Goal: Information Seeking & Learning: Learn about a topic

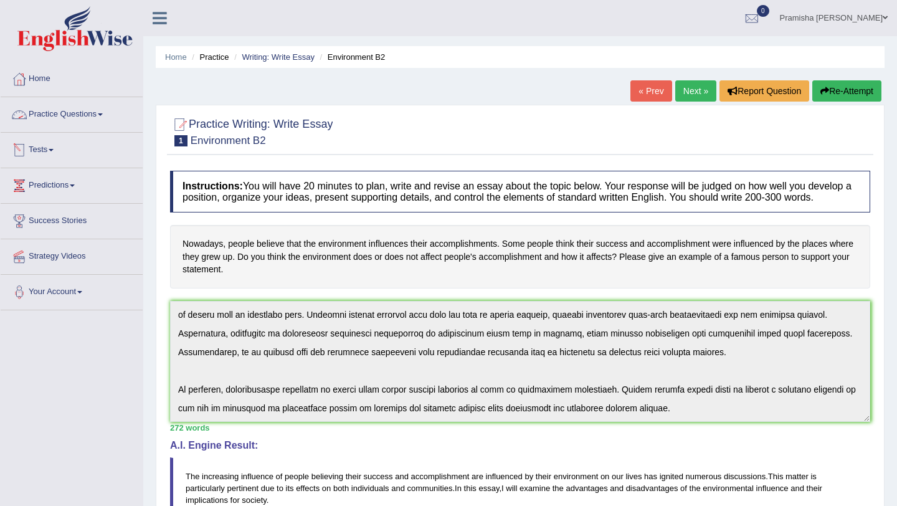
click at [79, 113] on link "Practice Questions" at bounding box center [72, 112] width 142 height 31
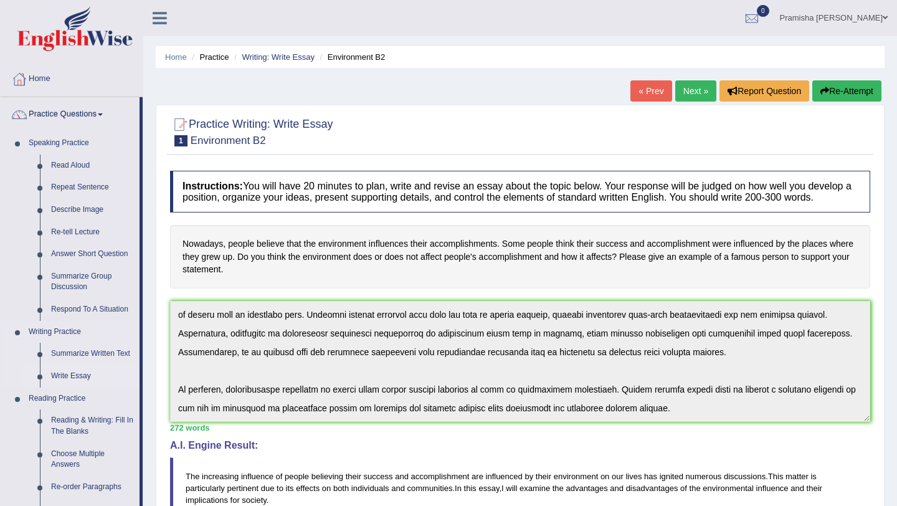
click at [69, 375] on link "Write Essay" at bounding box center [92, 376] width 94 height 22
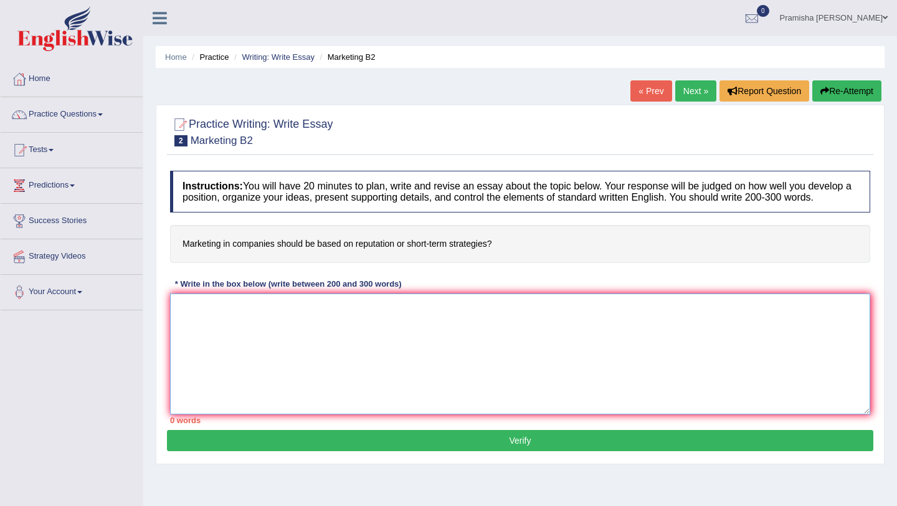
click at [292, 366] on textarea at bounding box center [520, 354] width 701 height 121
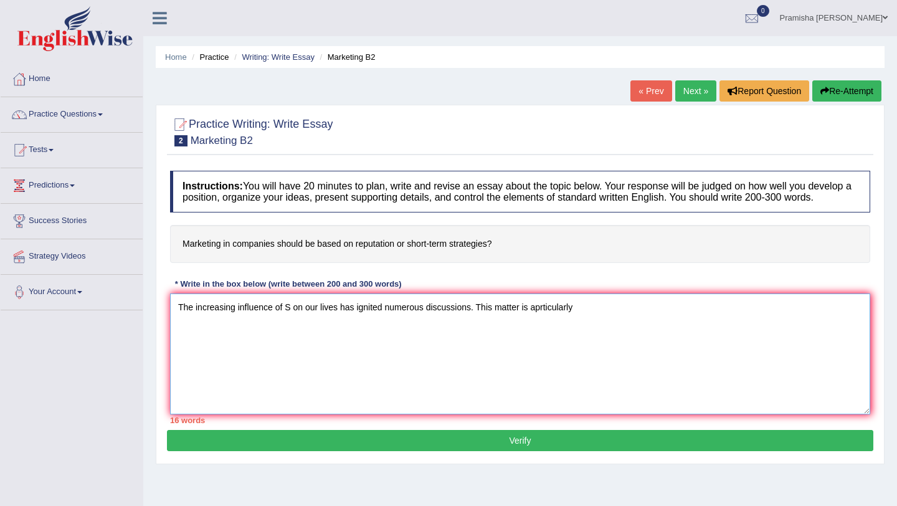
click at [442, 320] on textarea "The increasing influence of S on our lives has ignited numerous discussions. Th…" at bounding box center [520, 354] width 701 height 121
click at [442, 329] on textarea "The increasing influence of S on our lives has ignited numerous discussions. Th…" at bounding box center [520, 354] width 701 height 121
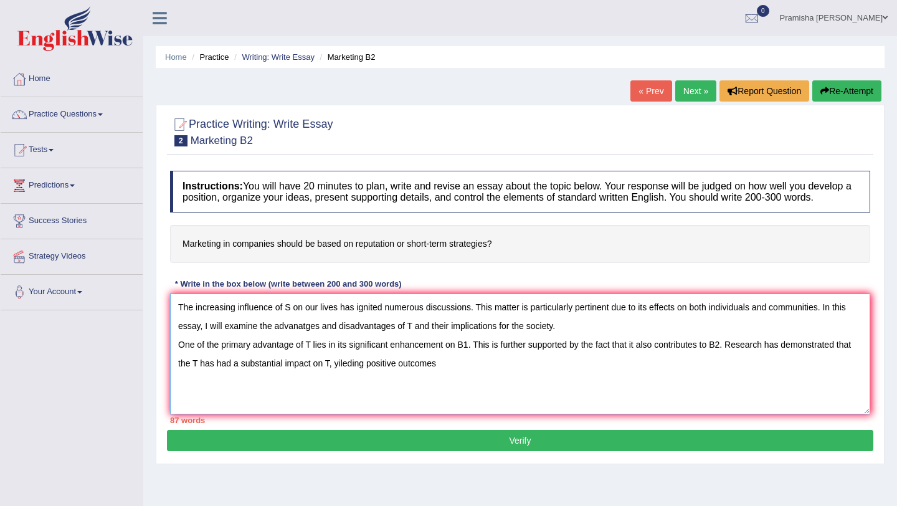
click at [350, 374] on textarea "The increasing influence of S on our lives has ignited numerous discussions. Th…" at bounding box center [520, 354] width 701 height 121
click at [442, 375] on textarea "The increasing influence of S on our lives has ignited numerous discussions. Th…" at bounding box center [520, 354] width 701 height 121
click at [442, 373] on textarea "The increasing influence of S on our lives has ignited numerous discussions. Th…" at bounding box center [520, 354] width 701 height 121
click at [442, 380] on textarea "The increasing influence of S on our lives has ignited numerous discussions. Th…" at bounding box center [520, 354] width 701 height 121
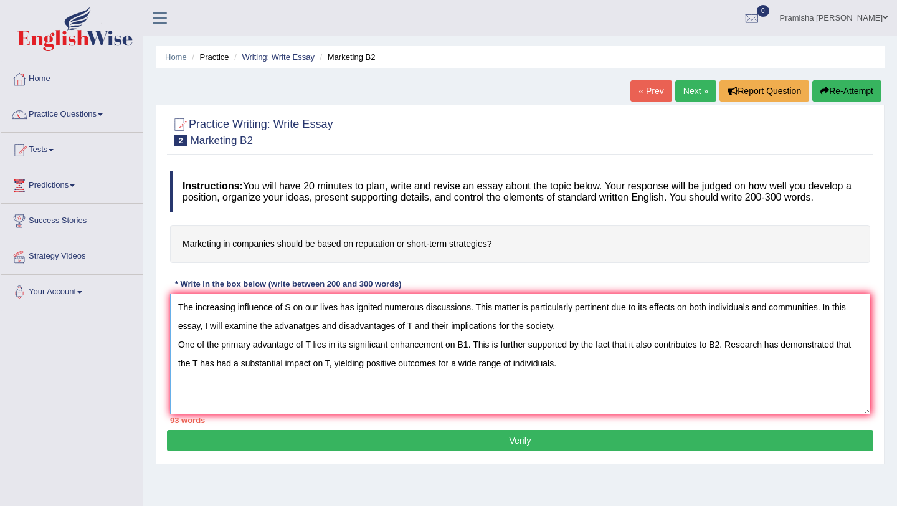
click at [442, 338] on textarea "The increasing influence of S on our lives has ignited numerous discussions. Th…" at bounding box center [520, 354] width 701 height 121
click at [442, 343] on textarea "The increasing influence of S on our lives has ignited numerous discussions. Th…" at bounding box center [520, 354] width 701 height 121
click at [442, 380] on textarea "The increasing influence of S on our lives has ignited numerous discussions. Th…" at bounding box center [520, 354] width 701 height 121
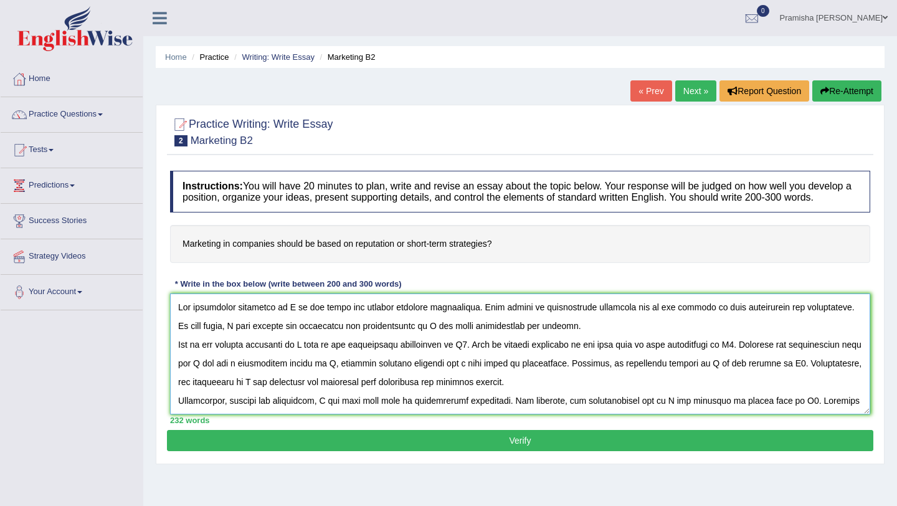
click at [290, 322] on textarea at bounding box center [520, 354] width 701 height 121
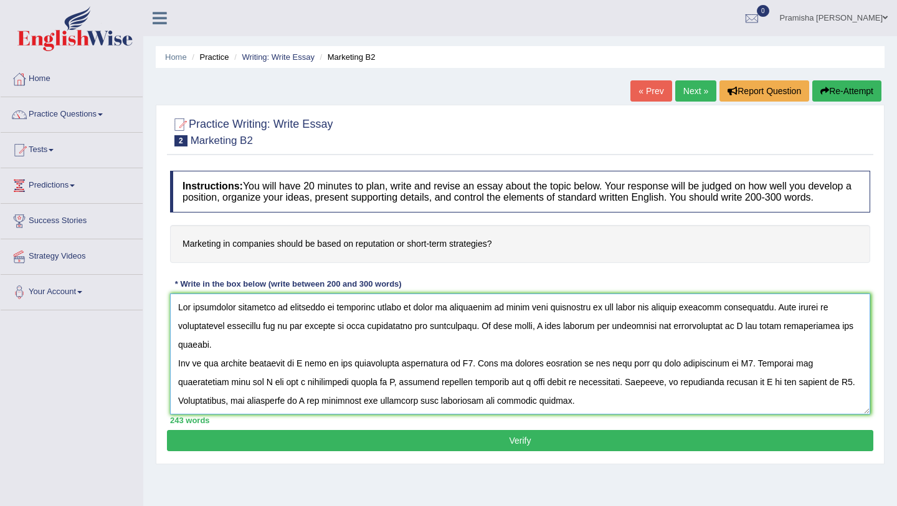
click at [442, 320] on textarea at bounding box center [520, 354] width 701 height 121
click at [442, 318] on textarea at bounding box center [520, 354] width 701 height 121
click at [442, 338] on textarea at bounding box center [520, 354] width 701 height 121
click at [442, 339] on textarea at bounding box center [520, 354] width 701 height 121
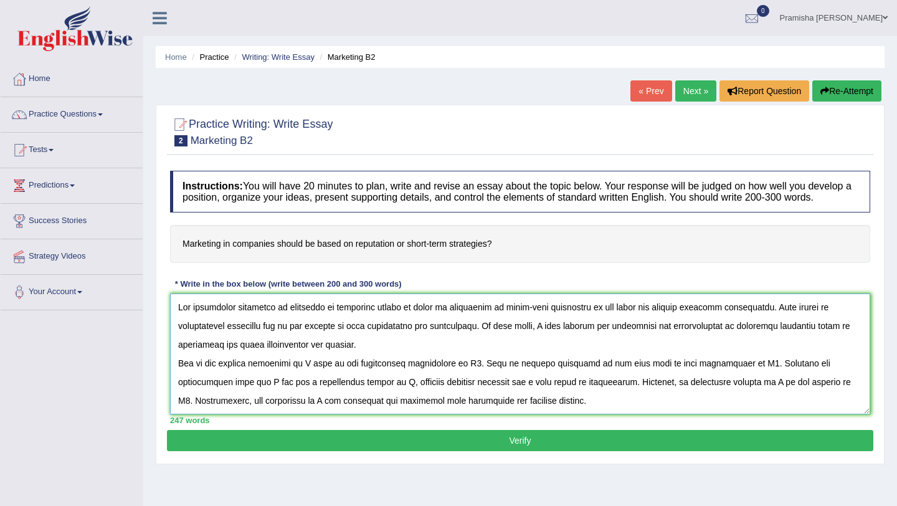
click at [442, 378] on textarea at bounding box center [520, 354] width 701 height 121
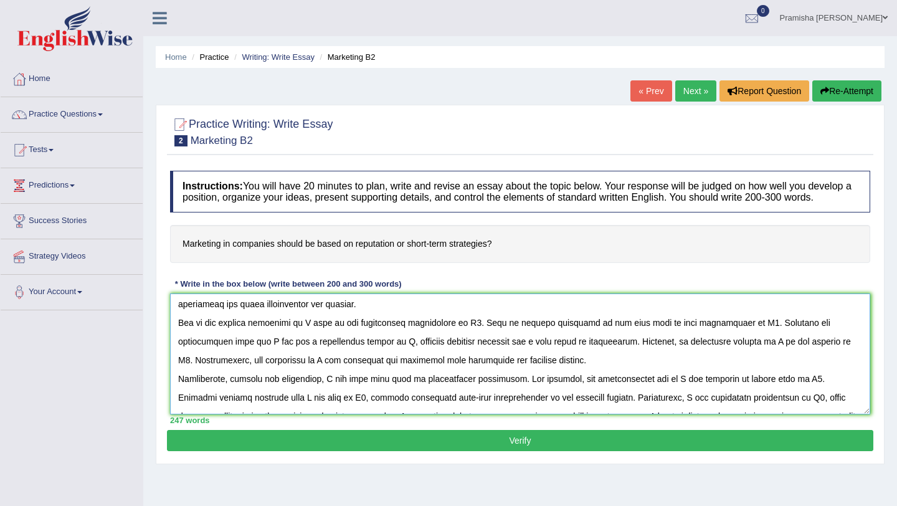
scroll to position [44, 0]
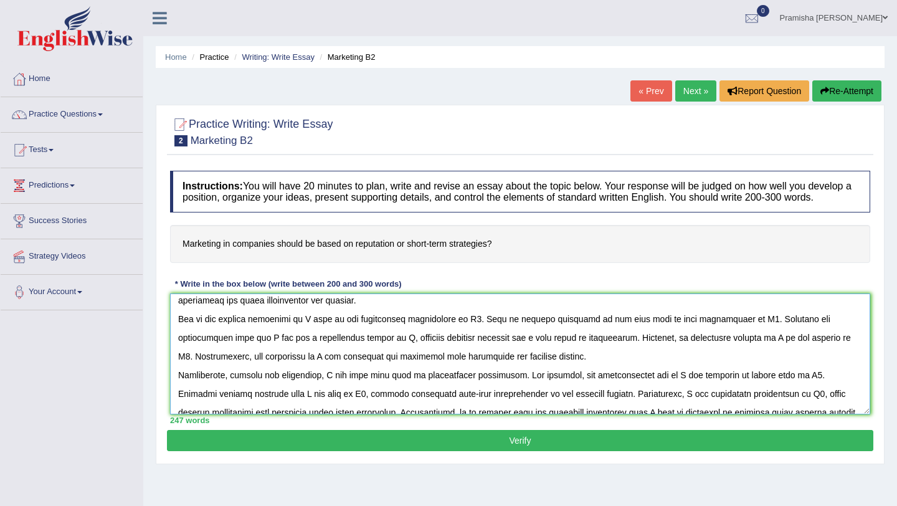
drag, startPoint x: 312, startPoint y: 330, endPoint x: 317, endPoint y: 357, distance: 27.3
click at [312, 331] on textarea at bounding box center [520, 354] width 701 height 121
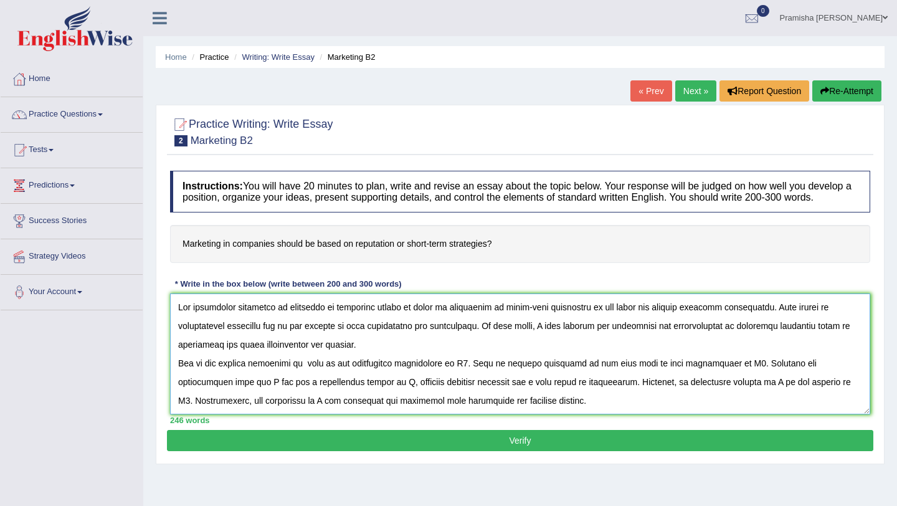
click at [442, 337] on textarea at bounding box center [520, 354] width 701 height 121
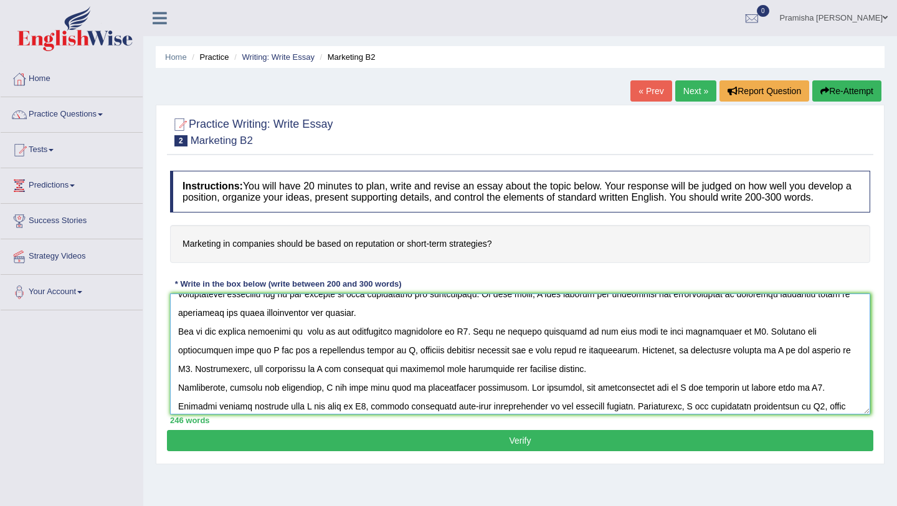
scroll to position [26, 0]
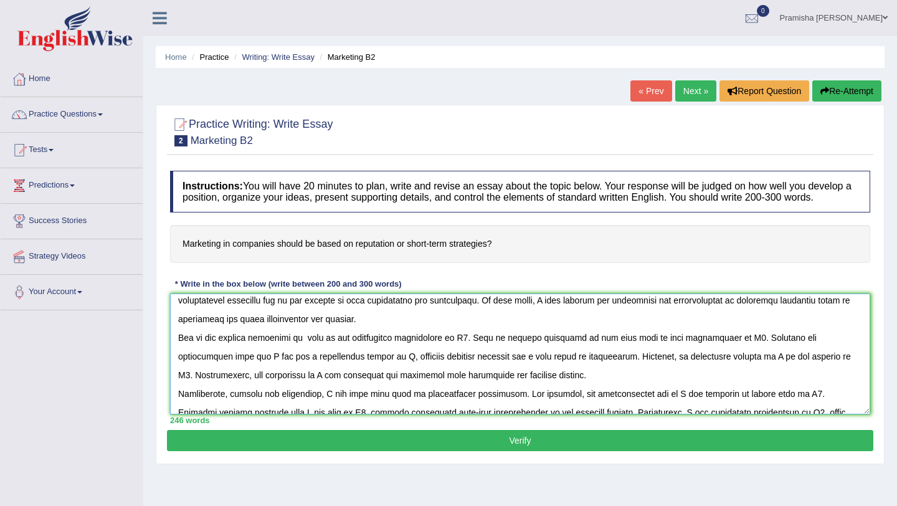
click at [310, 350] on textarea at bounding box center [520, 354] width 701 height 121
click at [307, 352] on textarea at bounding box center [520, 354] width 701 height 121
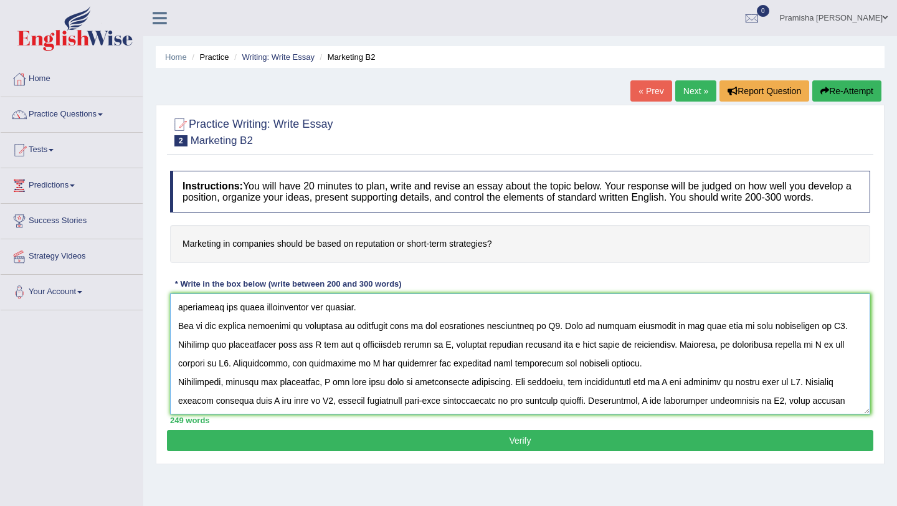
scroll to position [40, 0]
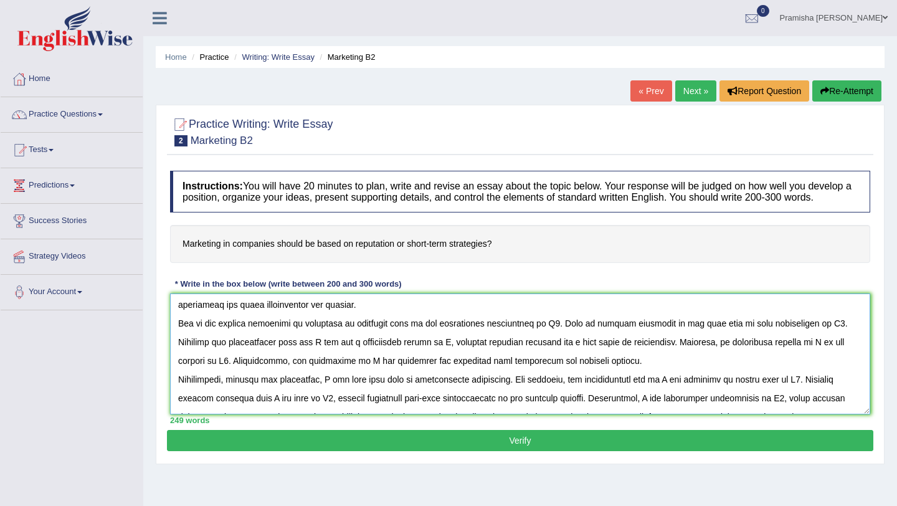
drag, startPoint x: 558, startPoint y: 336, endPoint x: 558, endPoint y: 374, distance: 38.0
click at [442, 337] on textarea at bounding box center [520, 354] width 701 height 121
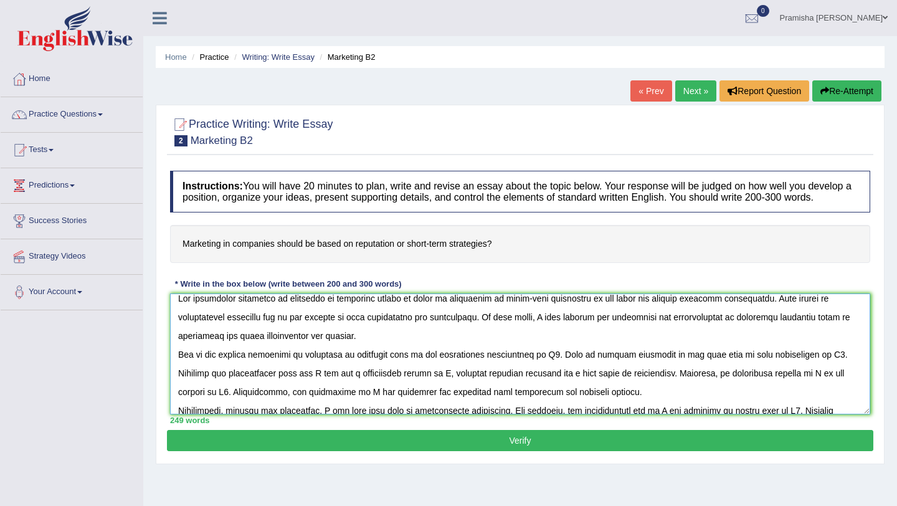
scroll to position [16, 0]
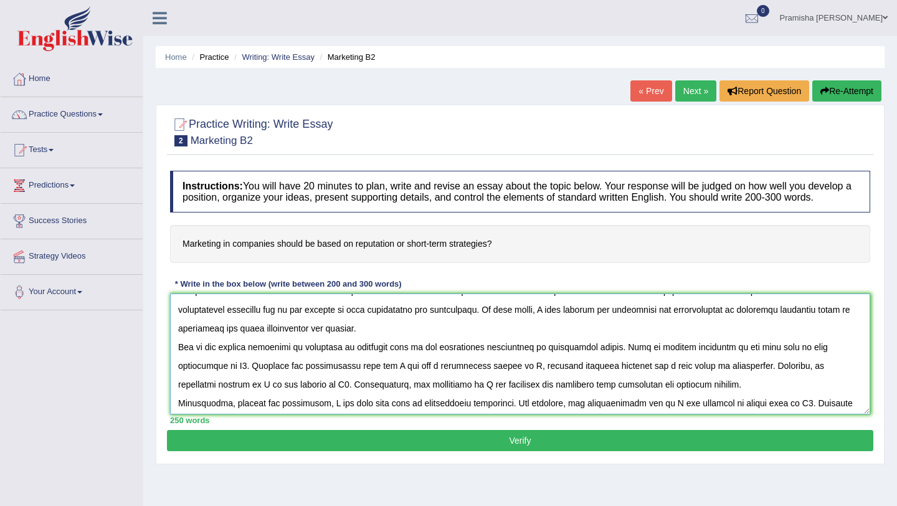
click at [188, 385] on textarea at bounding box center [520, 354] width 701 height 121
click at [193, 380] on textarea at bounding box center [520, 354] width 701 height 121
drag, startPoint x: 416, startPoint y: 379, endPoint x: 416, endPoint y: 386, distance: 7.5
click at [416, 379] on textarea at bounding box center [520, 354] width 701 height 121
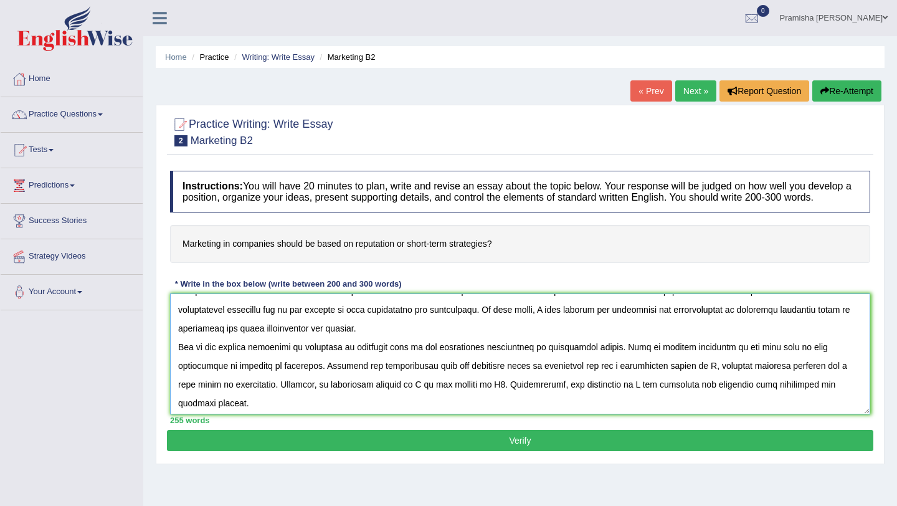
click at [442, 381] on textarea at bounding box center [520, 354] width 701 height 121
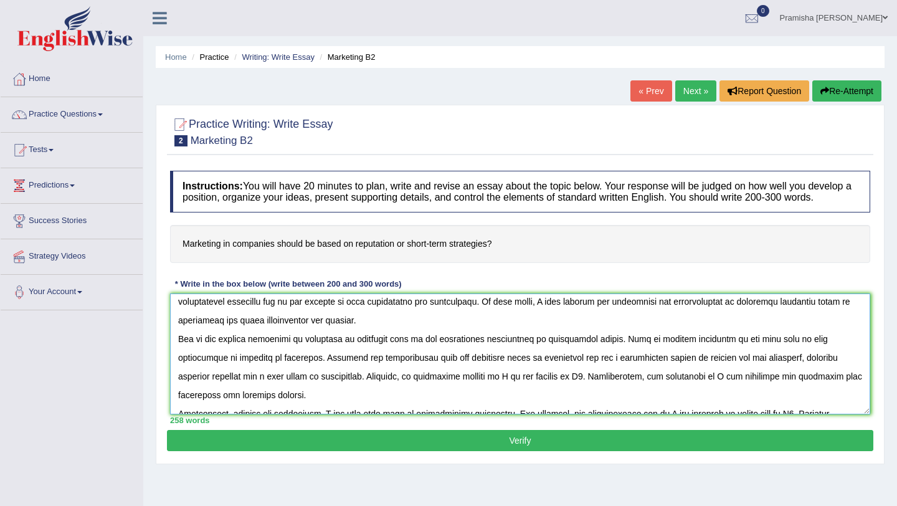
scroll to position [27, 0]
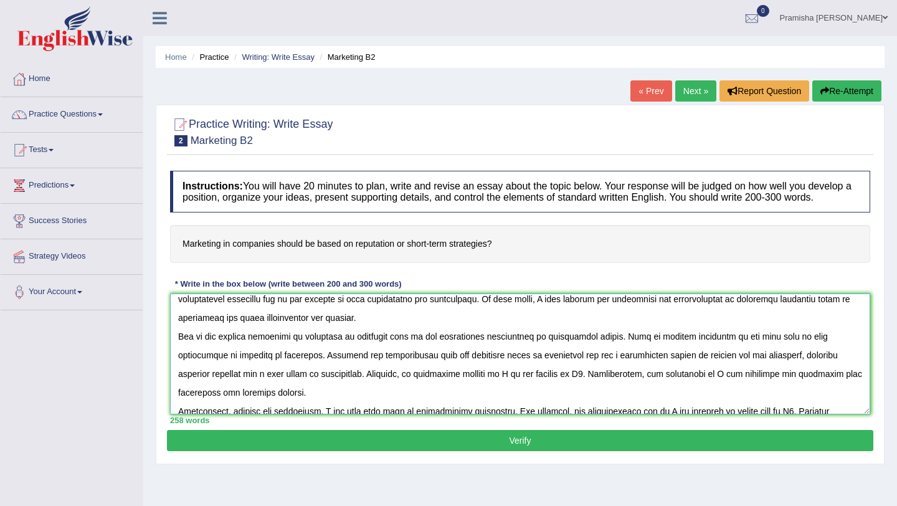
click at [442, 369] on textarea at bounding box center [520, 354] width 701 height 121
click at [442, 370] on textarea at bounding box center [520, 354] width 701 height 121
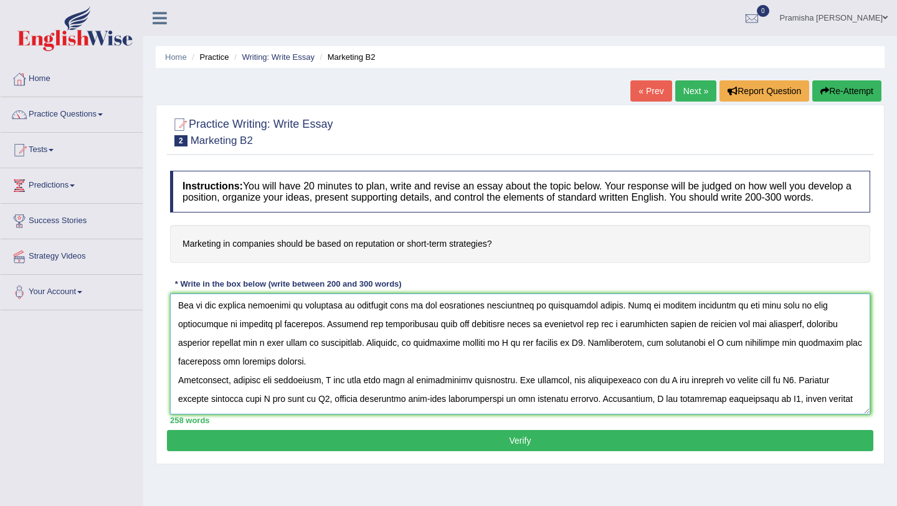
scroll to position [60, 0]
drag, startPoint x: 478, startPoint y: 355, endPoint x: 478, endPoint y: 366, distance: 11.8
click at [442, 356] on textarea at bounding box center [520, 354] width 701 height 121
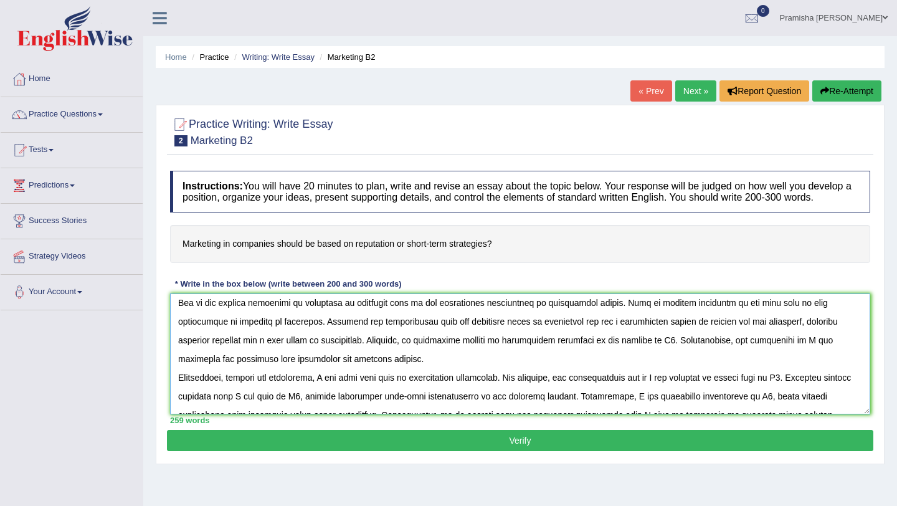
click at [442, 355] on textarea at bounding box center [520, 354] width 701 height 121
click at [442, 333] on textarea at bounding box center [520, 354] width 701 height 121
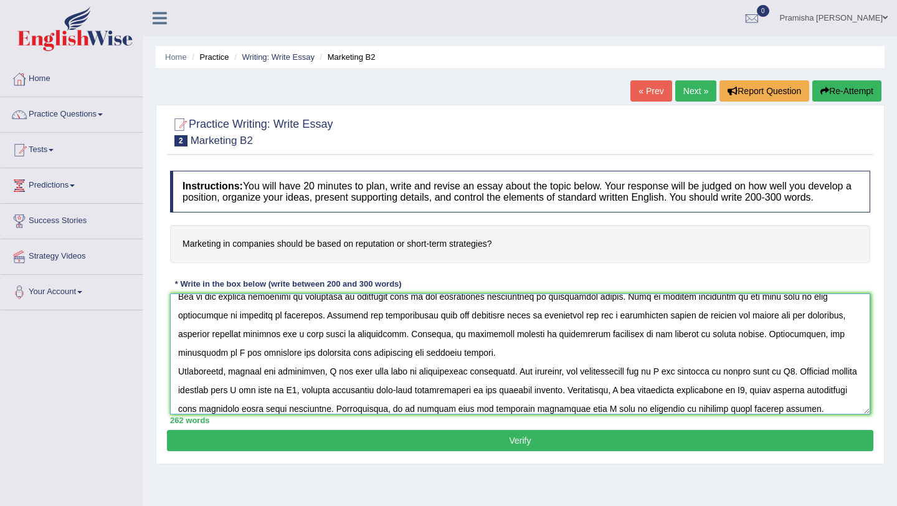
drag, startPoint x: 808, startPoint y: 330, endPoint x: 739, endPoint y: 332, distance: 68.6
click at [442, 332] on textarea at bounding box center [520, 354] width 701 height 121
click at [442, 350] on textarea at bounding box center [520, 354] width 701 height 121
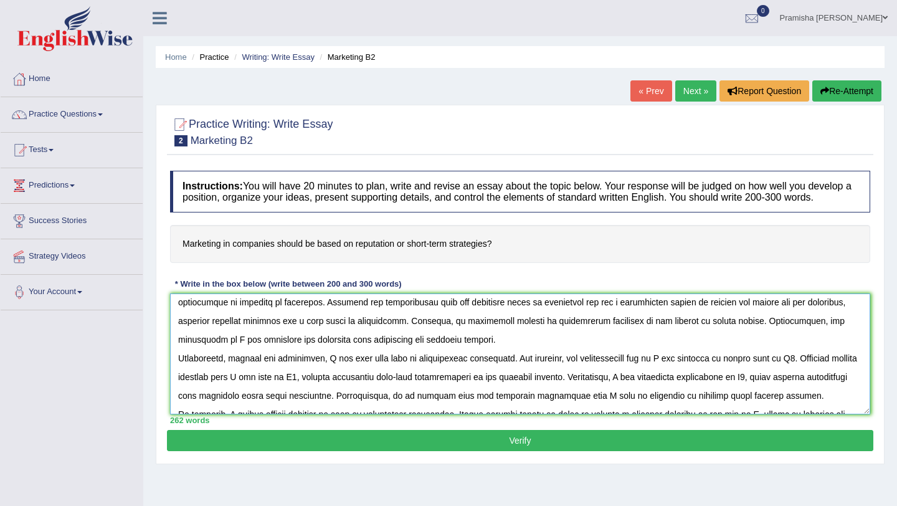
scroll to position [84, 0]
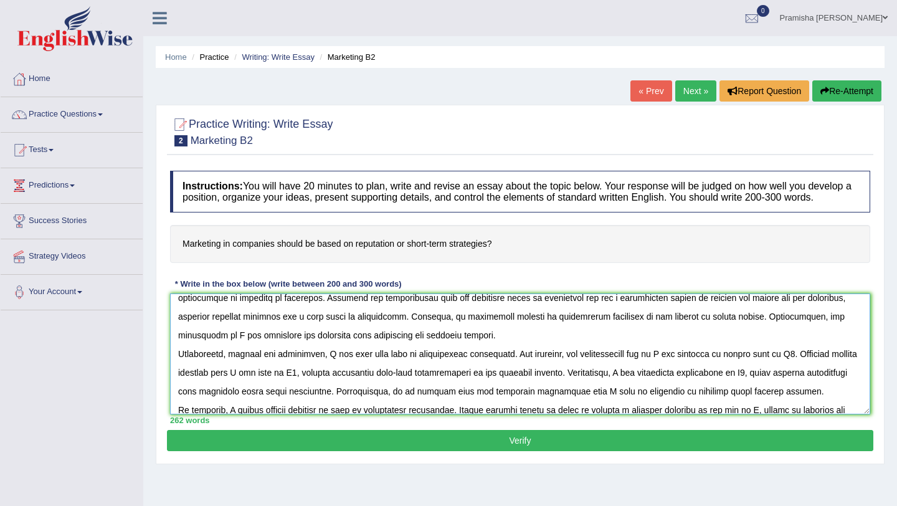
drag, startPoint x: 843, startPoint y: 329, endPoint x: 843, endPoint y: 343, distance: 14.3
click at [442, 329] on textarea at bounding box center [520, 354] width 701 height 121
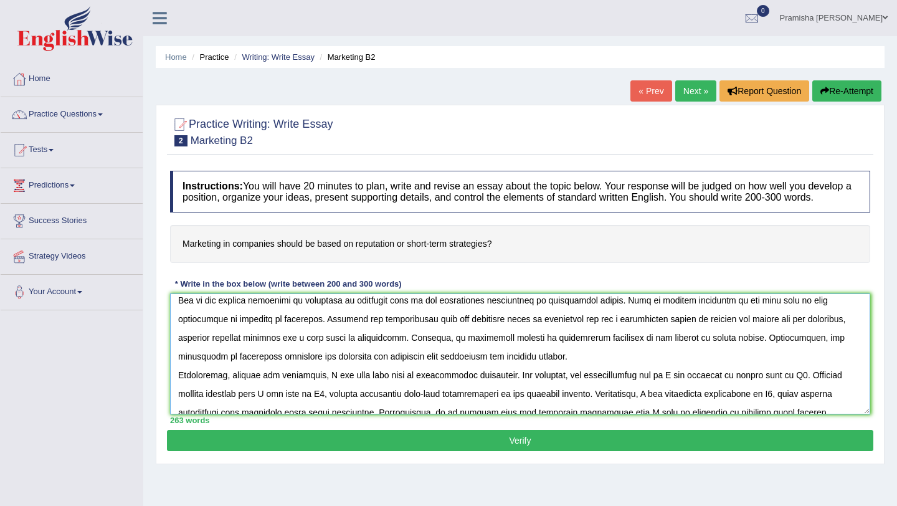
scroll to position [62, 0]
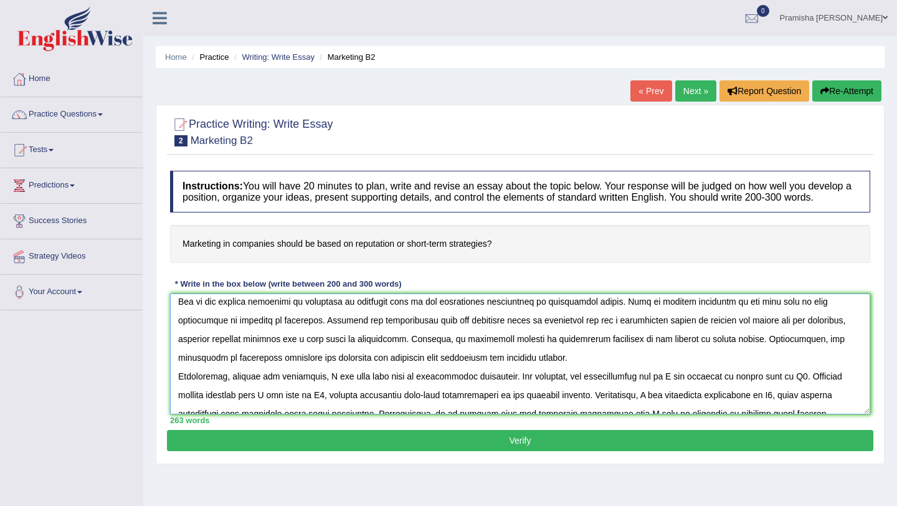
drag, startPoint x: 808, startPoint y: 331, endPoint x: 765, endPoint y: 332, distance: 43.0
click at [442, 332] on textarea at bounding box center [520, 354] width 701 height 121
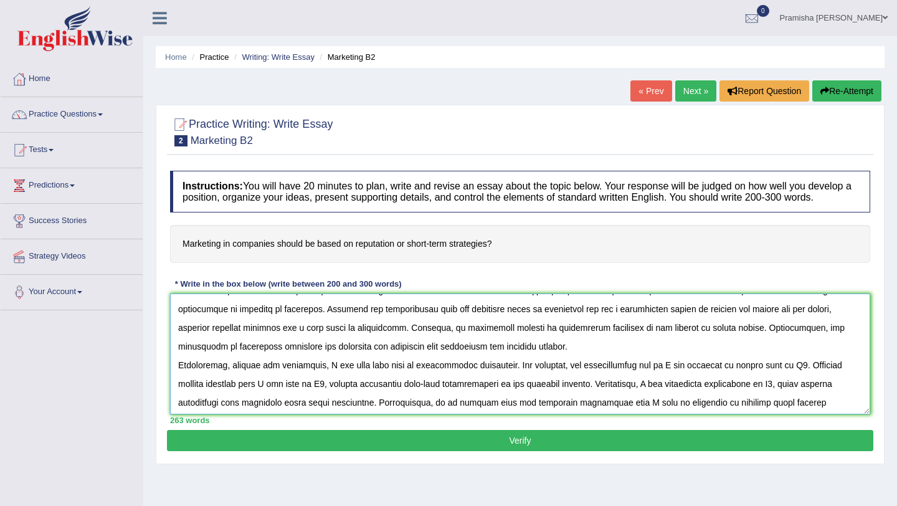
scroll to position [74, 0]
click at [332, 376] on textarea at bounding box center [520, 354] width 701 height 121
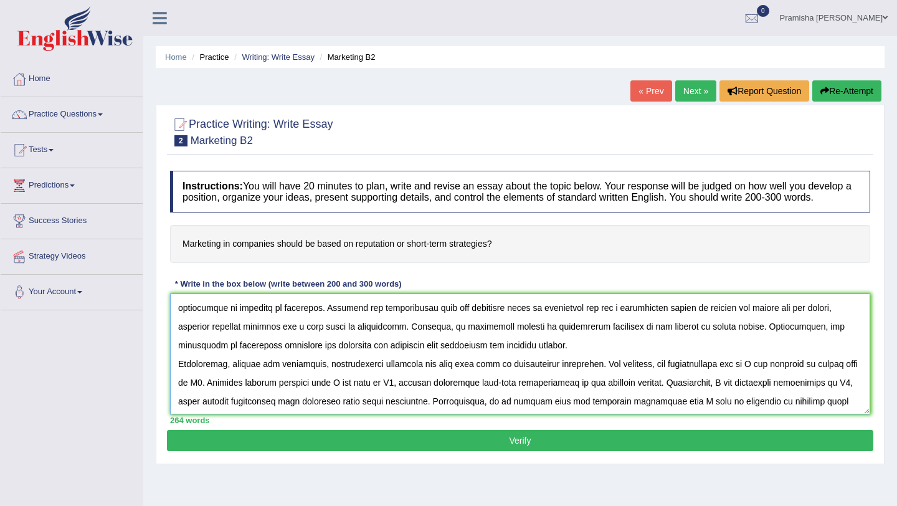
click at [442, 375] on textarea at bounding box center [520, 354] width 701 height 121
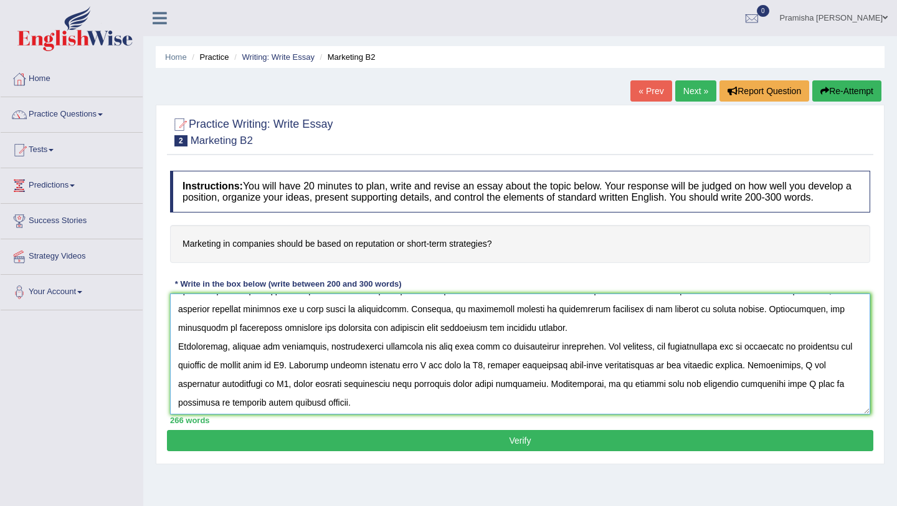
click at [290, 383] on textarea at bounding box center [520, 354] width 701 height 121
click at [442, 379] on textarea at bounding box center [520, 354] width 701 height 121
click at [442, 380] on textarea at bounding box center [520, 354] width 701 height 121
click at [442, 379] on textarea at bounding box center [520, 354] width 701 height 121
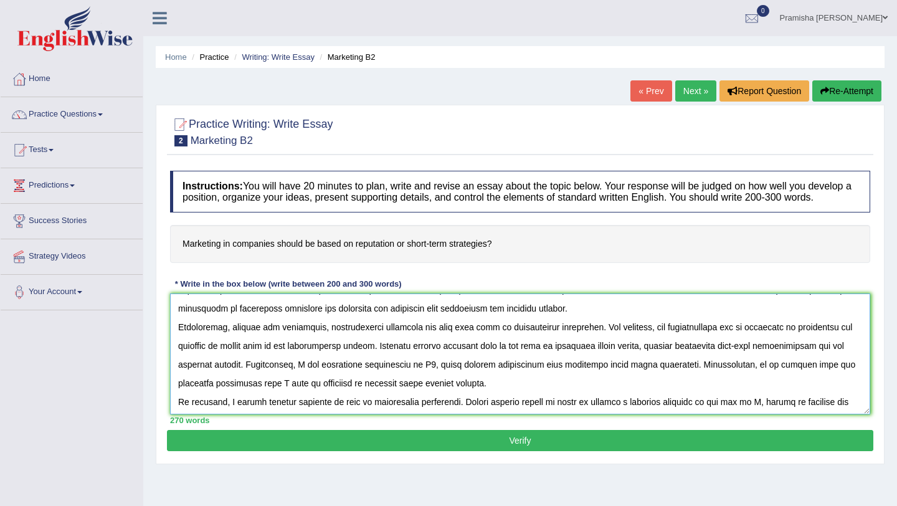
scroll to position [114, 0]
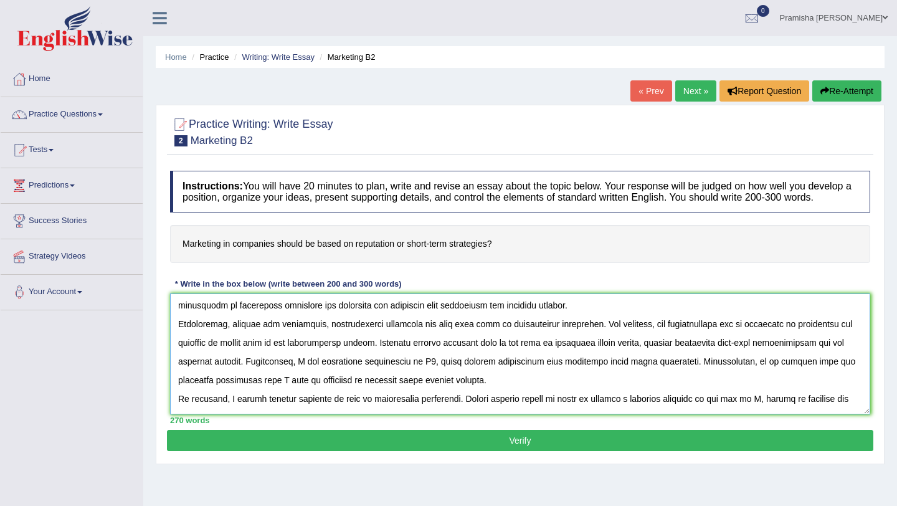
click at [300, 378] on textarea at bounding box center [520, 354] width 701 height 121
click at [430, 376] on textarea at bounding box center [520, 354] width 701 height 121
click at [442, 390] on textarea at bounding box center [520, 354] width 701 height 121
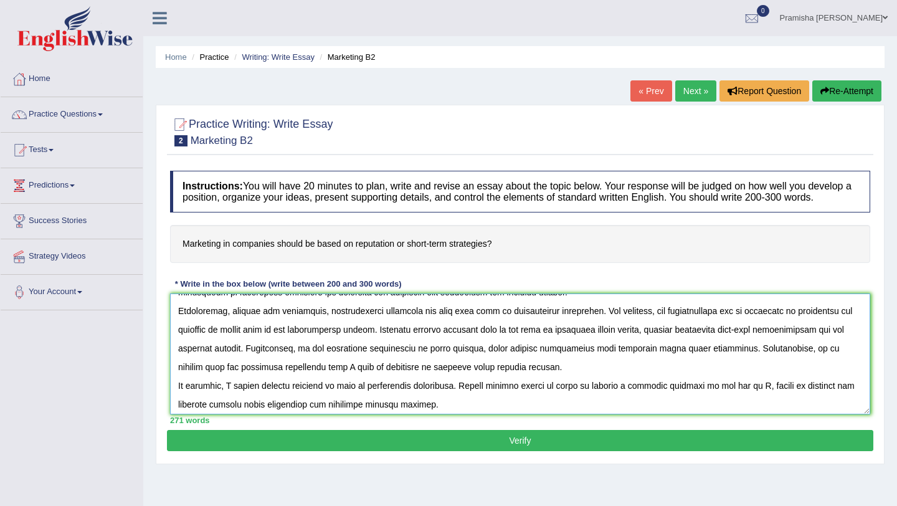
scroll to position [131, 0]
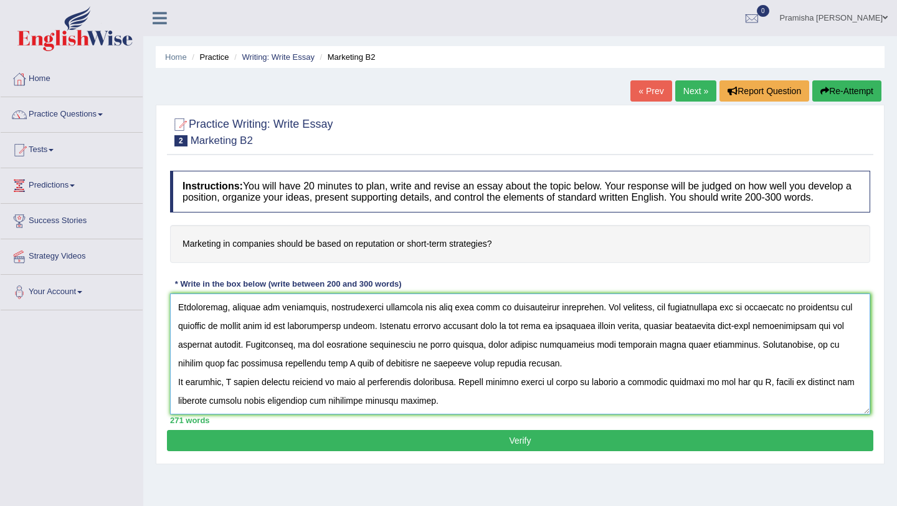
click at [285, 377] on textarea at bounding box center [520, 354] width 701 height 121
click at [294, 377] on textarea at bounding box center [520, 354] width 701 height 121
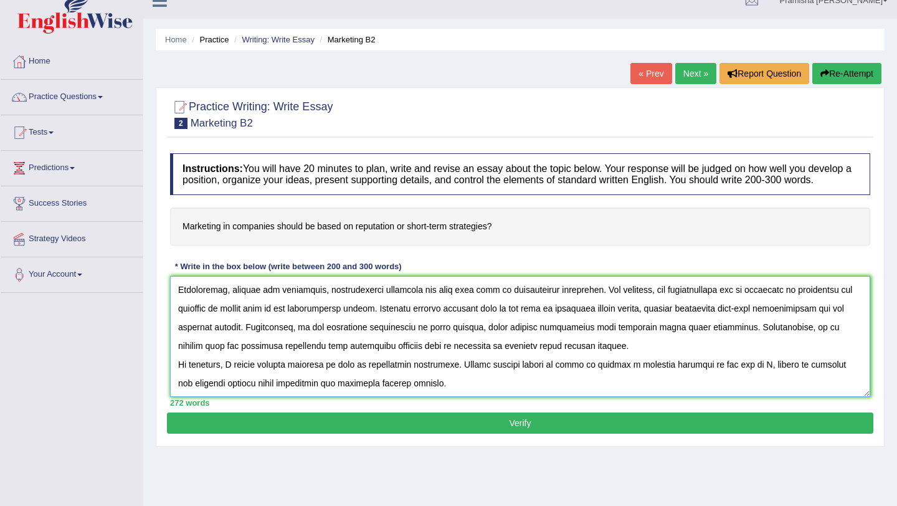
scroll to position [20, 0]
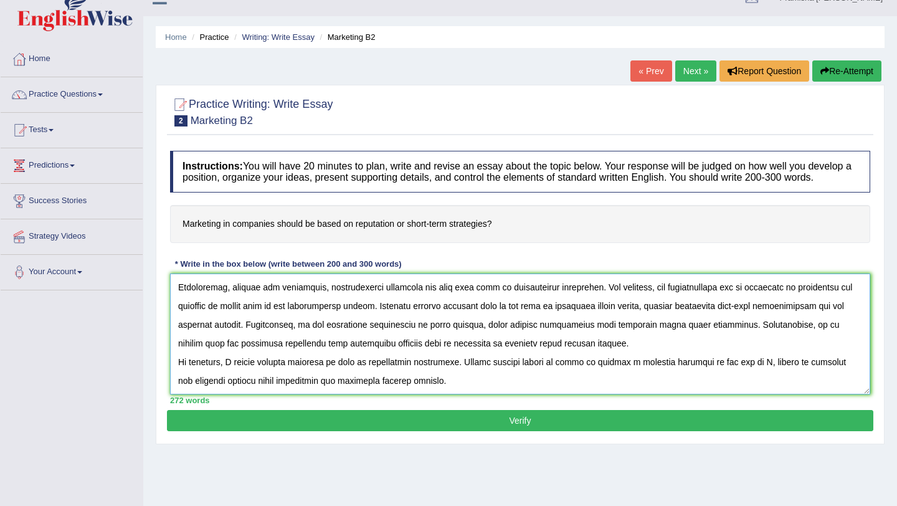
click at [238, 378] on textarea at bounding box center [520, 334] width 701 height 121
click at [273, 395] on textarea at bounding box center [520, 334] width 701 height 121
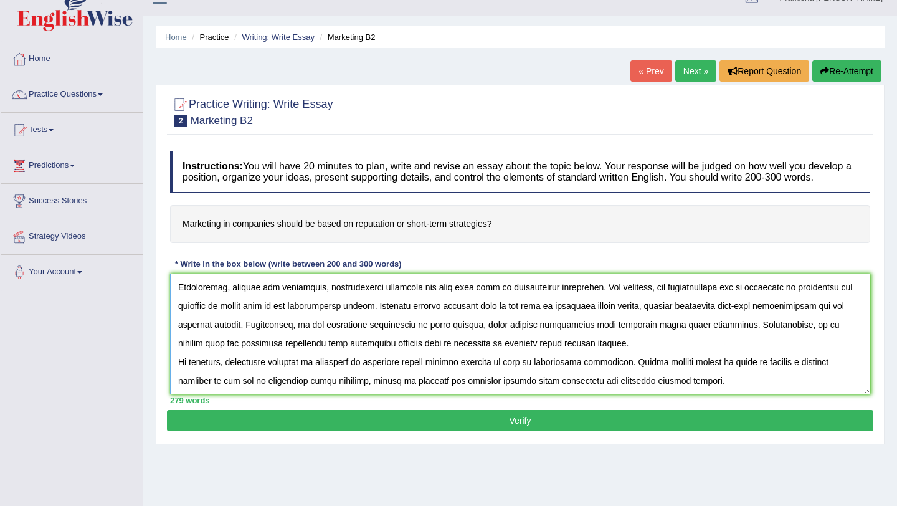
click at [442, 395] on textarea at bounding box center [520, 334] width 701 height 121
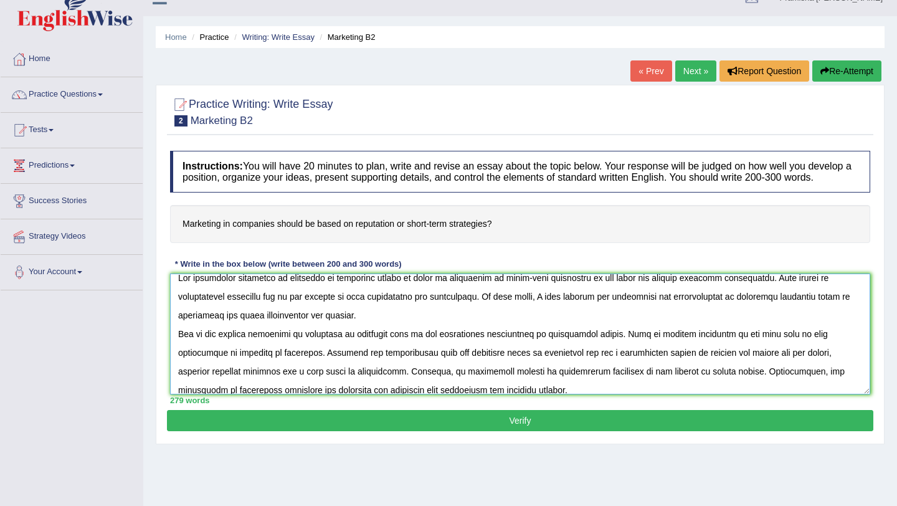
scroll to position [131, 0]
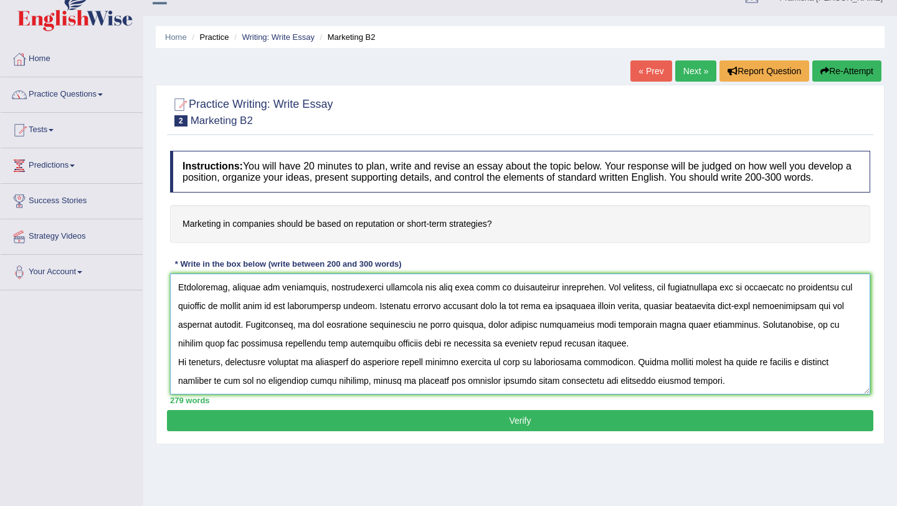
type textarea "The increasing influence of marketing in companies should be based on reputatio…"
click at [442, 429] on button "Verify" at bounding box center [520, 420] width 707 height 21
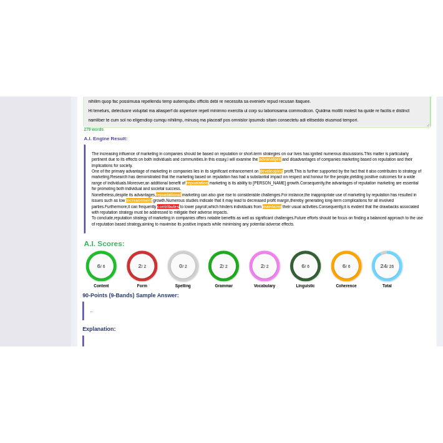
scroll to position [0, 0]
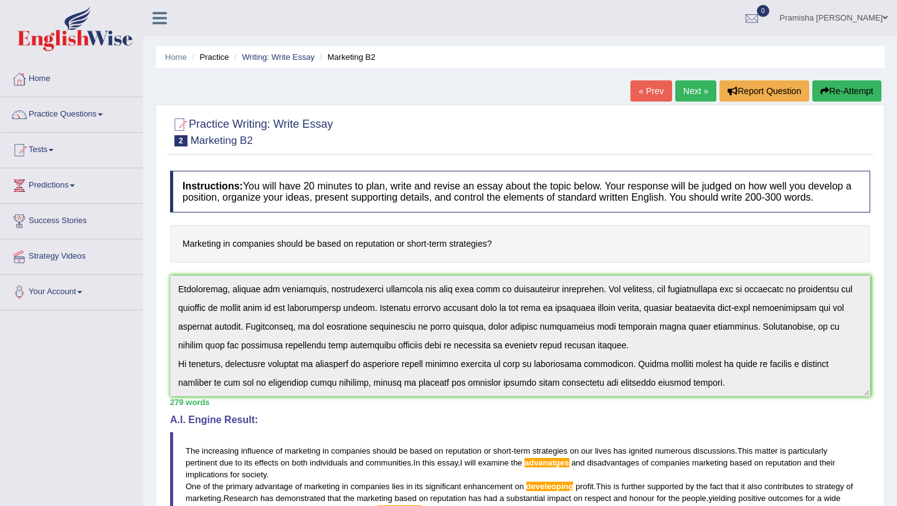
click at [279, 16] on div "Pramisha Khatri Toggle navigation Username: PramishaK Access Type: Online Subsc…" at bounding box center [520, 18] width 754 height 36
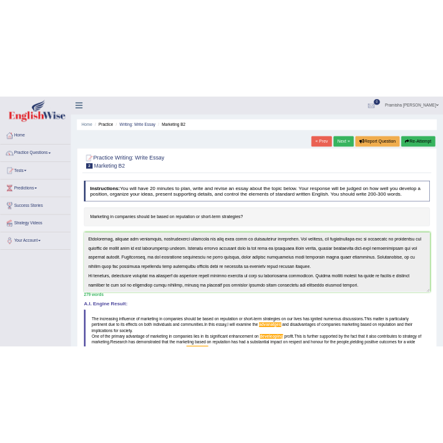
scroll to position [131, 0]
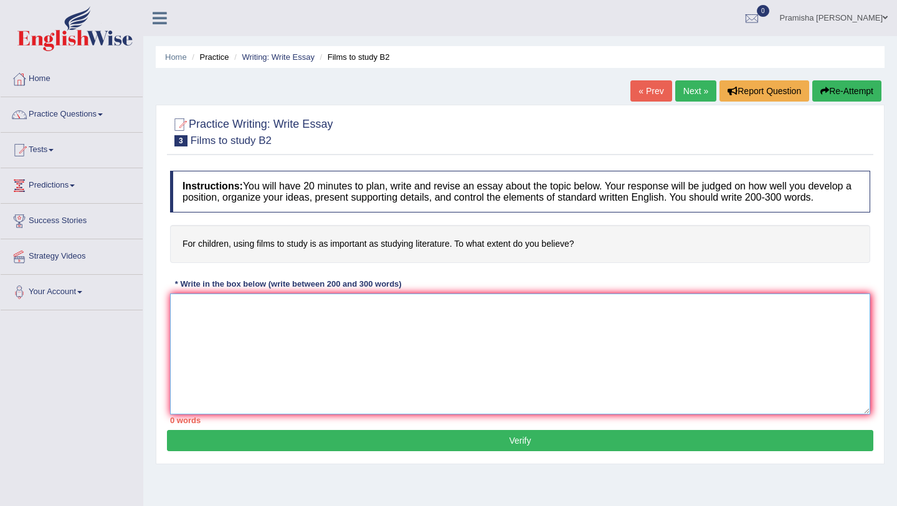
click at [346, 377] on textarea at bounding box center [520, 354] width 701 height 121
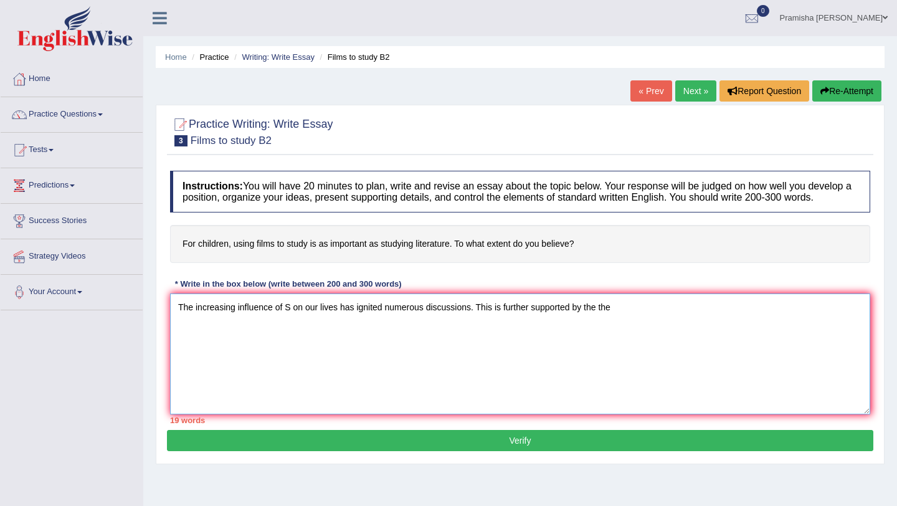
drag, startPoint x: 504, startPoint y: 321, endPoint x: 651, endPoint y: 325, distance: 147.8
click at [442, 325] on textarea "The increasing influence of S on our lives has ignited numerous discussions. Th…" at bounding box center [520, 354] width 701 height 121
click at [208, 338] on textarea "The increasing influence of S on our lives has ignited numerous discussions. Th…" at bounding box center [520, 354] width 701 height 121
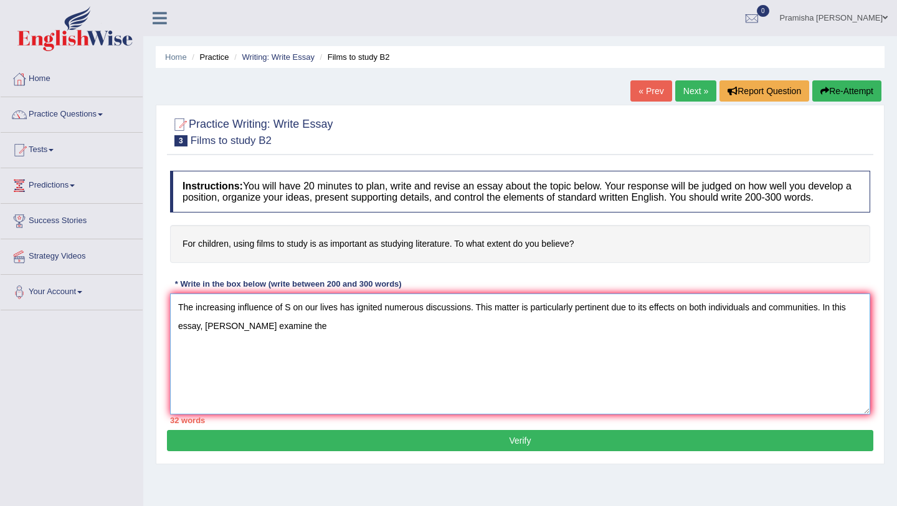
click at [289, 340] on textarea "The increasing influence of S on our lives has ignited numerous discussions. Th…" at bounding box center [520, 354] width 701 height 121
click at [208, 340] on textarea "The increasing influence of S on our lives has ignited numerous discussions. Th…" at bounding box center [520, 354] width 701 height 121
click at [340, 354] on textarea "The increasing influence of S on our lives has ignited numerous discussions. Th…" at bounding box center [520, 354] width 701 height 121
click at [377, 342] on textarea "The increasing influence of S on our lives has ignited numerous discussions. Th…" at bounding box center [520, 354] width 701 height 121
click at [377, 338] on textarea "The increasing influence of S on our lives has ignited numerous discussions. Th…" at bounding box center [520, 354] width 701 height 121
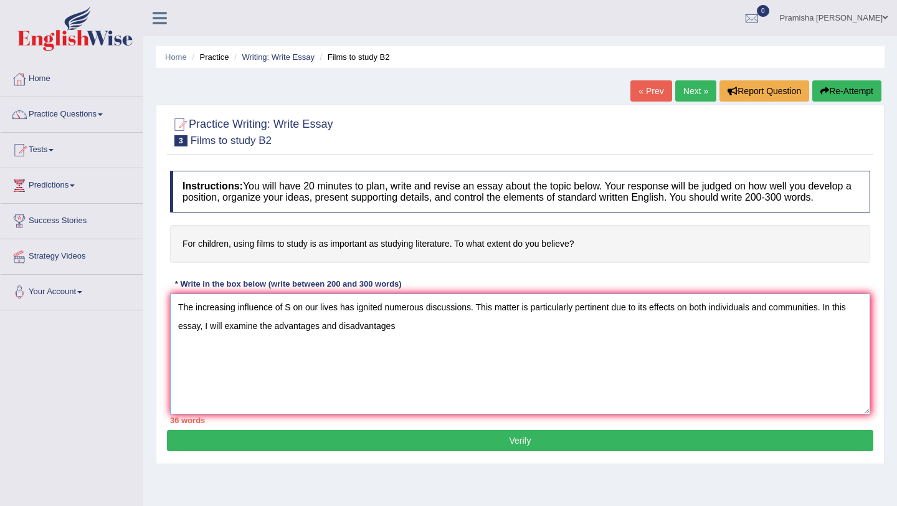
click at [417, 343] on textarea "The increasing influence of S on our lives has ignited numerous discussions. Th…" at bounding box center [520, 354] width 701 height 121
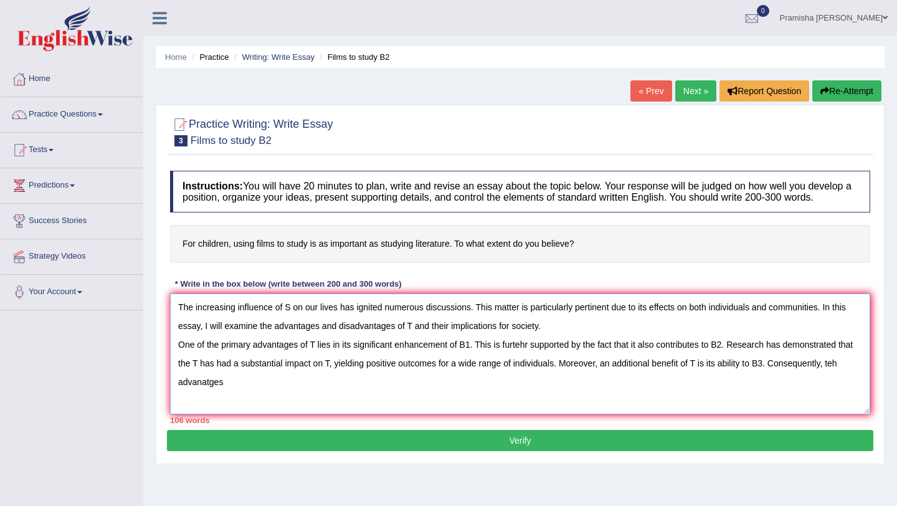
click at [208, 396] on textarea "The increasing influence of S on our lives has ignited numerous discussions. Th…" at bounding box center [520, 354] width 701 height 121
click at [205, 396] on textarea "The increasing influence of S on our lives has ignited numerous discussions. Th…" at bounding box center [520, 354] width 701 height 121
click at [227, 386] on textarea "The increasing influence of S on our lives has ignited numerous discussions. Th…" at bounding box center [520, 354] width 701 height 121
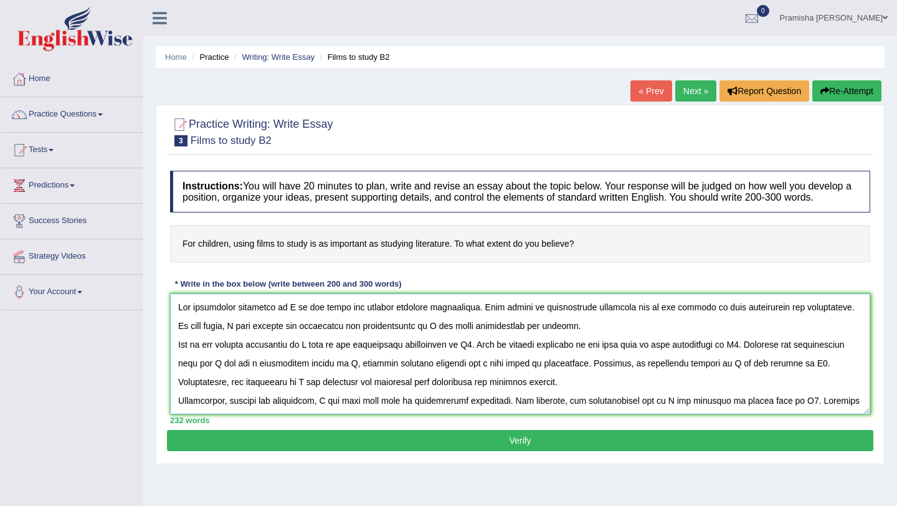
click at [295, 319] on textarea at bounding box center [520, 354] width 701 height 121
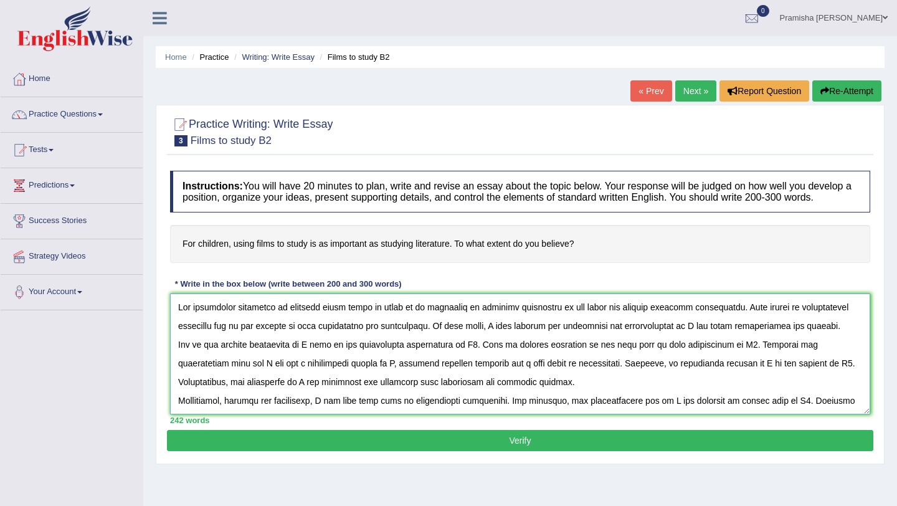
click at [442, 337] on textarea at bounding box center [520, 354] width 701 height 121
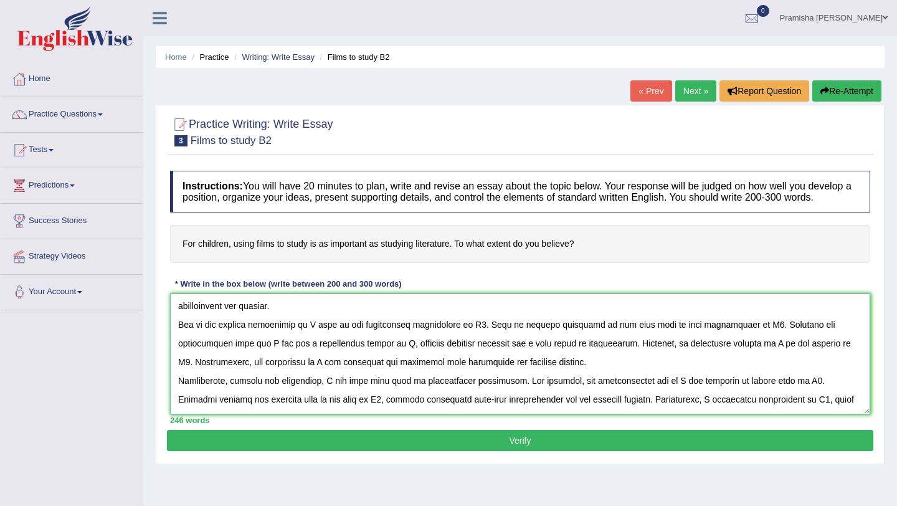
scroll to position [43, 0]
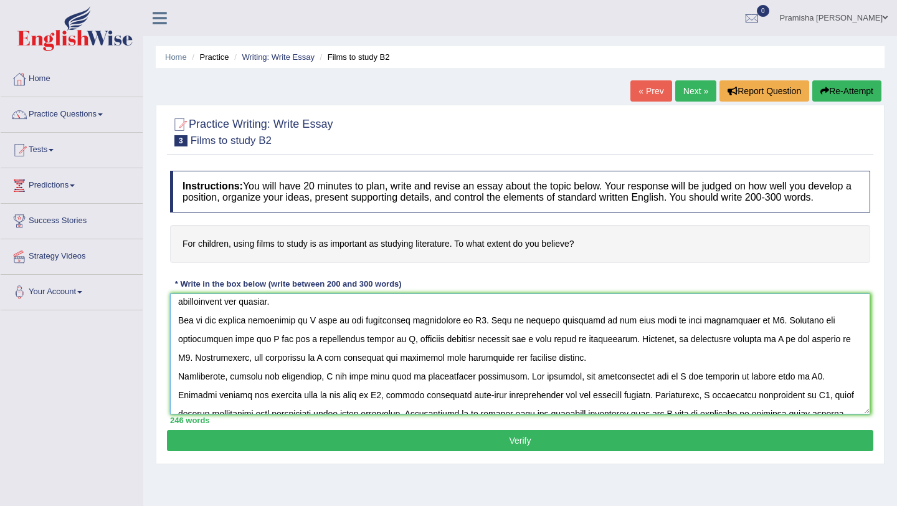
drag, startPoint x: 318, startPoint y: 333, endPoint x: 318, endPoint y: 356, distance: 23.1
click at [318, 333] on textarea at bounding box center [520, 354] width 701 height 121
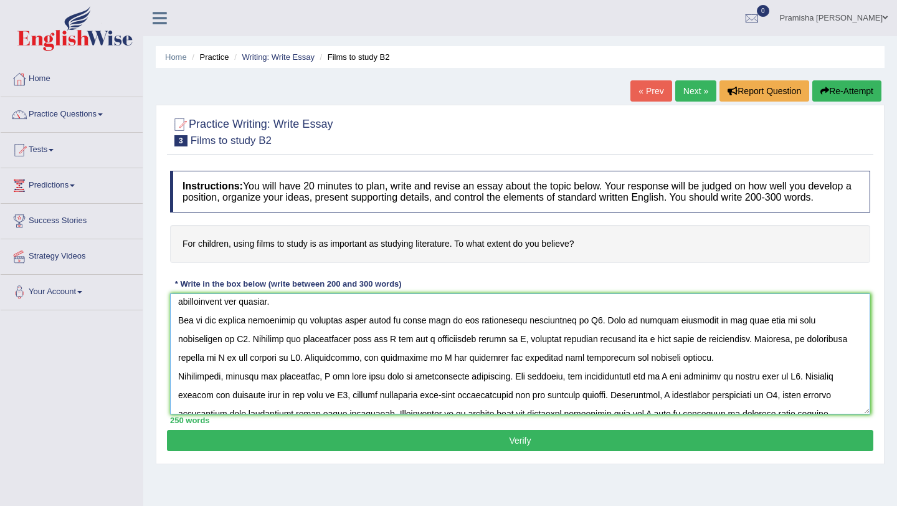
click at [442, 331] on textarea at bounding box center [520, 354] width 701 height 121
click at [442, 333] on textarea at bounding box center [520, 354] width 701 height 121
click at [198, 355] on textarea at bounding box center [520, 354] width 701 height 121
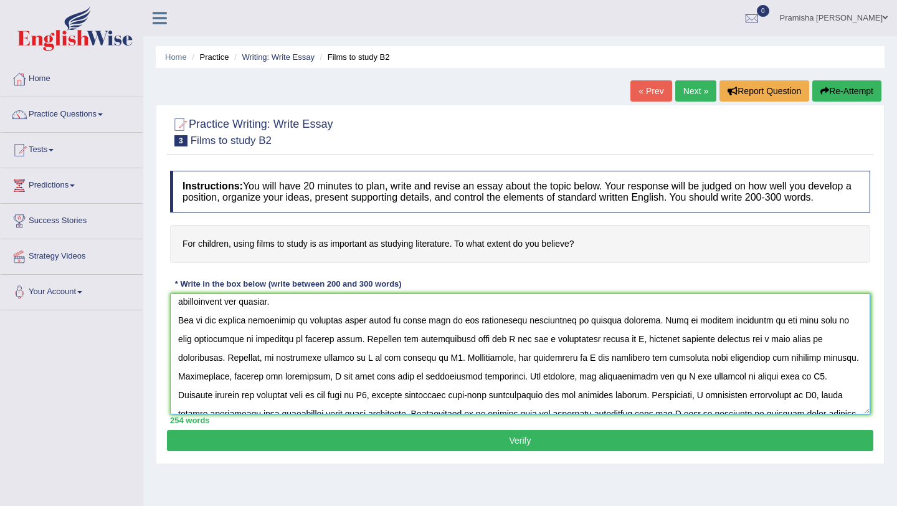
click at [442, 350] on textarea at bounding box center [520, 354] width 701 height 121
click at [442, 352] on textarea at bounding box center [520, 354] width 701 height 121
click at [442, 349] on textarea at bounding box center [520, 354] width 701 height 121
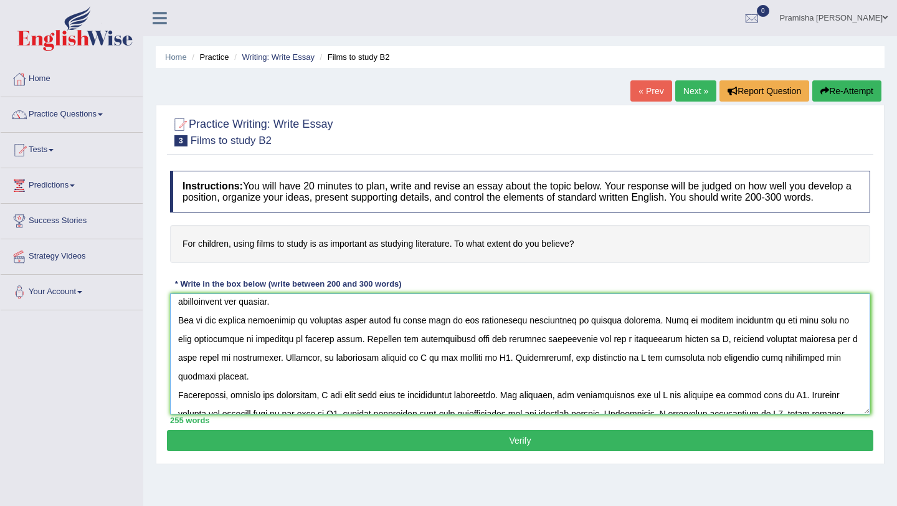
click at [442, 351] on textarea at bounding box center [520, 354] width 701 height 121
click at [299, 373] on textarea at bounding box center [520, 354] width 701 height 121
click at [442, 352] on textarea at bounding box center [520, 354] width 701 height 121
drag, startPoint x: 436, startPoint y: 373, endPoint x: 439, endPoint y: 407, distance: 34.4
click at [436, 373] on textarea at bounding box center [520, 354] width 701 height 121
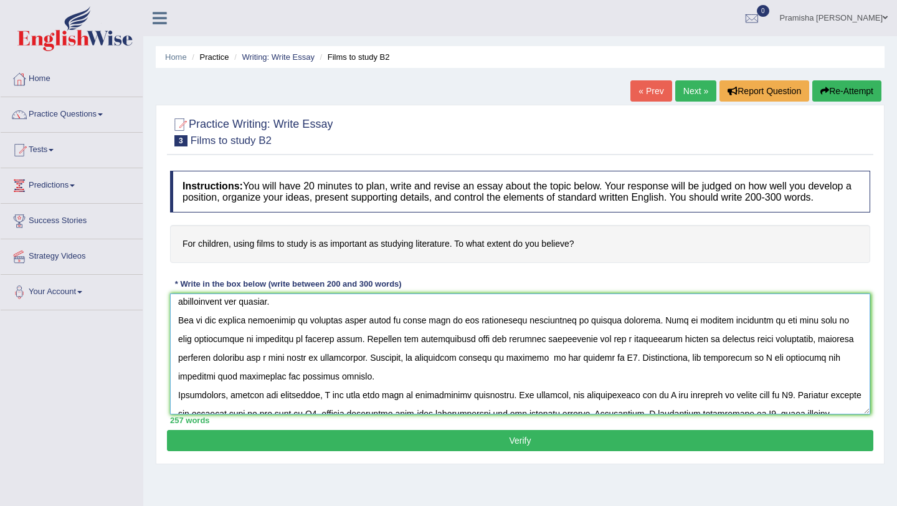
click at [442, 355] on textarea at bounding box center [520, 354] width 701 height 121
click at [442, 352] on textarea at bounding box center [520, 354] width 701 height 121
click at [442, 371] on textarea at bounding box center [520, 354] width 701 height 121
click at [442, 372] on textarea at bounding box center [520, 354] width 701 height 121
click at [442, 371] on textarea at bounding box center [520, 354] width 701 height 121
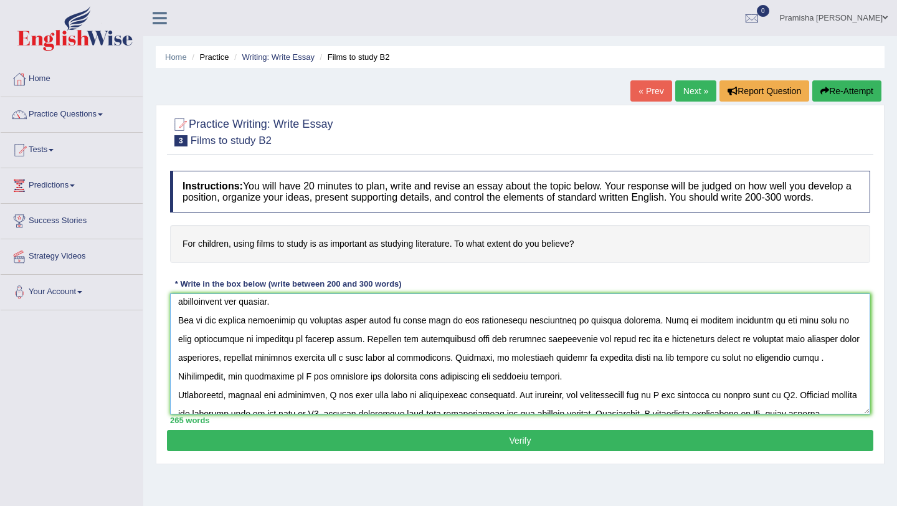
click at [442, 373] on textarea at bounding box center [520, 354] width 701 height 121
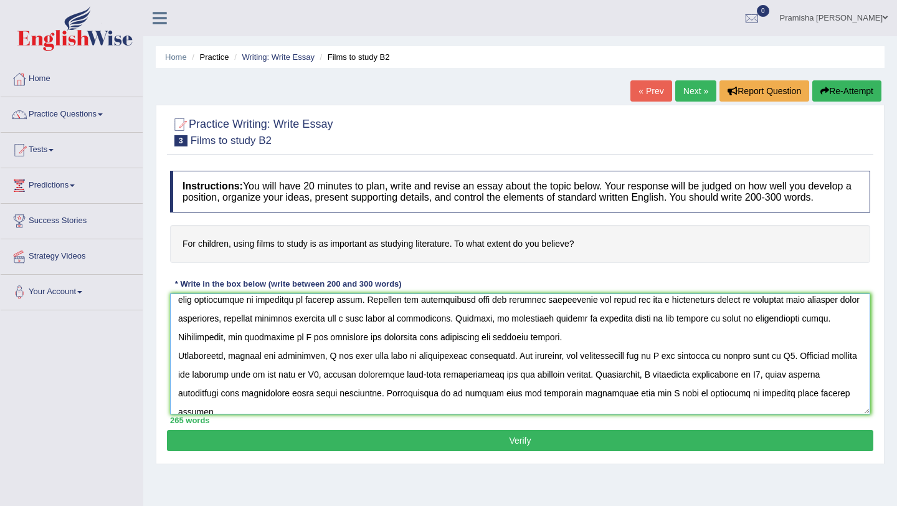
scroll to position [82, 0]
click at [442, 331] on textarea at bounding box center [520, 354] width 701 height 121
click at [442, 343] on textarea at bounding box center [520, 354] width 701 height 121
click at [442, 334] on textarea at bounding box center [520, 354] width 701 height 121
click at [442, 330] on textarea at bounding box center [520, 354] width 701 height 121
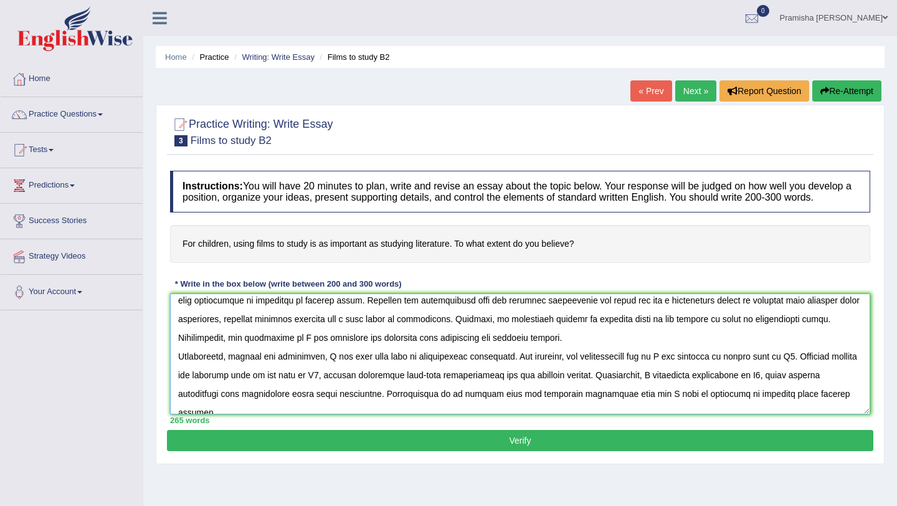
click at [240, 352] on textarea at bounding box center [520, 354] width 701 height 121
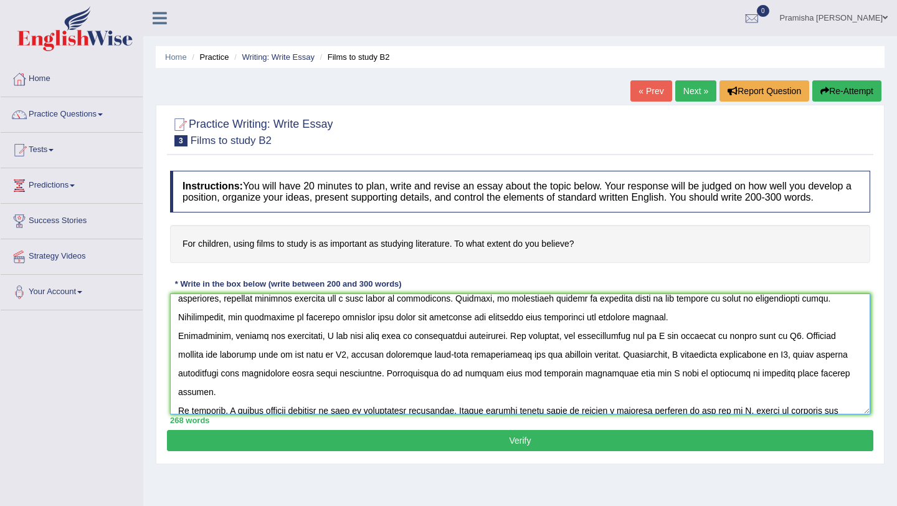
scroll to position [106, 0]
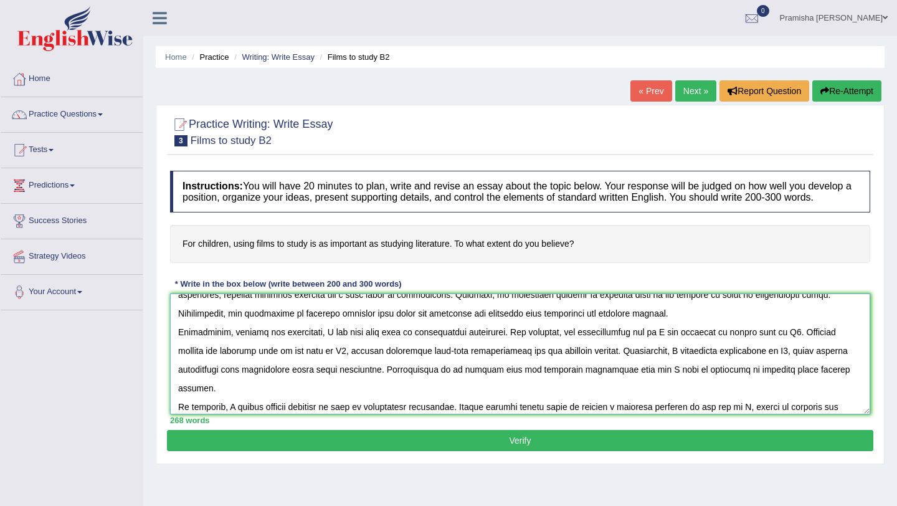
click at [330, 343] on textarea at bounding box center [520, 354] width 701 height 121
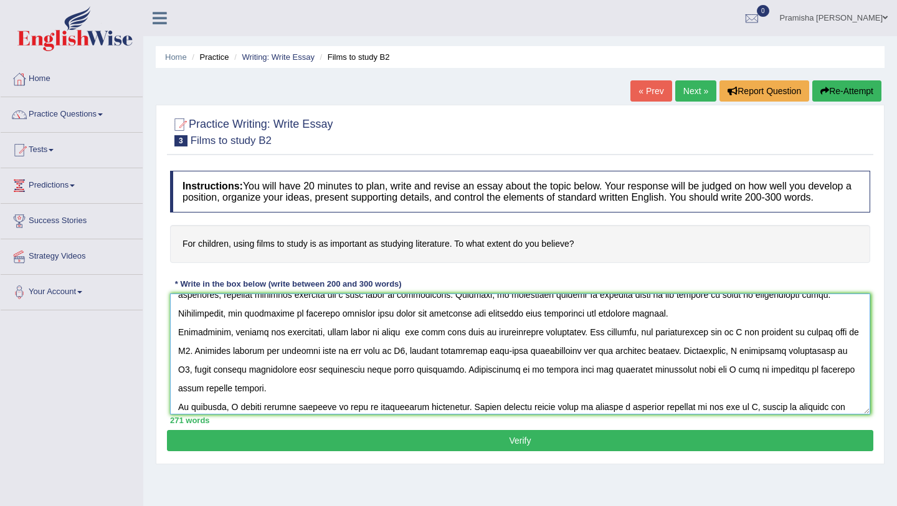
click at [324, 343] on textarea at bounding box center [520, 354] width 701 height 121
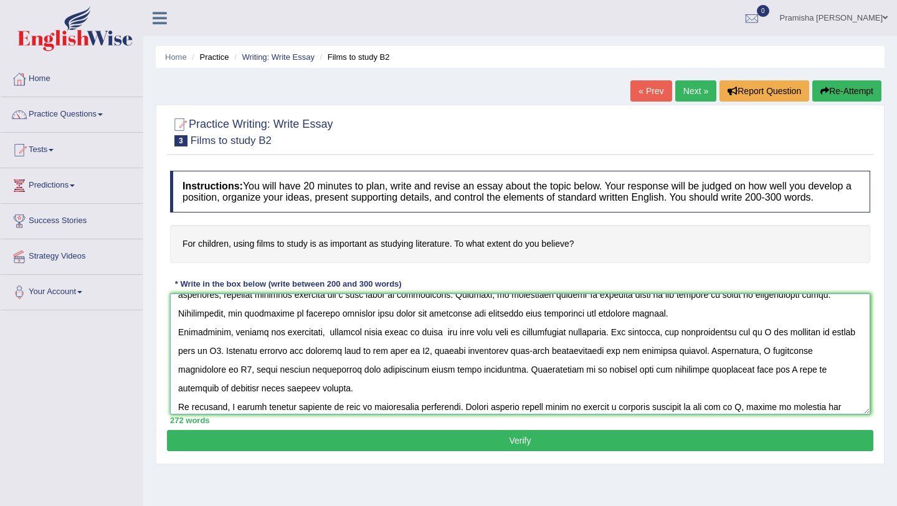
click at [329, 343] on textarea at bounding box center [520, 354] width 701 height 121
click at [329, 347] on textarea at bounding box center [520, 354] width 701 height 121
click at [329, 346] on textarea at bounding box center [520, 354] width 701 height 121
click at [328, 346] on textarea at bounding box center [520, 354] width 701 height 121
click at [437, 347] on textarea at bounding box center [520, 354] width 701 height 121
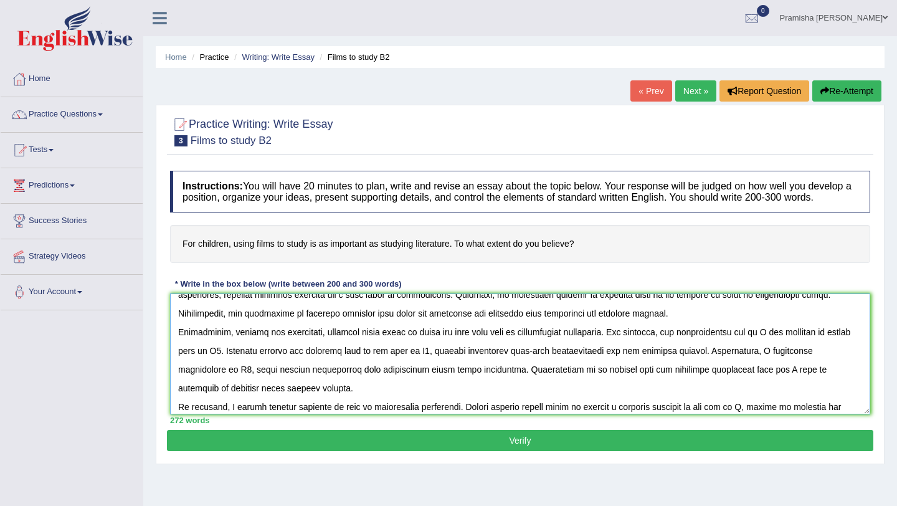
click at [442, 343] on textarea at bounding box center [520, 354] width 701 height 121
click at [258, 365] on textarea at bounding box center [520, 354] width 701 height 121
click at [442, 342] on textarea at bounding box center [520, 354] width 701 height 121
click at [278, 366] on textarea at bounding box center [520, 354] width 701 height 121
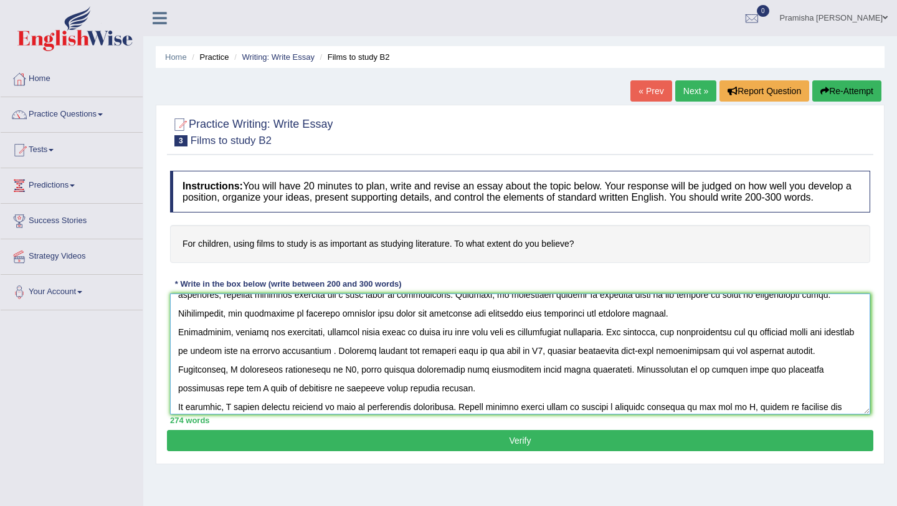
click at [366, 368] on textarea at bounding box center [520, 354] width 701 height 121
click at [442, 366] on textarea at bounding box center [520, 354] width 701 height 121
click at [384, 381] on textarea at bounding box center [520, 354] width 701 height 121
click at [442, 385] on textarea at bounding box center [520, 354] width 701 height 121
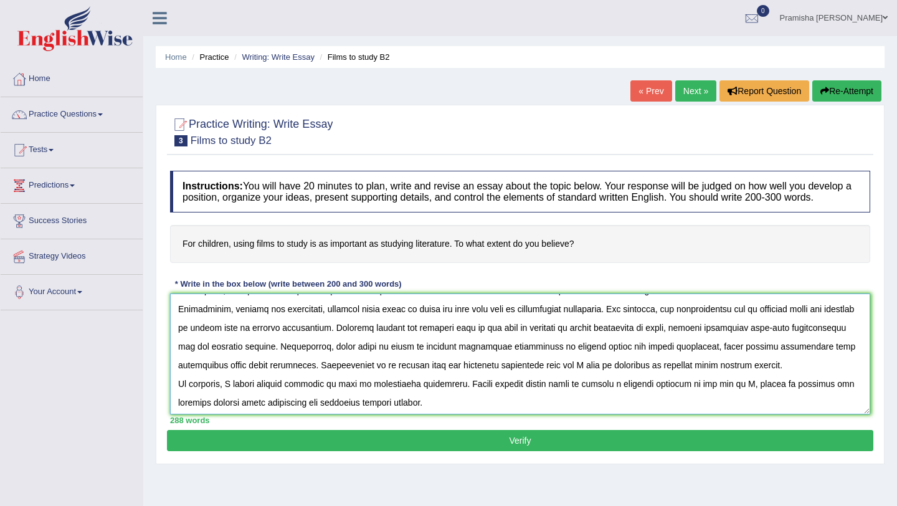
scroll to position [131, 0]
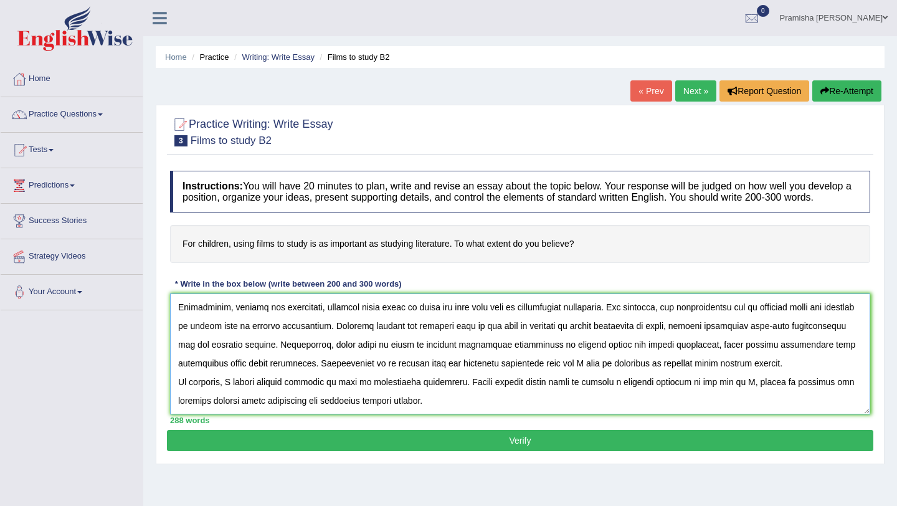
click at [442, 374] on textarea at bounding box center [520, 354] width 701 height 121
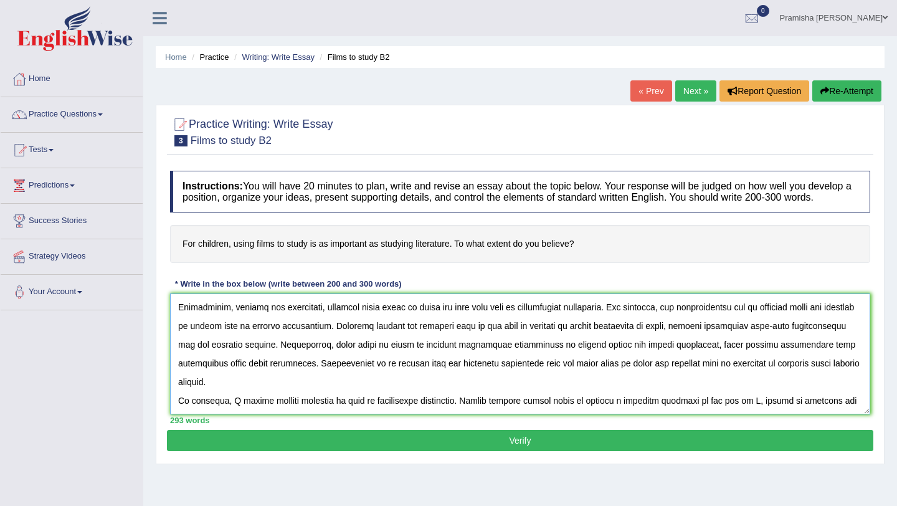
click at [442, 406] on textarea at bounding box center [520, 354] width 701 height 121
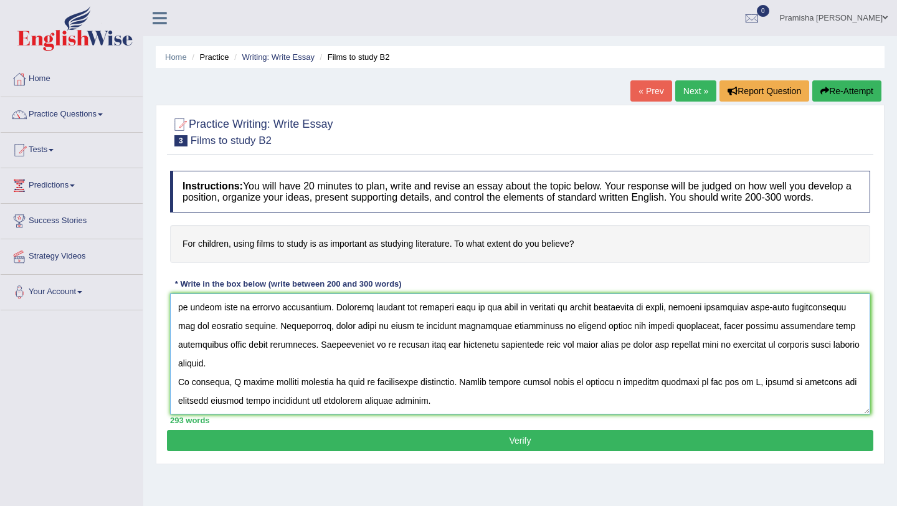
click at [236, 395] on textarea at bounding box center [520, 354] width 701 height 121
click at [442, 394] on textarea at bounding box center [520, 354] width 701 height 121
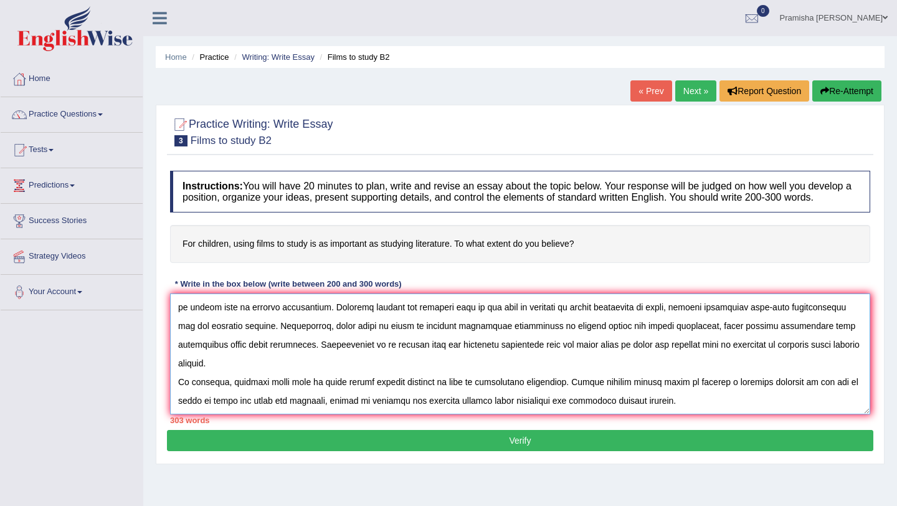
click at [391, 414] on textarea at bounding box center [520, 354] width 701 height 121
click at [442, 356] on textarea at bounding box center [520, 354] width 701 height 121
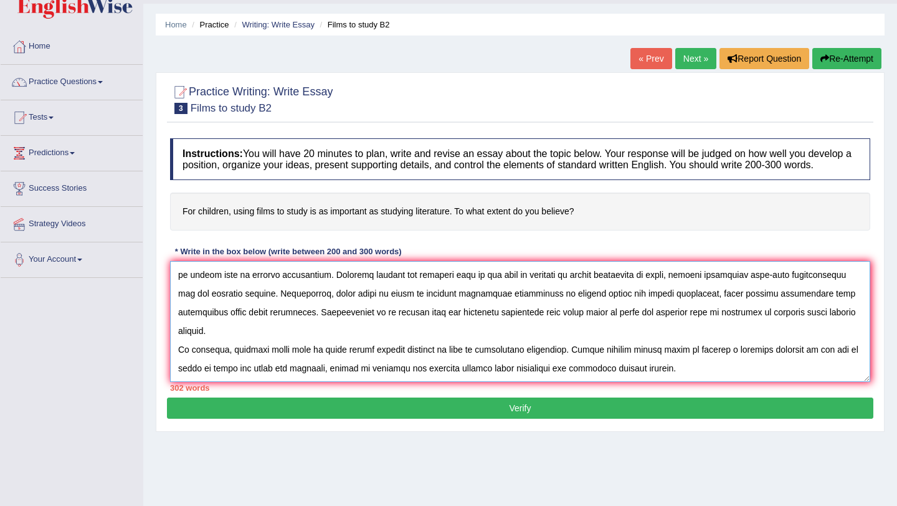
scroll to position [34, 0]
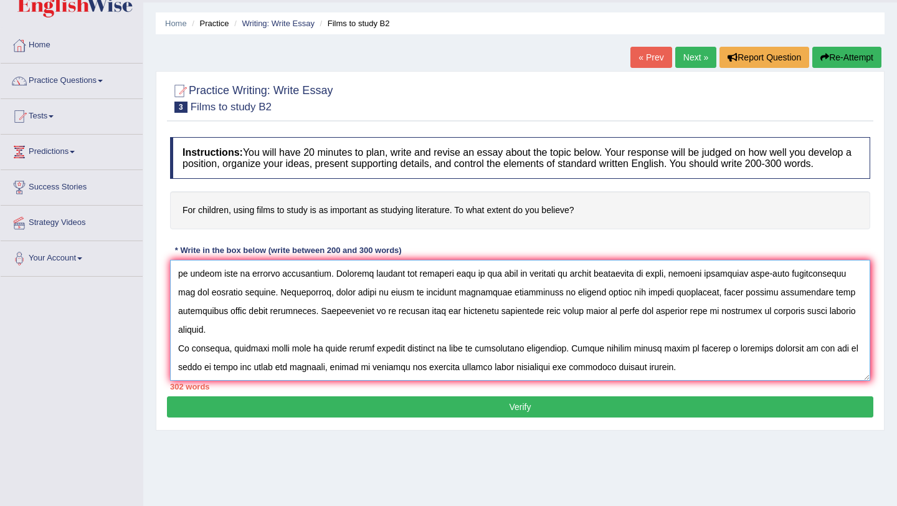
type textarea "The increasing influence of children using flims to study is as important as st…"
click at [442, 418] on button "Verify" at bounding box center [520, 406] width 707 height 21
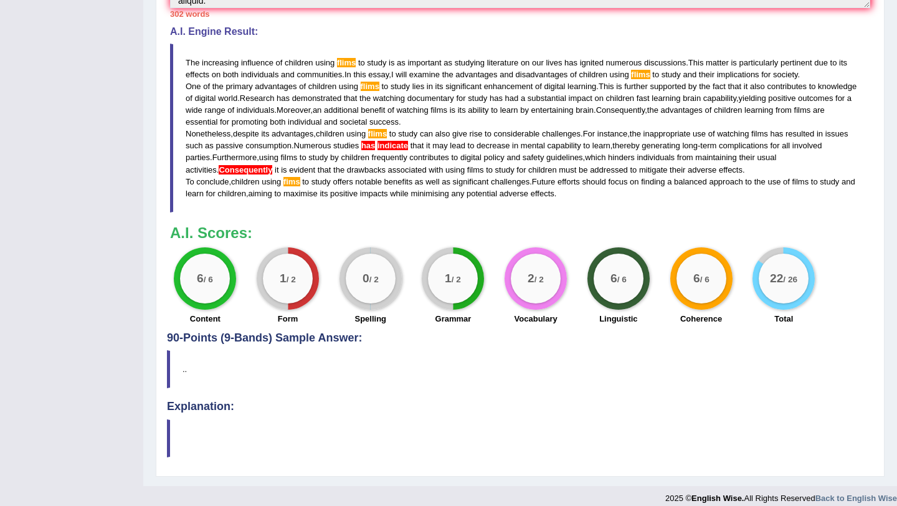
scroll to position [411, 0]
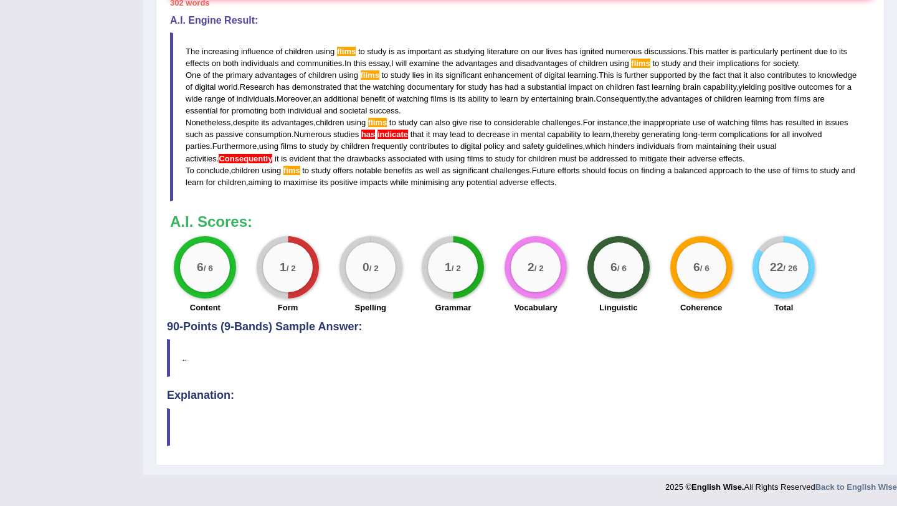
click at [186, 362] on blockquote ".." at bounding box center [520, 358] width 707 height 38
click at [183, 360] on blockquote ".." at bounding box center [520, 358] width 707 height 38
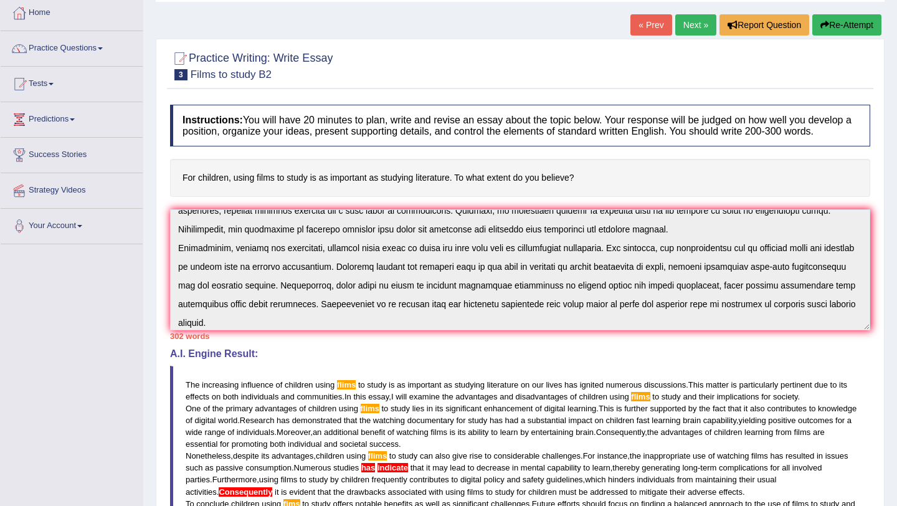
scroll to position [63, 0]
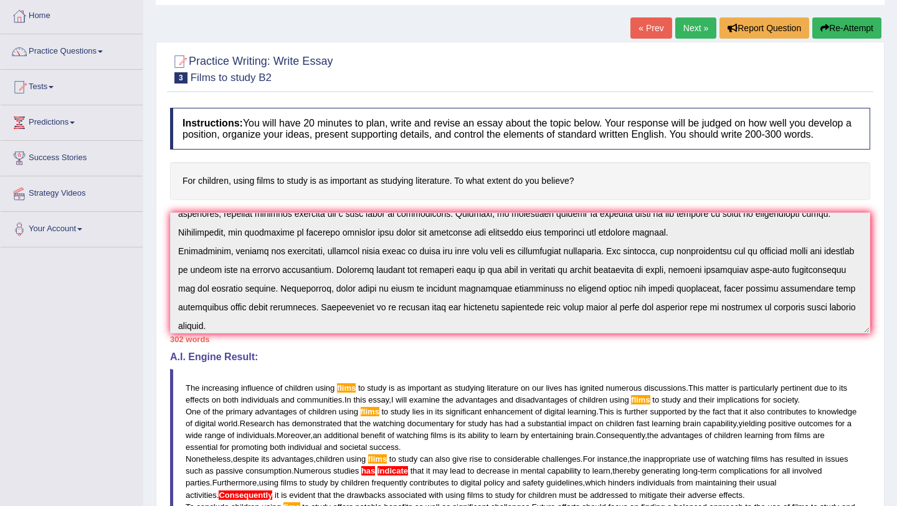
click at [442, 29] on link "Next »" at bounding box center [696, 27] width 41 height 21
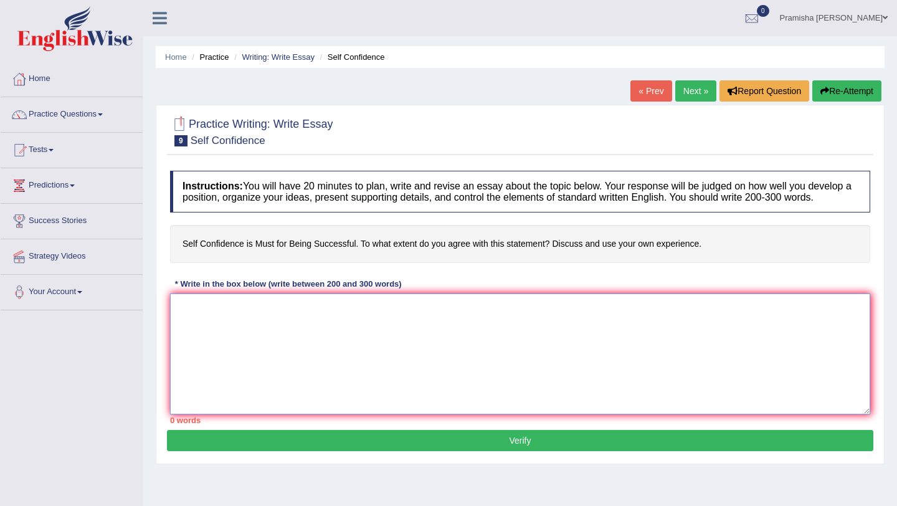
click at [219, 346] on textarea at bounding box center [520, 354] width 701 height 121
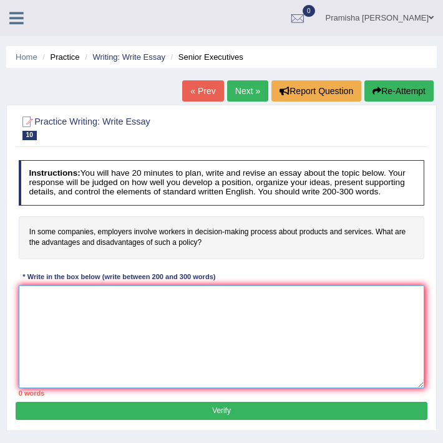
click at [89, 325] on textarea at bounding box center [222, 336] width 406 height 103
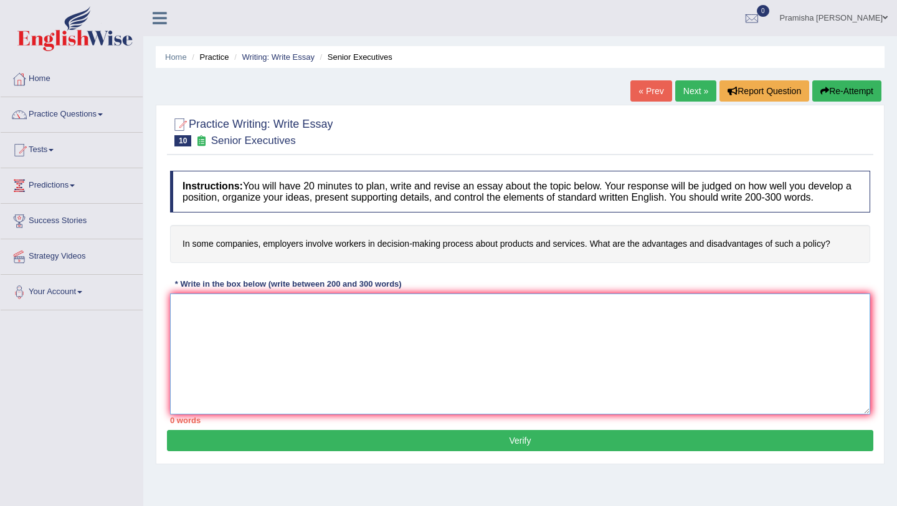
click at [278, 335] on textarea at bounding box center [520, 354] width 701 height 121
click at [233, 326] on textarea at bounding box center [520, 354] width 701 height 121
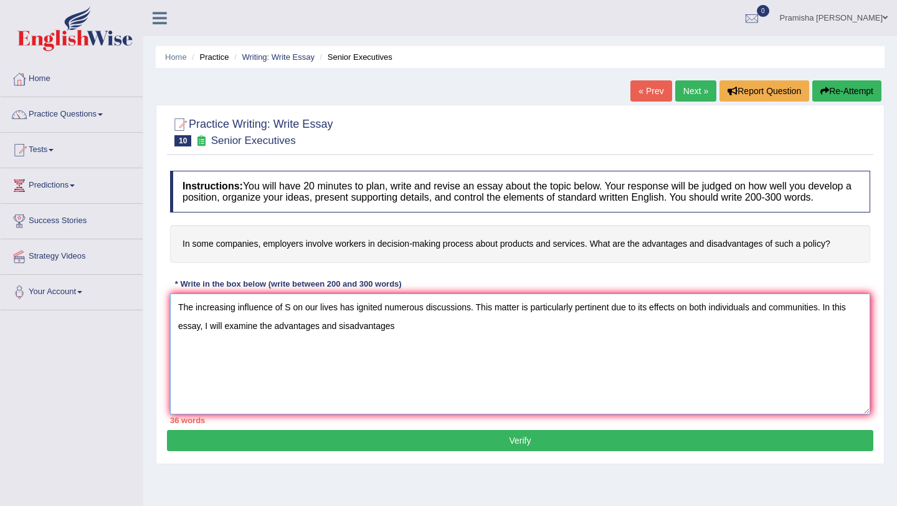
click at [343, 337] on textarea "The increasing influence of S on our lives has ignited numerous discussions. Th…" at bounding box center [520, 354] width 701 height 121
click at [413, 340] on textarea "The increasing influence of S on our lives has ignited numerous discussions. Th…" at bounding box center [520, 354] width 701 height 121
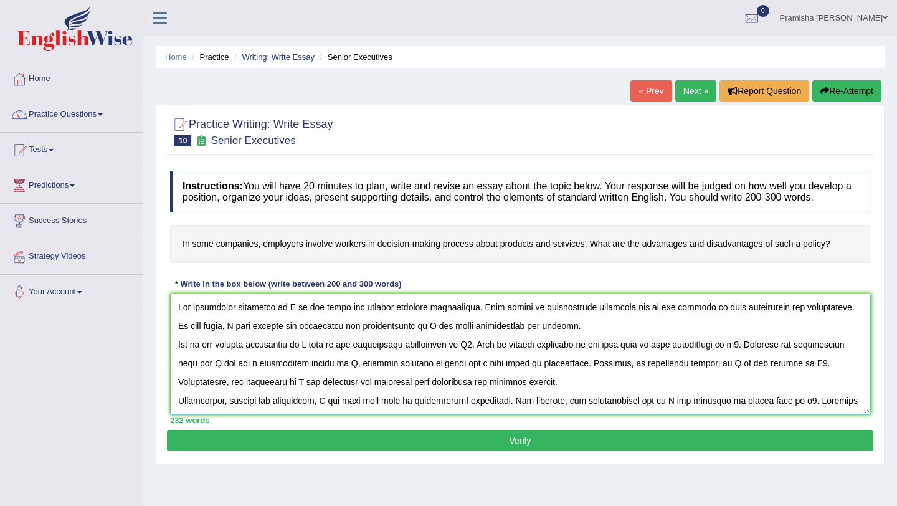
click at [291, 320] on textarea at bounding box center [520, 354] width 701 height 121
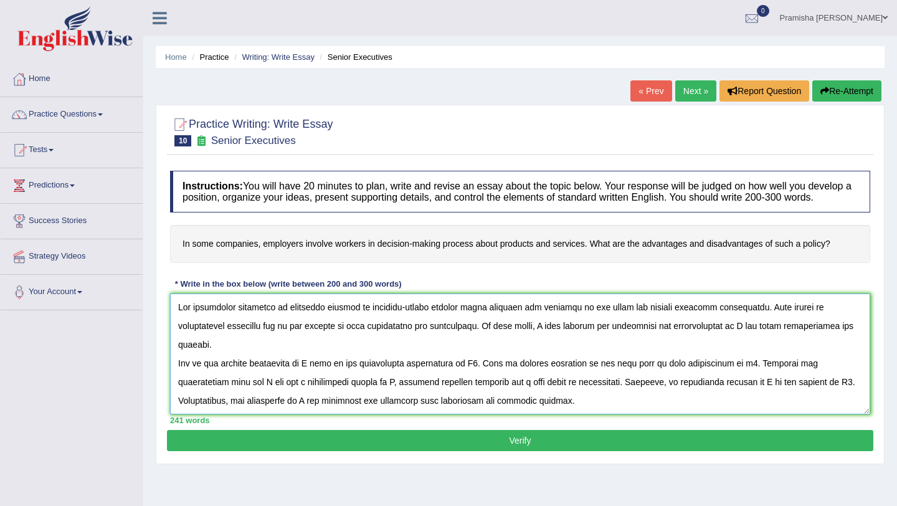
click at [442, 320] on textarea at bounding box center [520, 354] width 701 height 121
click at [442, 338] on textarea at bounding box center [520, 354] width 701 height 121
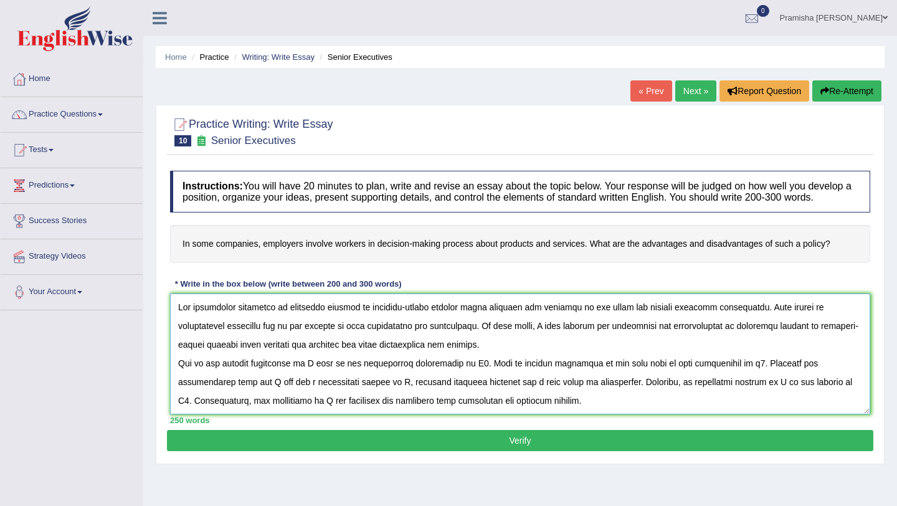
click at [442, 321] on textarea at bounding box center [520, 354] width 701 height 121
click at [442, 323] on textarea at bounding box center [520, 354] width 701 height 121
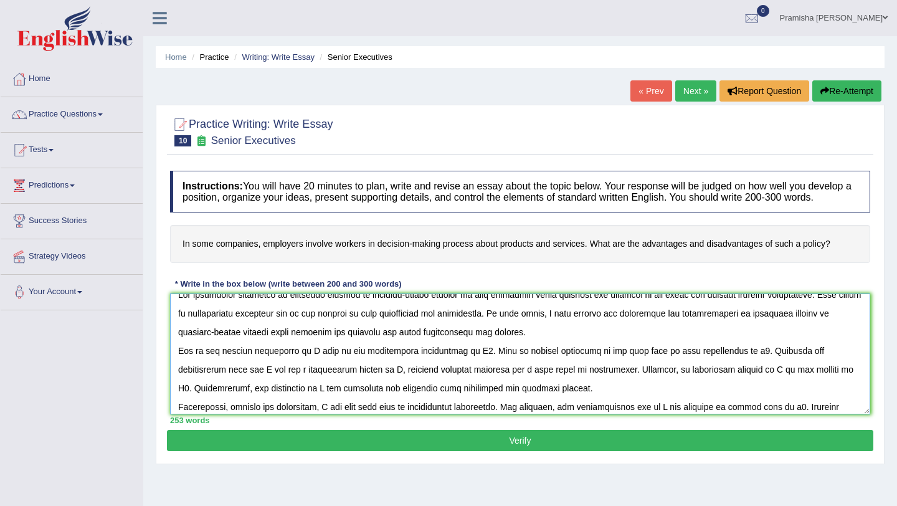
scroll to position [7, 0]
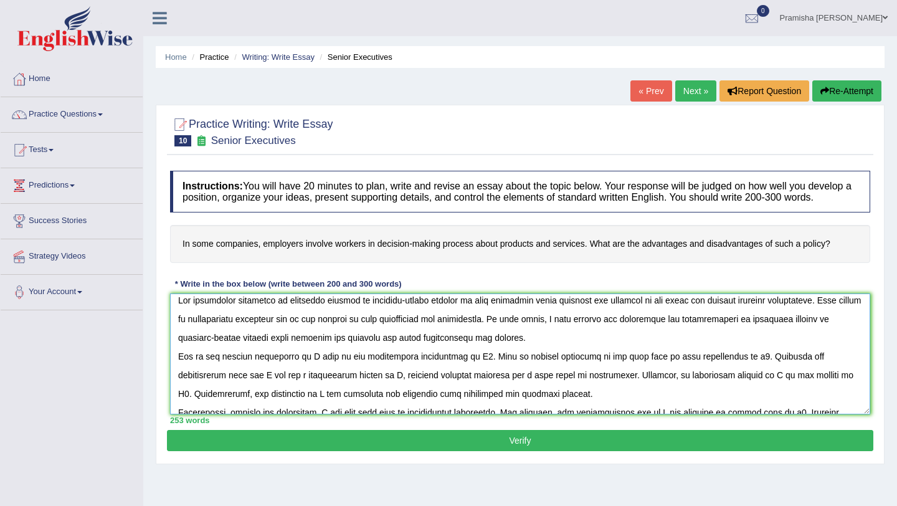
click at [317, 368] on textarea at bounding box center [520, 354] width 701 height 121
click at [442, 369] on textarea at bounding box center [520, 354] width 701 height 121
click at [442, 371] on textarea at bounding box center [520, 354] width 701 height 121
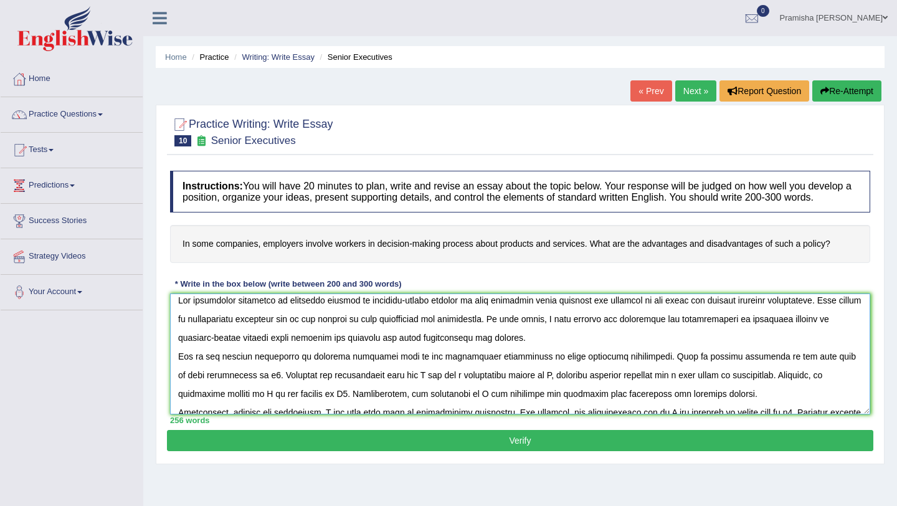
click at [244, 390] on textarea at bounding box center [520, 354] width 701 height 121
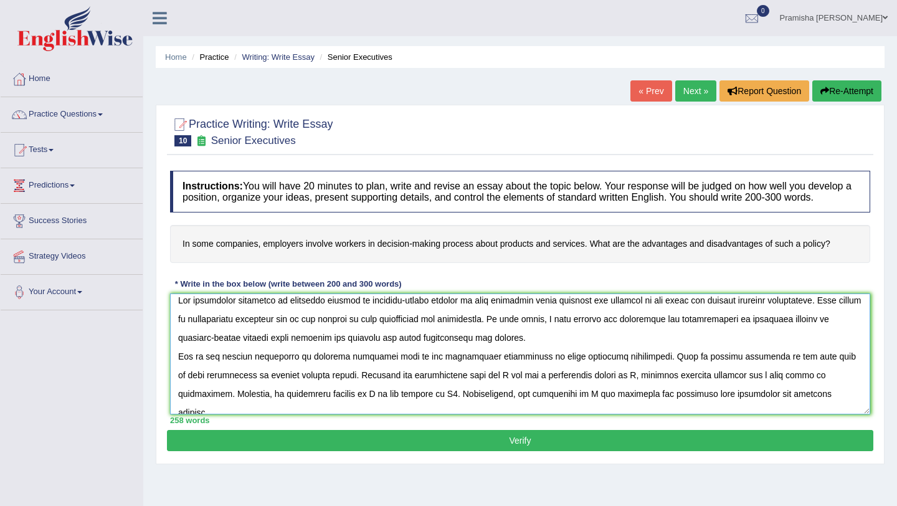
scroll to position [32, 0]
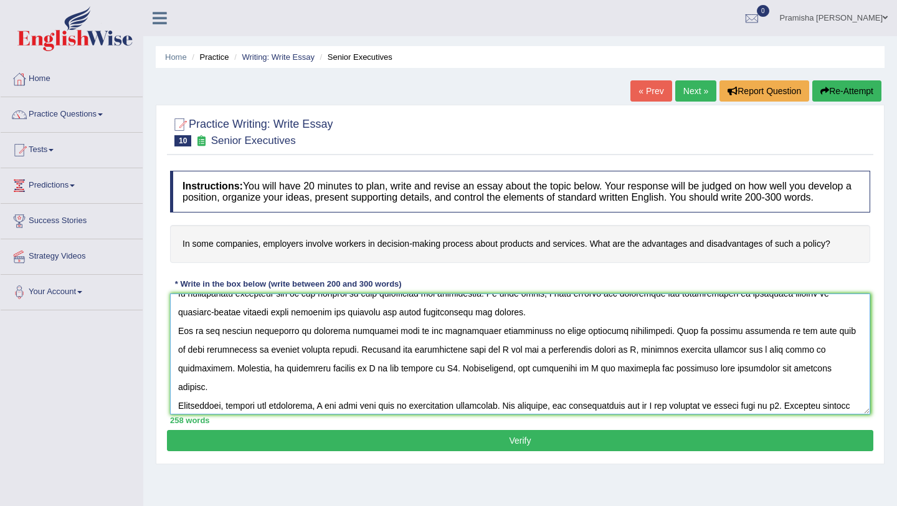
click at [442, 366] on textarea at bounding box center [520, 354] width 701 height 121
click at [442, 363] on textarea at bounding box center [520, 354] width 701 height 121
click at [442, 364] on textarea at bounding box center [520, 354] width 701 height 121
click at [442, 362] on textarea at bounding box center [520, 354] width 701 height 121
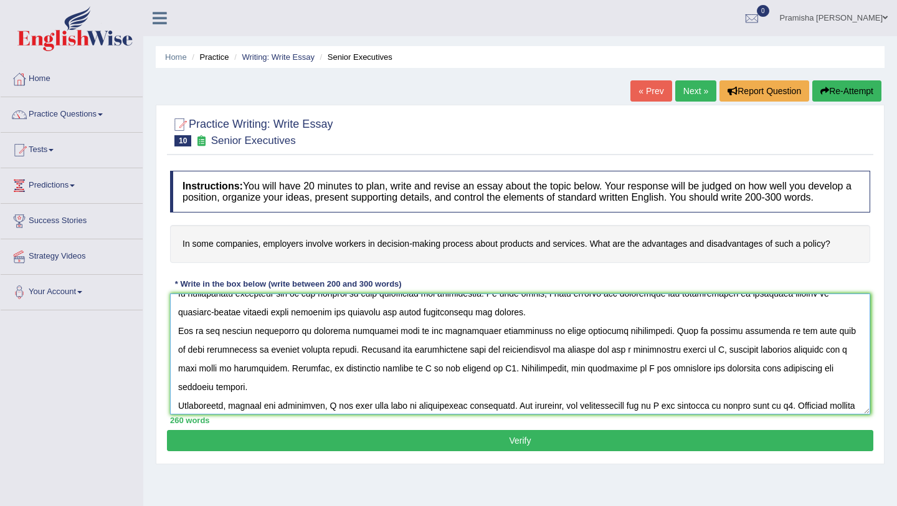
click at [442, 360] on textarea at bounding box center [520, 354] width 701 height 121
click at [442, 363] on textarea at bounding box center [520, 354] width 701 height 121
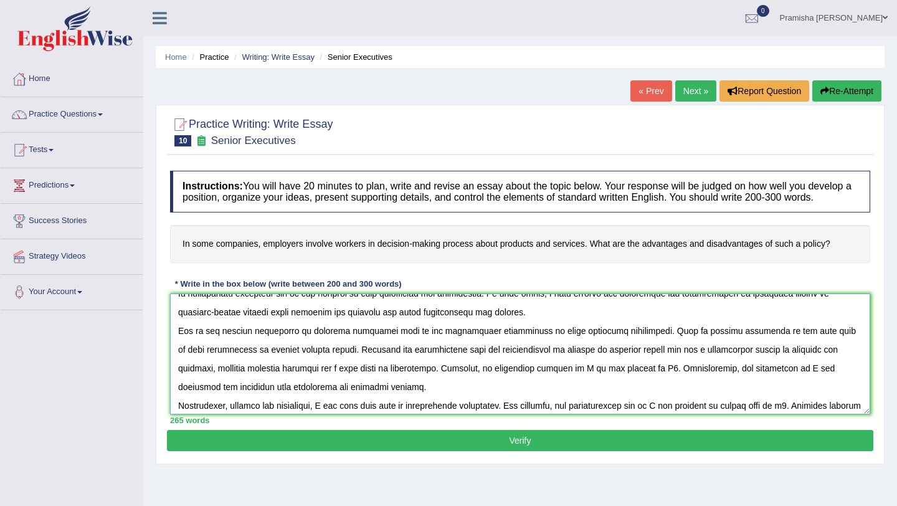
click at [442, 365] on textarea at bounding box center [520, 354] width 701 height 121
click at [442, 380] on textarea at bounding box center [520, 354] width 701 height 121
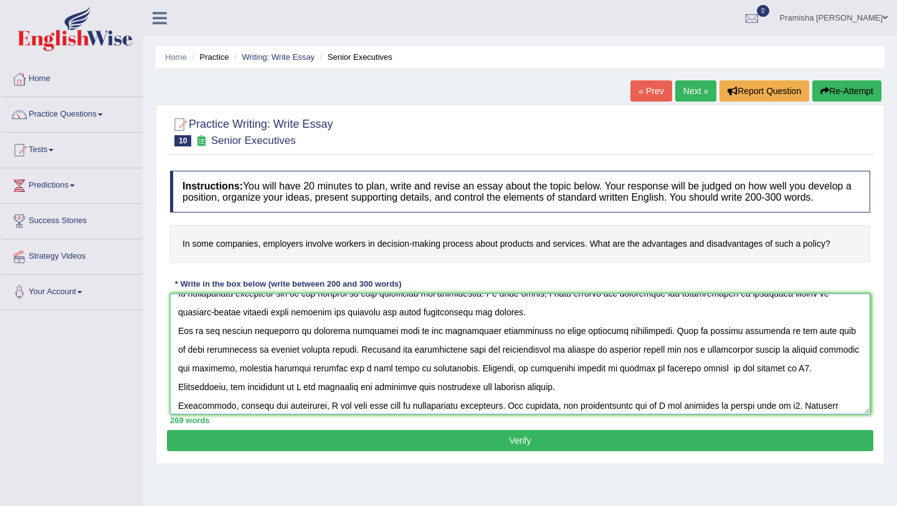
click at [442, 381] on textarea at bounding box center [520, 354] width 701 height 121
click at [442, 380] on textarea at bounding box center [520, 354] width 701 height 121
drag, startPoint x: 686, startPoint y: 382, endPoint x: 690, endPoint y: 406, distance: 24.0
click at [442, 382] on textarea at bounding box center [520, 354] width 701 height 121
click at [442, 384] on textarea at bounding box center [520, 354] width 701 height 121
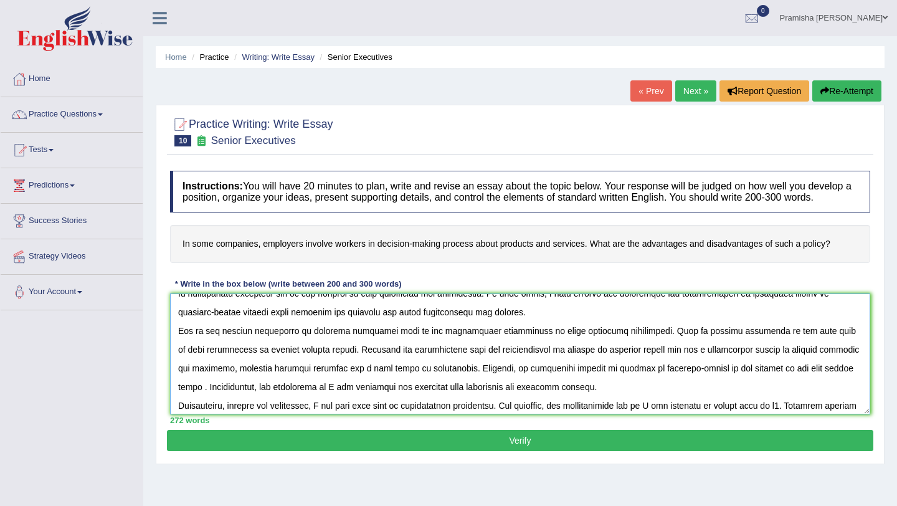
click at [442, 382] on textarea at bounding box center [520, 354] width 701 height 121
click at [442, 383] on textarea at bounding box center [520, 354] width 701 height 121
click at [442, 381] on textarea at bounding box center [520, 354] width 701 height 121
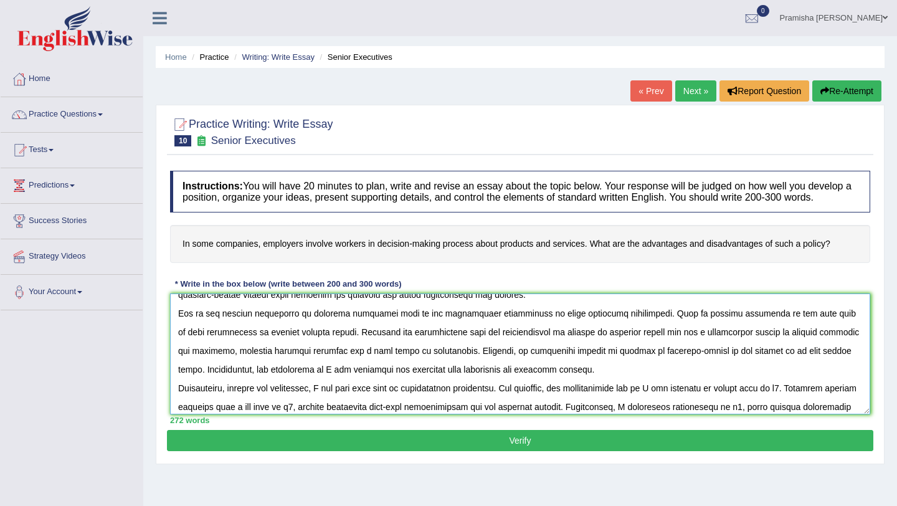
scroll to position [51, 0]
drag, startPoint x: 314, startPoint y: 383, endPoint x: 314, endPoint y: 423, distance: 39.9
click at [314, 383] on textarea at bounding box center [520, 354] width 701 height 121
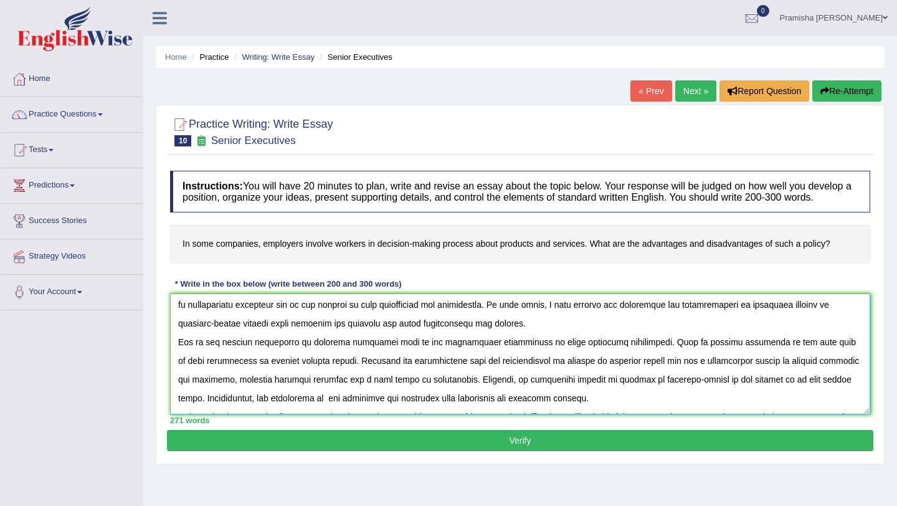
scroll to position [21, 0]
click at [383, 357] on textarea at bounding box center [520, 354] width 701 height 121
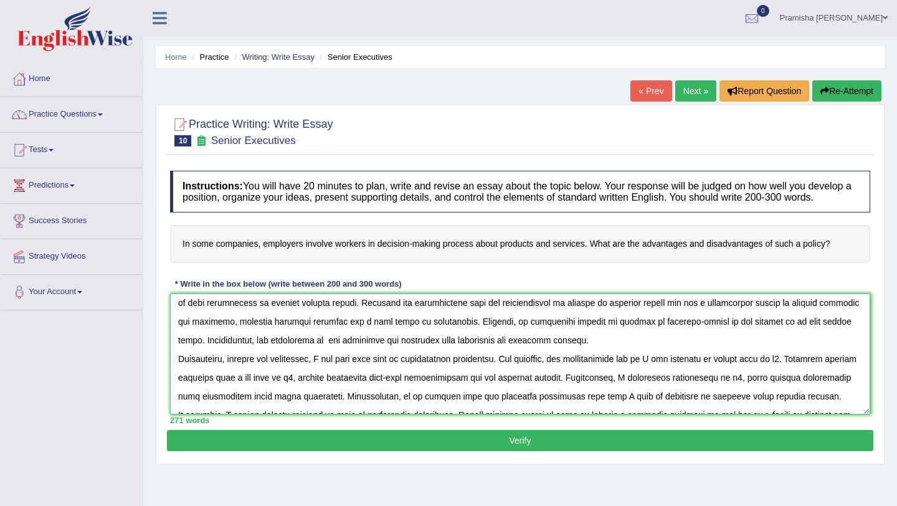
scroll to position [80, 0]
click at [313, 356] on textarea at bounding box center [520, 354] width 701 height 121
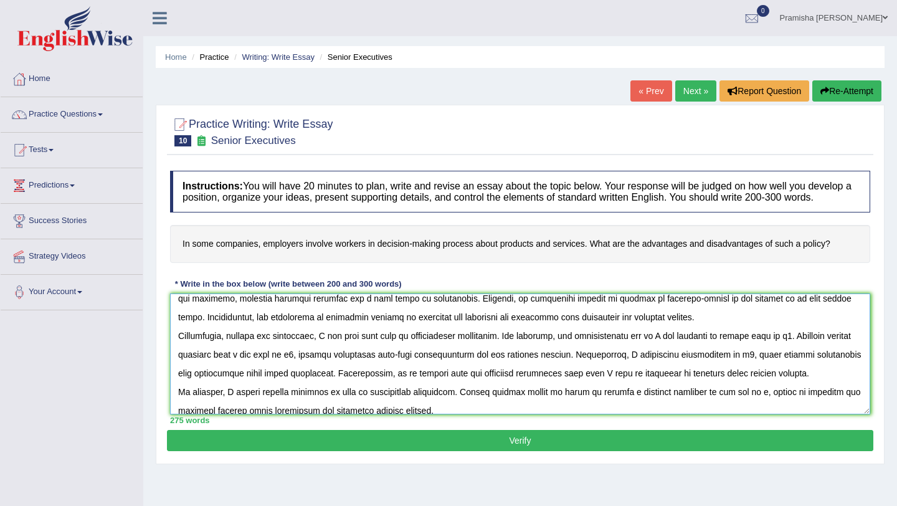
scroll to position [100, 0]
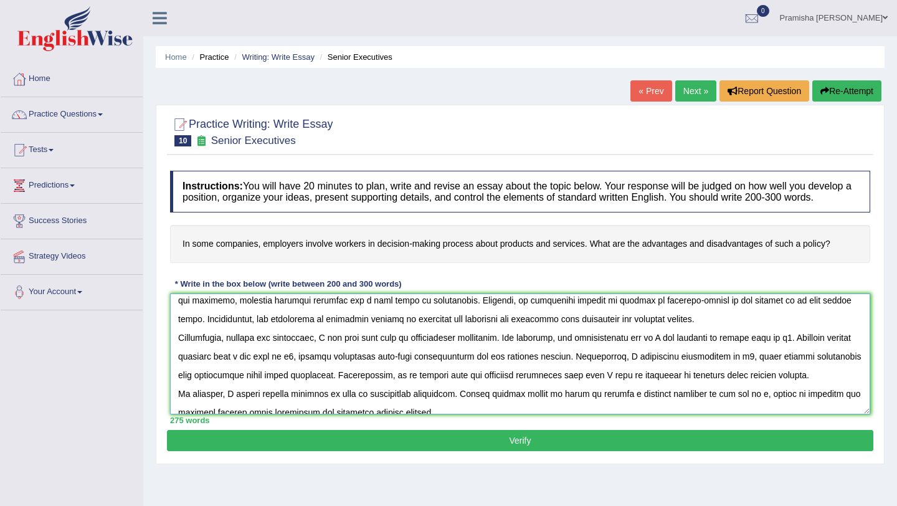
click at [377, 332] on textarea at bounding box center [520, 354] width 701 height 121
click at [332, 352] on textarea at bounding box center [520, 354] width 701 height 121
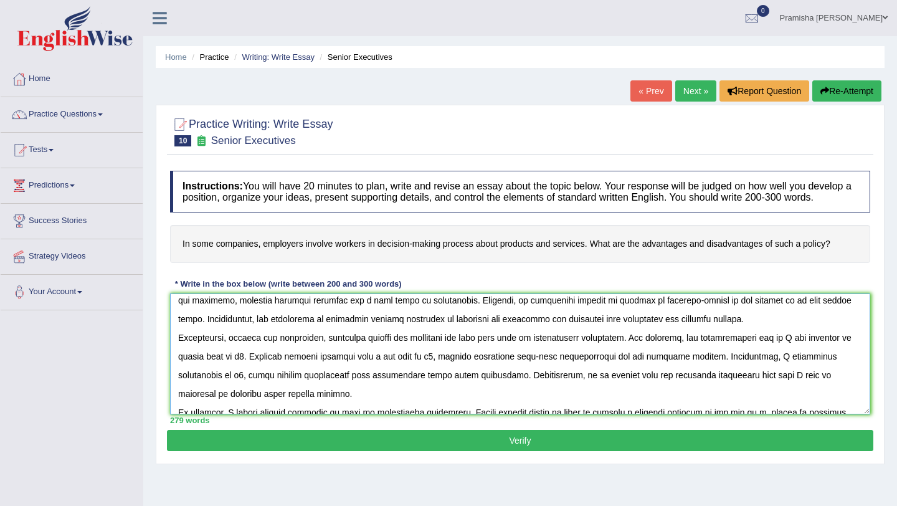
click at [442, 348] on textarea at bounding box center [520, 354] width 701 height 121
click at [257, 371] on textarea at bounding box center [520, 354] width 701 height 121
click at [442, 352] on textarea at bounding box center [520, 354] width 701 height 121
click at [280, 368] on textarea at bounding box center [520, 354] width 701 height 121
click at [442, 369] on textarea at bounding box center [520, 354] width 701 height 121
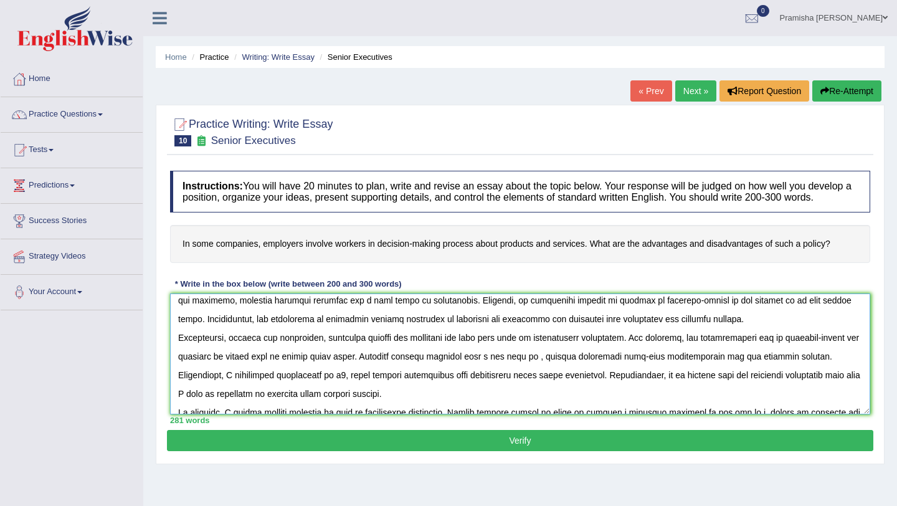
click at [442, 370] on textarea at bounding box center [520, 354] width 701 height 121
click at [442, 365] on textarea at bounding box center [520, 354] width 701 height 121
click at [442, 373] on textarea at bounding box center [520, 354] width 701 height 121
click at [304, 391] on textarea at bounding box center [520, 354] width 701 height 121
click at [412, 389] on textarea at bounding box center [520, 354] width 701 height 121
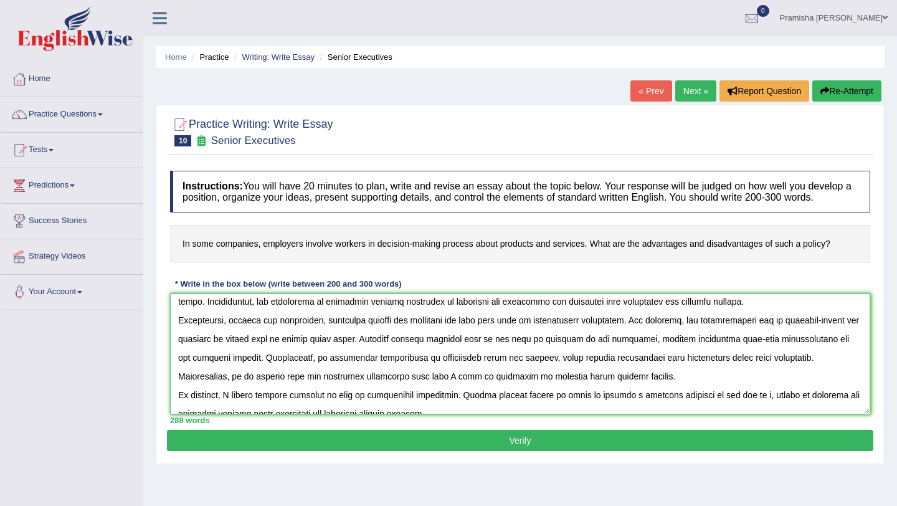
scroll to position [131, 0]
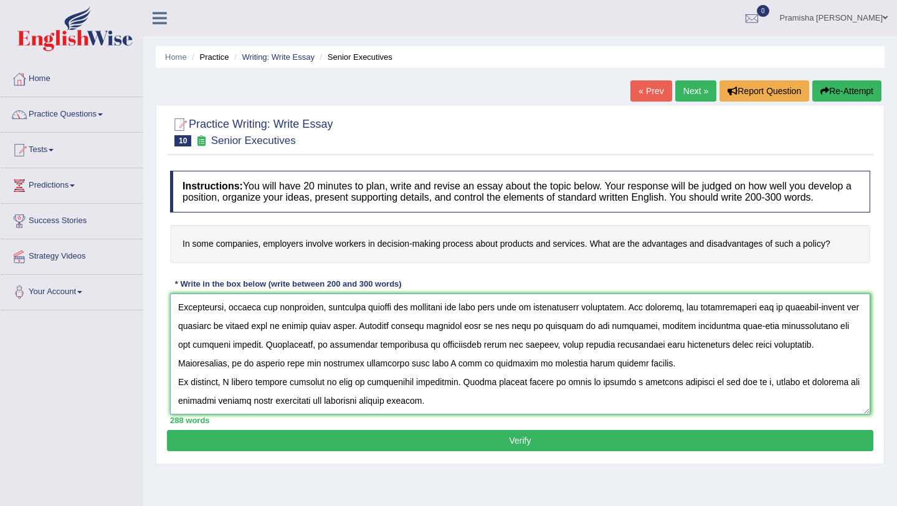
drag, startPoint x: 373, startPoint y: 374, endPoint x: 373, endPoint y: 385, distance: 10.6
click at [373, 374] on textarea at bounding box center [520, 354] width 701 height 121
click at [236, 396] on textarea at bounding box center [520, 354] width 701 height 121
click at [386, 378] on textarea at bounding box center [520, 354] width 701 height 121
click at [269, 396] on textarea at bounding box center [520, 354] width 701 height 121
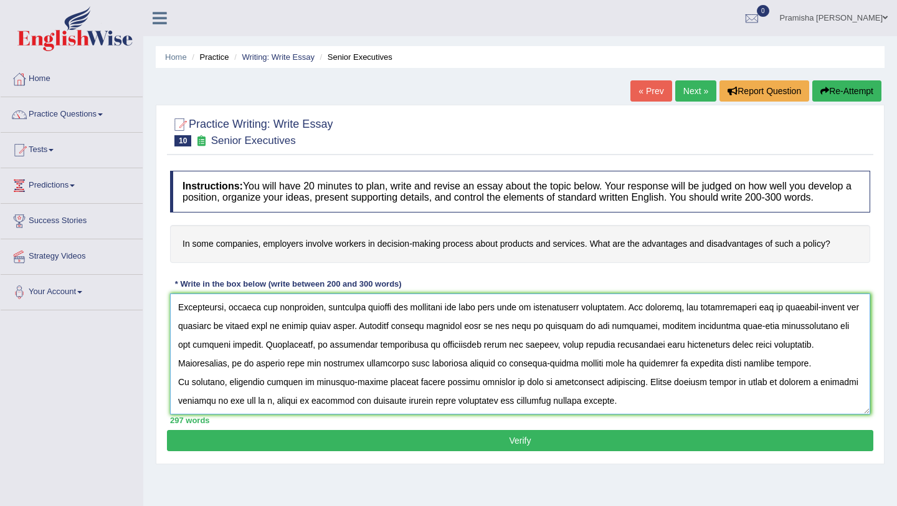
drag, startPoint x: 270, startPoint y: 416, endPoint x: 272, endPoint y: 437, distance: 21.3
click at [270, 414] on textarea at bounding box center [520, 354] width 701 height 121
type textarea "The increasing influence of involving workers in decision-making process in som…"
click at [442, 443] on button "Verify" at bounding box center [520, 440] width 707 height 21
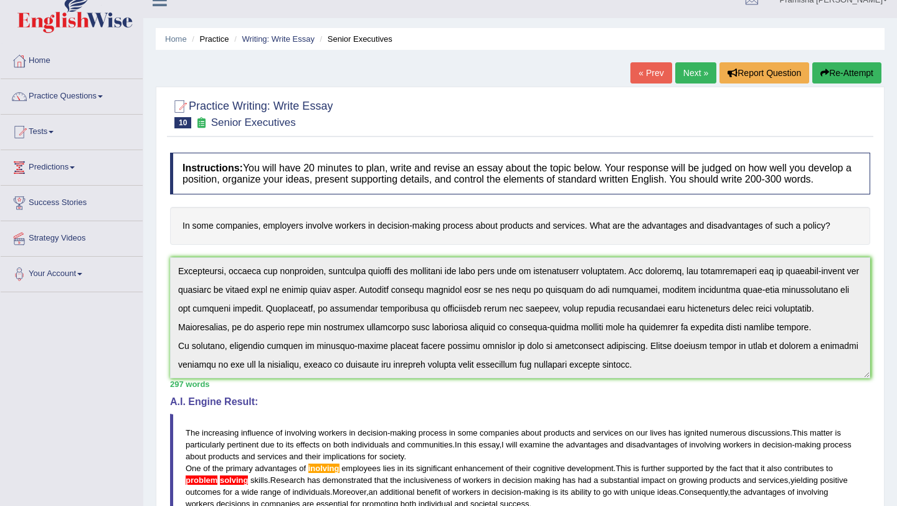
scroll to position [0, 0]
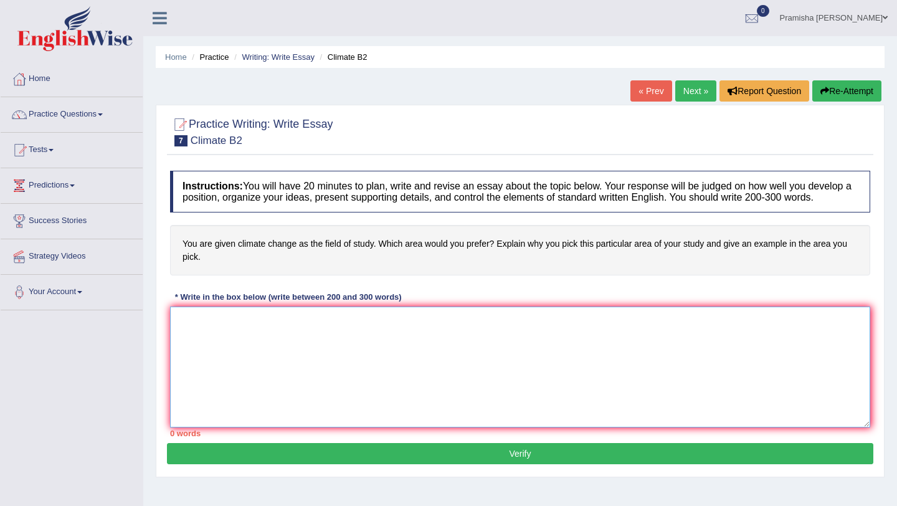
click at [206, 343] on textarea at bounding box center [520, 367] width 701 height 121
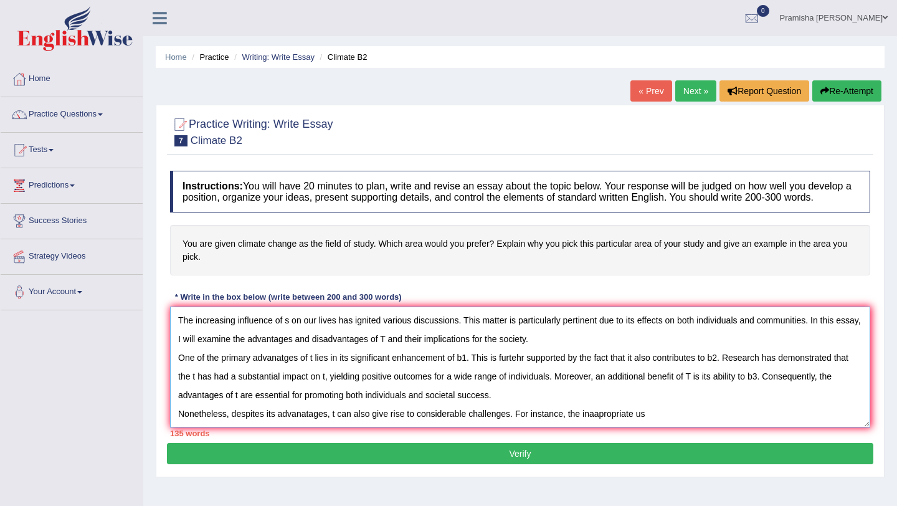
drag, startPoint x: 600, startPoint y: 429, endPoint x: 601, endPoint y: 451, distance: 21.8
click at [600, 428] on textarea "The increasing influence of s on our lives has ignited various discussions. Thi…" at bounding box center [520, 367] width 701 height 121
click at [659, 428] on textarea "The increasing influence of s on our lives has ignited various discussions. Thi…" at bounding box center [520, 367] width 701 height 121
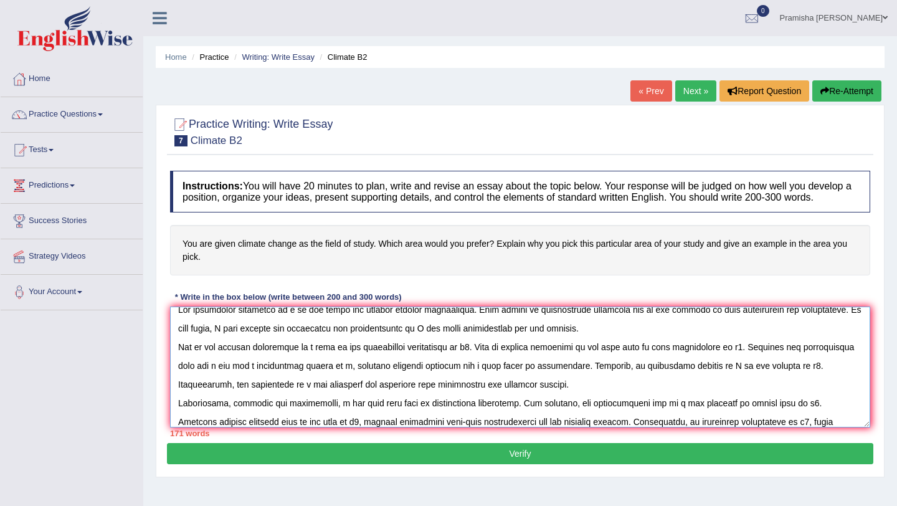
scroll to position [29, 0]
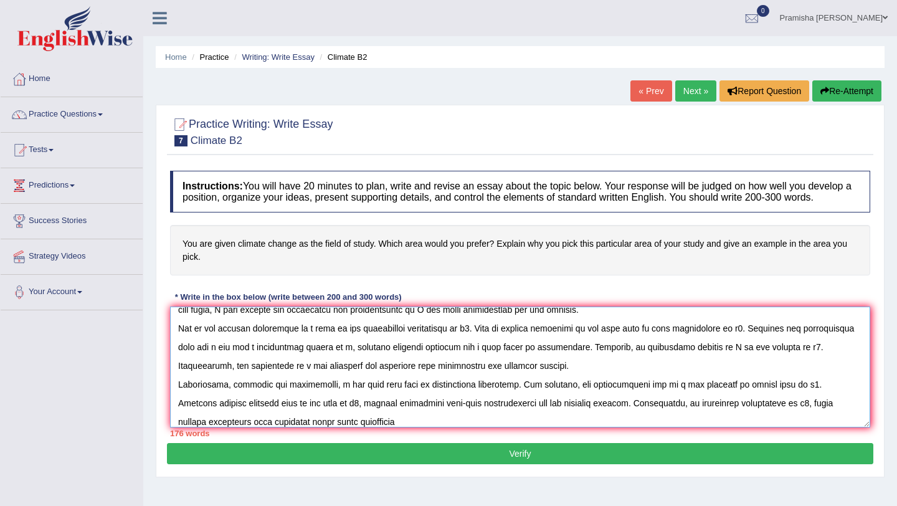
click at [230, 428] on textarea at bounding box center [520, 367] width 701 height 121
click at [330, 438] on div "176 words" at bounding box center [520, 434] width 701 height 12
click at [324, 428] on textarea at bounding box center [520, 367] width 701 height 121
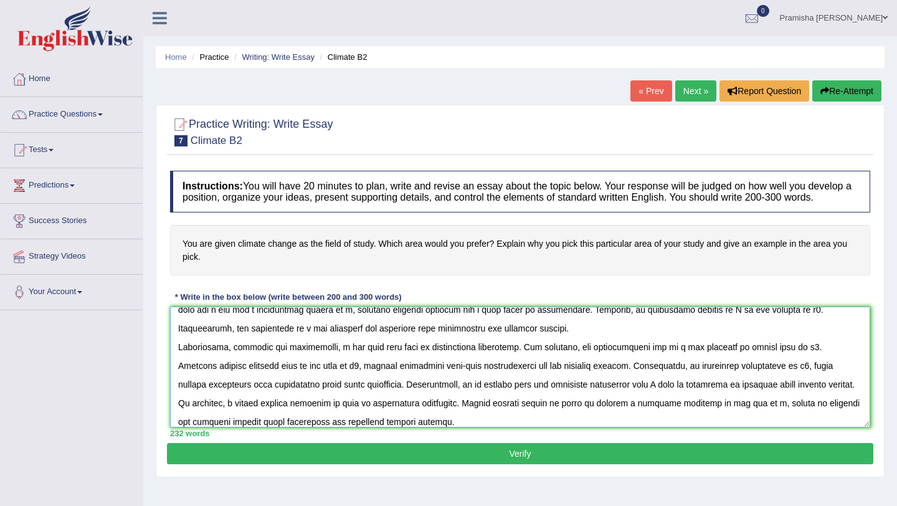
scroll to position [0, 0]
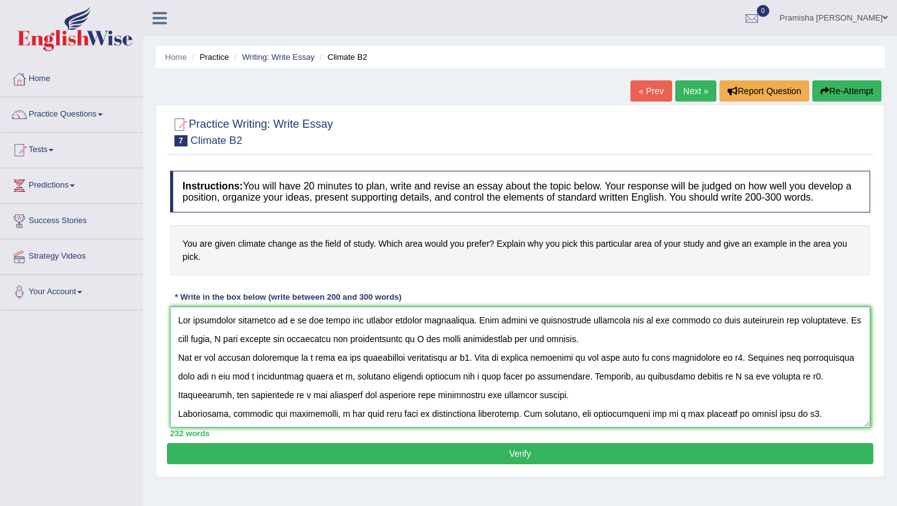
click at [290, 333] on textarea at bounding box center [520, 367] width 701 height 121
click at [411, 330] on textarea at bounding box center [520, 367] width 701 height 121
click at [294, 335] on textarea at bounding box center [520, 367] width 701 height 121
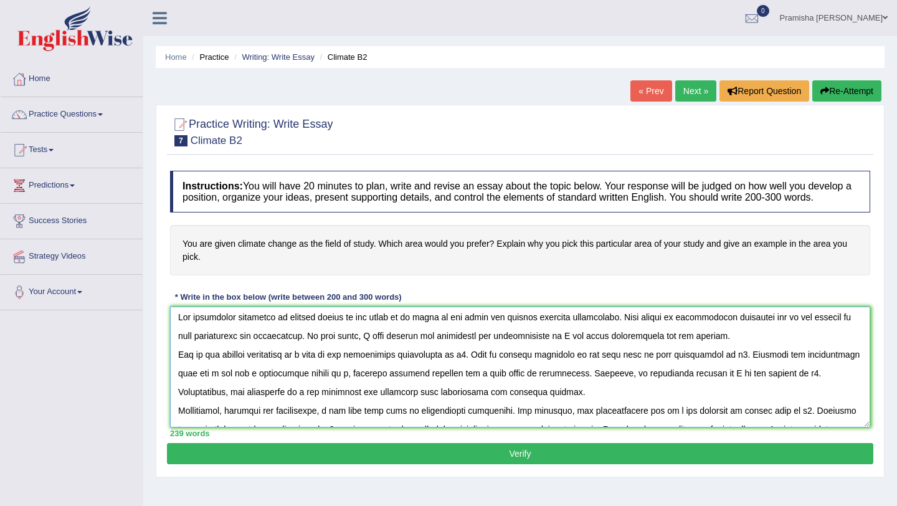
scroll to position [1, 0]
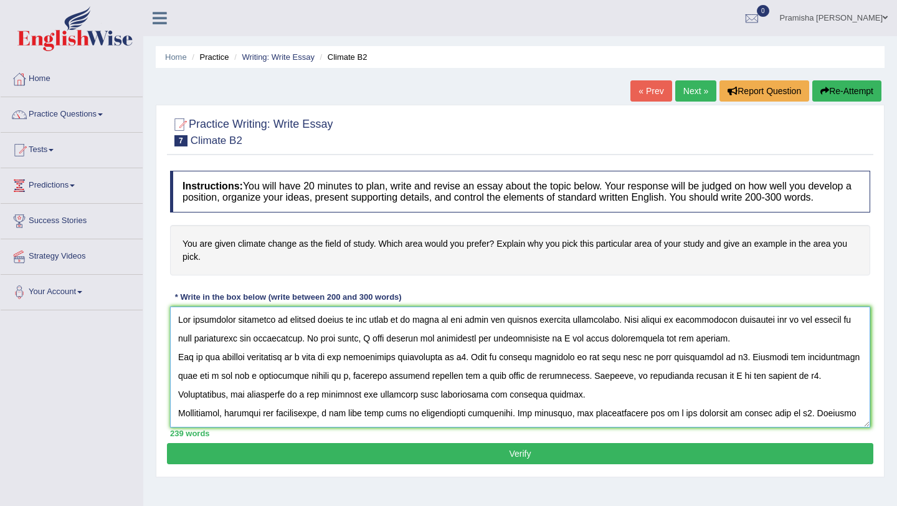
click at [556, 352] on textarea at bounding box center [520, 367] width 701 height 121
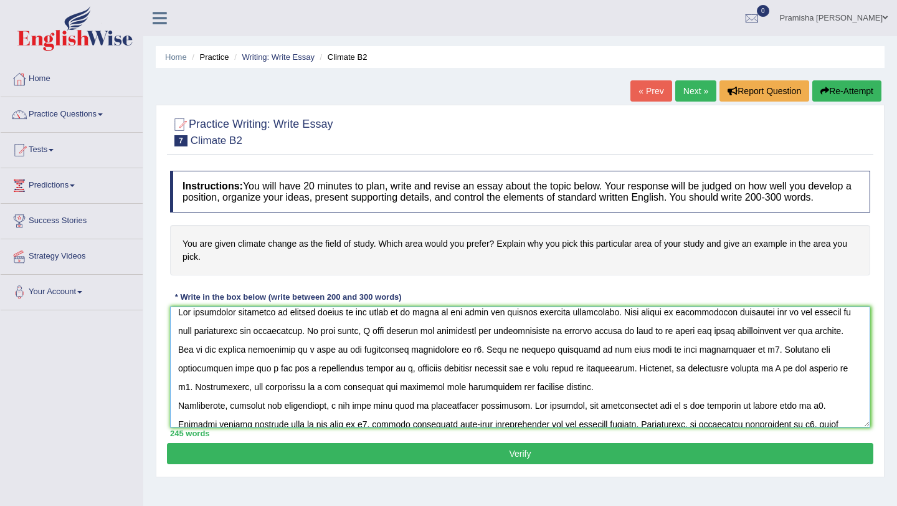
scroll to position [12, 0]
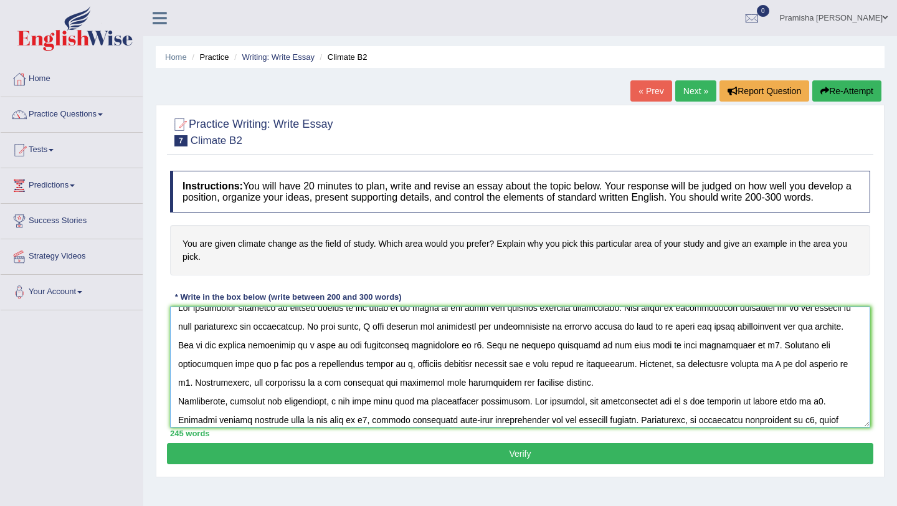
click at [313, 356] on textarea at bounding box center [520, 367] width 701 height 121
click at [525, 359] on textarea at bounding box center [520, 367] width 701 height 121
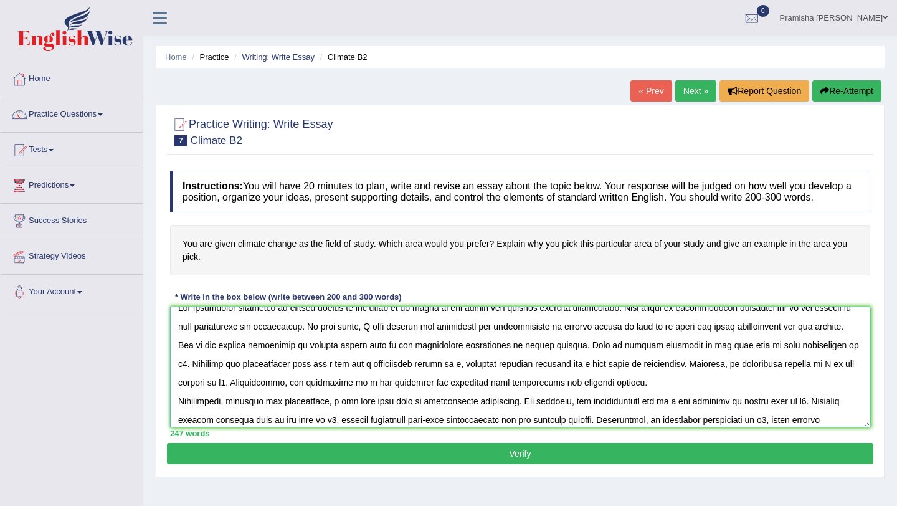
click at [830, 356] on textarea at bounding box center [520, 367] width 701 height 121
click at [632, 361] on textarea at bounding box center [520, 367] width 701 height 121
click at [634, 359] on textarea at bounding box center [520, 367] width 701 height 121
click at [821, 358] on textarea at bounding box center [520, 367] width 701 height 121
click at [574, 359] on textarea at bounding box center [520, 367] width 701 height 121
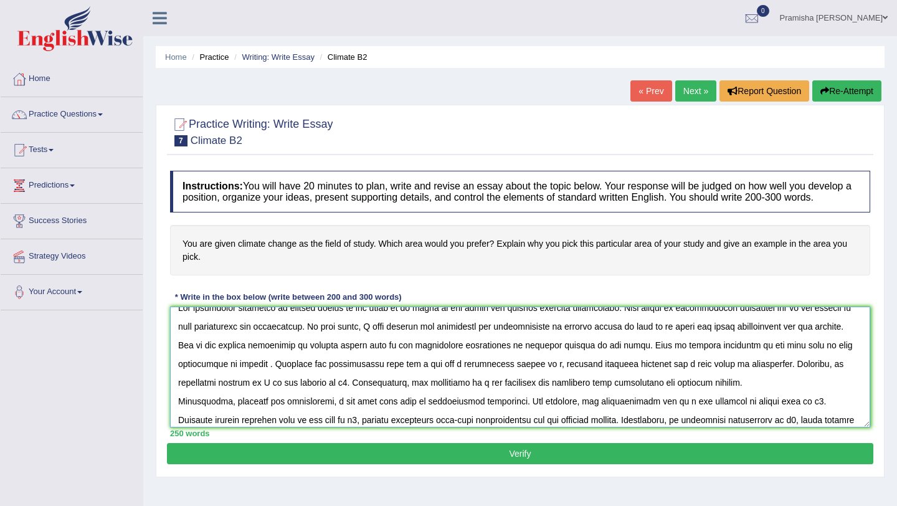
click at [216, 380] on textarea at bounding box center [520, 367] width 701 height 121
click at [216, 376] on textarea at bounding box center [520, 367] width 701 height 121
click at [219, 381] on textarea at bounding box center [520, 367] width 701 height 121
click at [413, 376] on textarea at bounding box center [520, 367] width 701 height 121
click at [602, 378] on textarea at bounding box center [520, 367] width 701 height 121
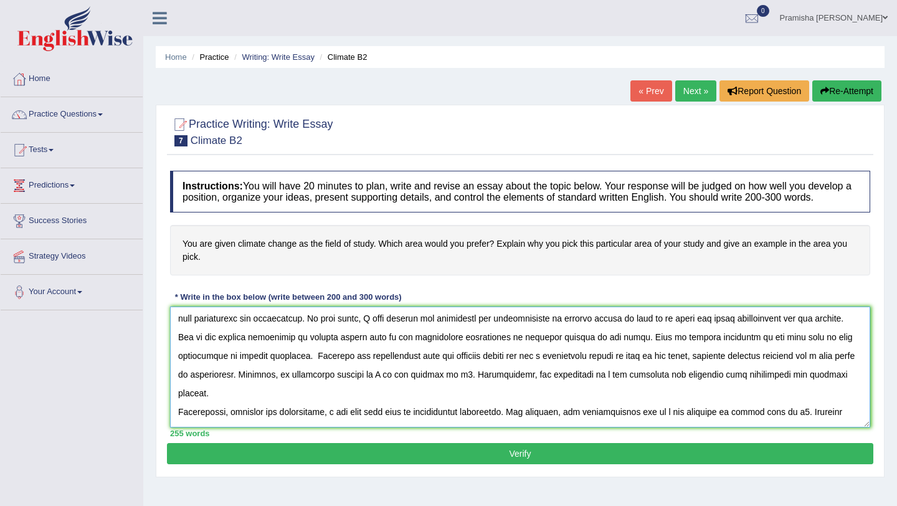
scroll to position [23, 0]
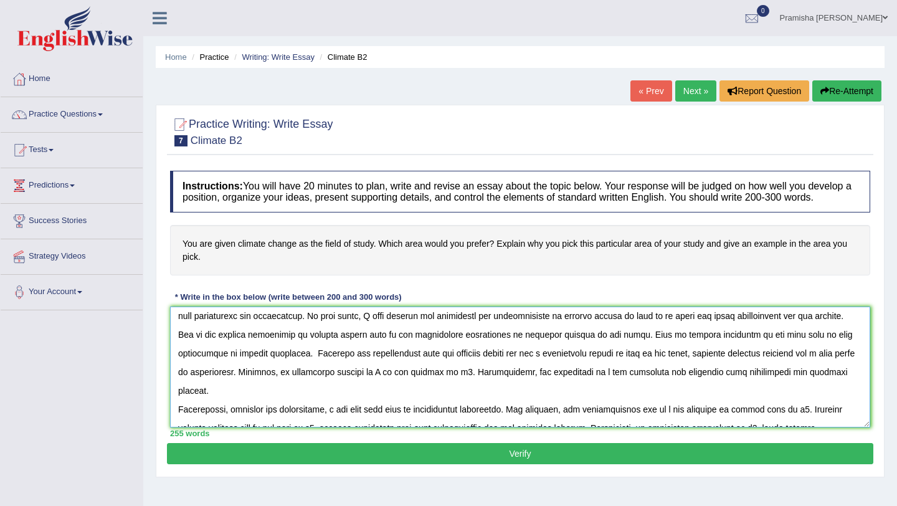
click at [602, 367] on textarea at bounding box center [520, 367] width 701 height 121
click at [364, 386] on textarea at bounding box center [520, 367] width 701 height 121
click at [534, 386] on textarea at bounding box center [520, 367] width 701 height 121
click at [636, 386] on textarea at bounding box center [520, 367] width 701 height 121
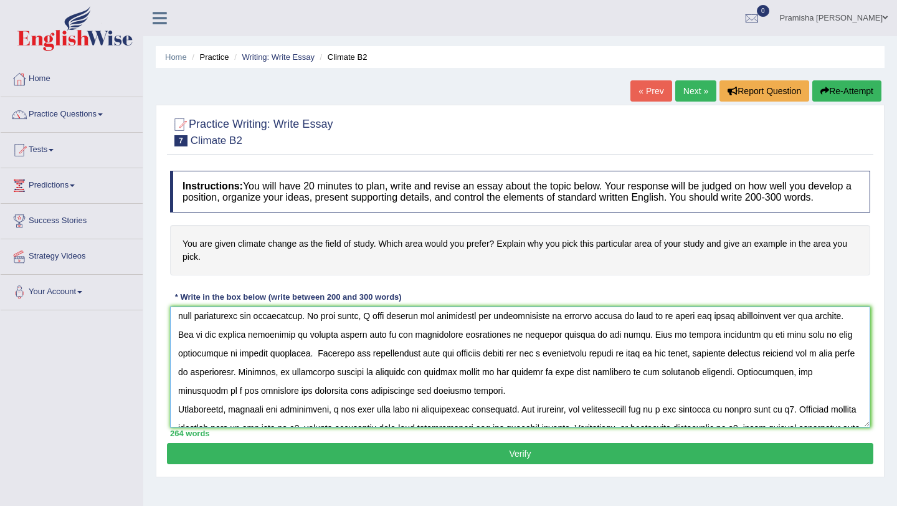
drag, startPoint x: 841, startPoint y: 385, endPoint x: 841, endPoint y: 404, distance: 19.3
click at [841, 385] on textarea at bounding box center [520, 367] width 701 height 121
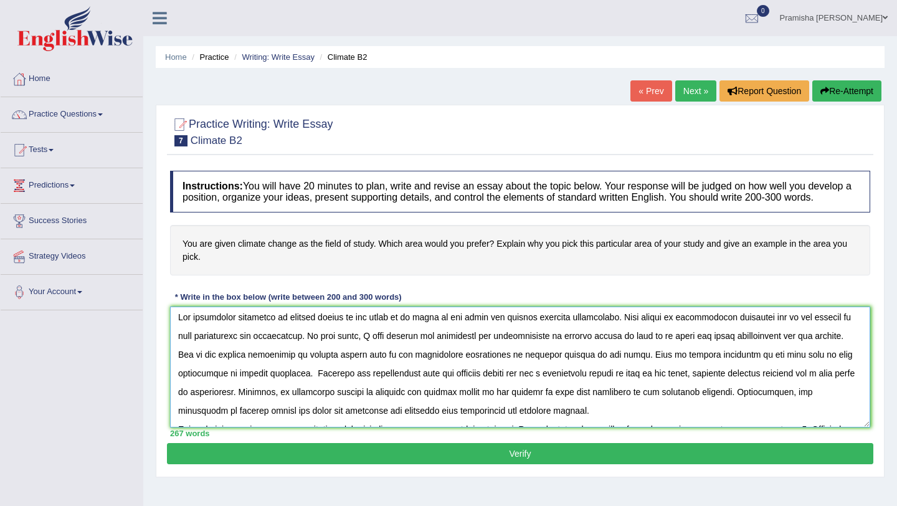
scroll to position [0, 0]
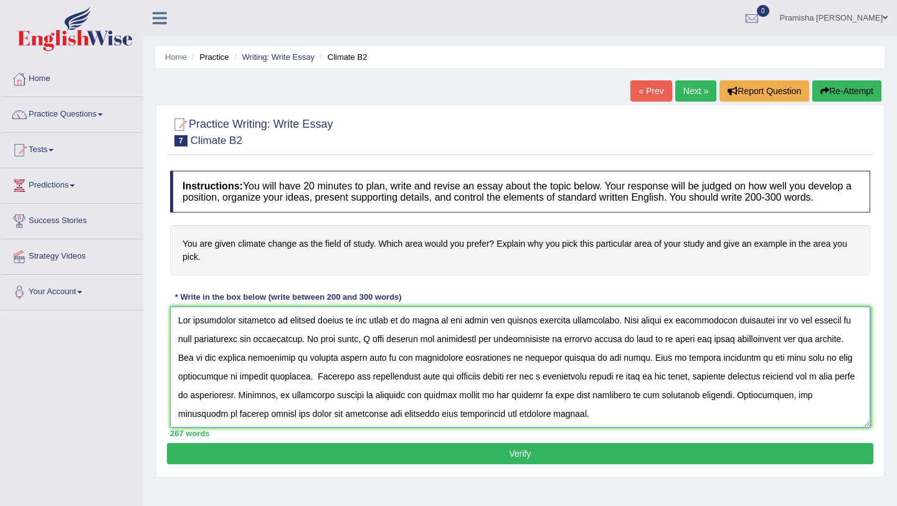
click at [312, 371] on textarea at bounding box center [520, 367] width 701 height 121
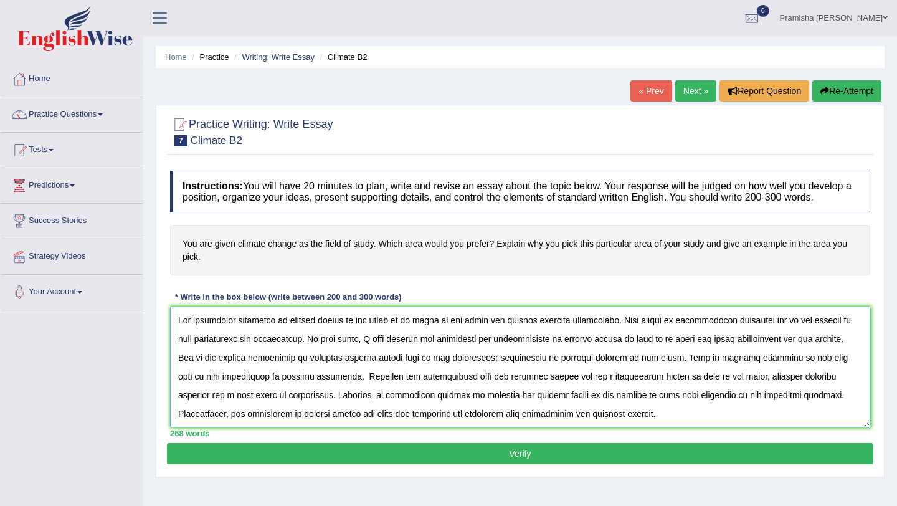
click at [412, 372] on textarea at bounding box center [520, 367] width 701 height 121
click at [407, 372] on textarea at bounding box center [520, 367] width 701 height 121
click at [699, 370] on textarea at bounding box center [520, 367] width 701 height 121
click at [459, 391] on textarea at bounding box center [520, 367] width 701 height 121
click at [199, 407] on textarea at bounding box center [520, 367] width 701 height 121
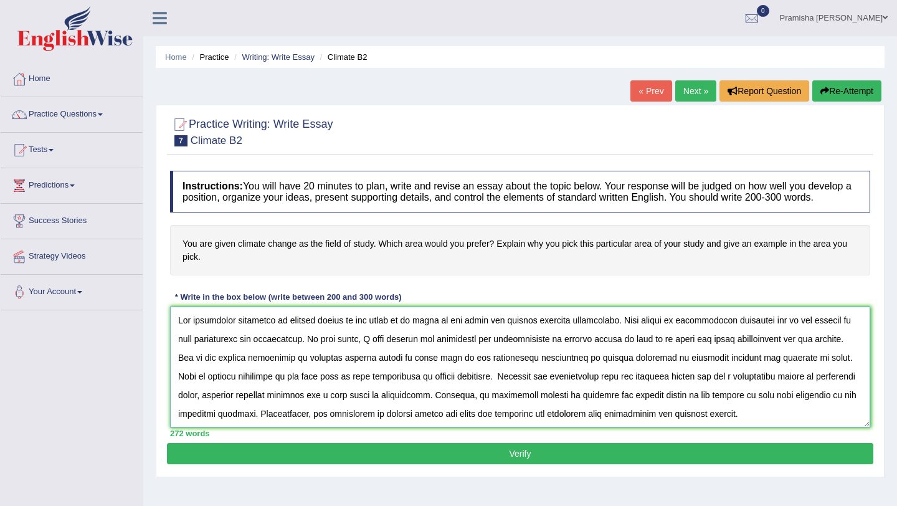
click at [807, 371] on textarea at bounding box center [520, 367] width 701 height 121
click at [486, 391] on textarea at bounding box center [520, 367] width 701 height 121
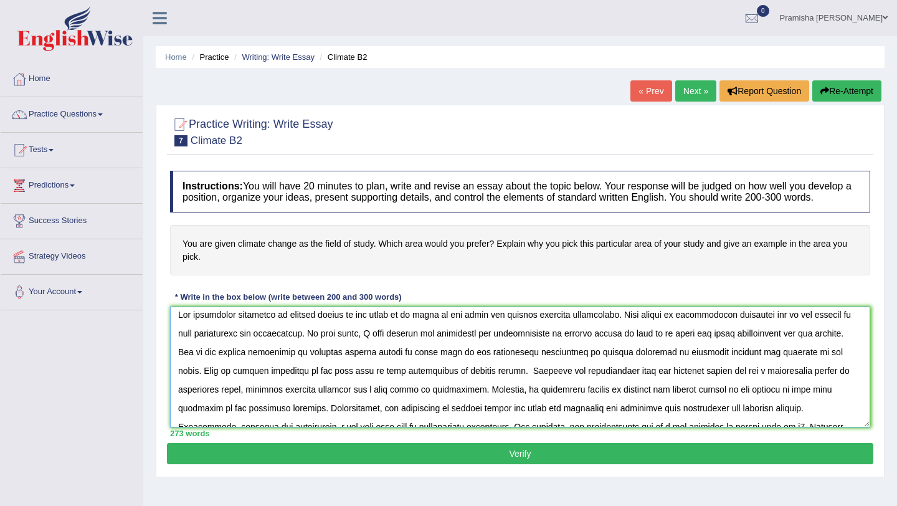
scroll to position [11, 0]
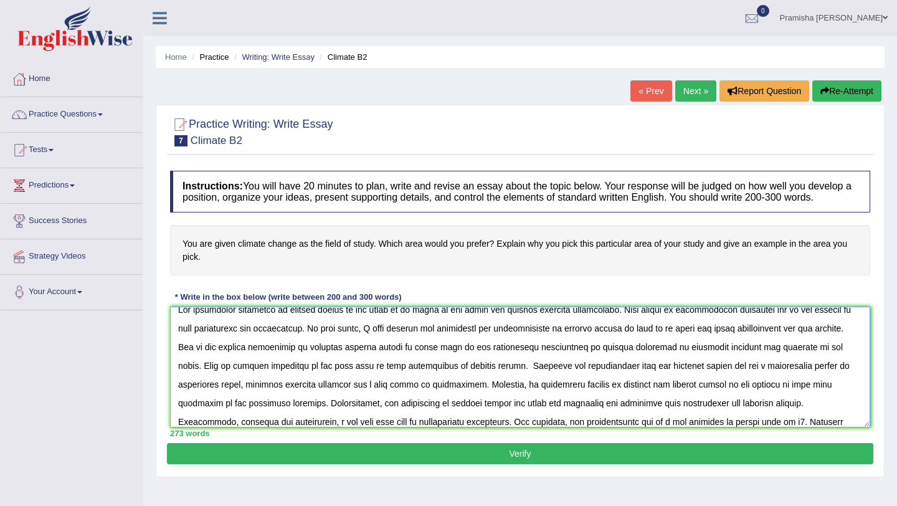
click at [480, 375] on textarea at bounding box center [520, 367] width 701 height 121
click at [649, 379] on textarea at bounding box center [520, 367] width 701 height 121
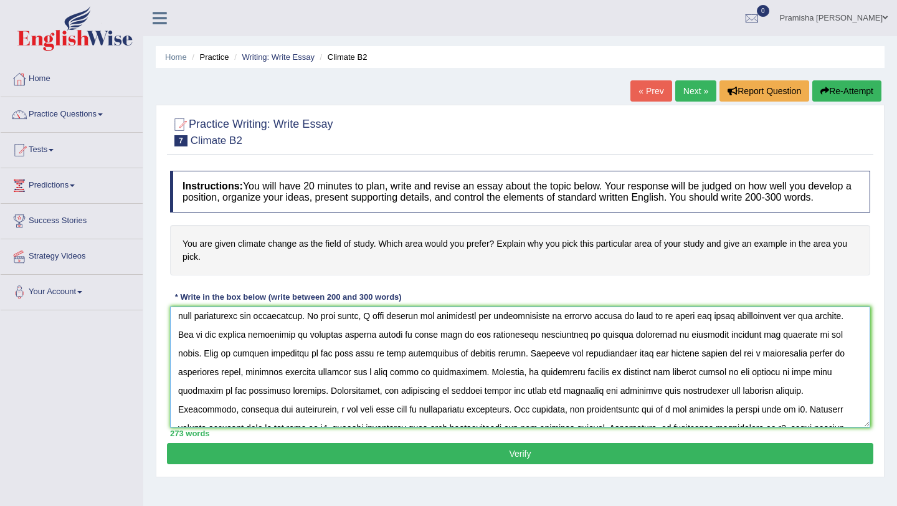
scroll to position [29, 0]
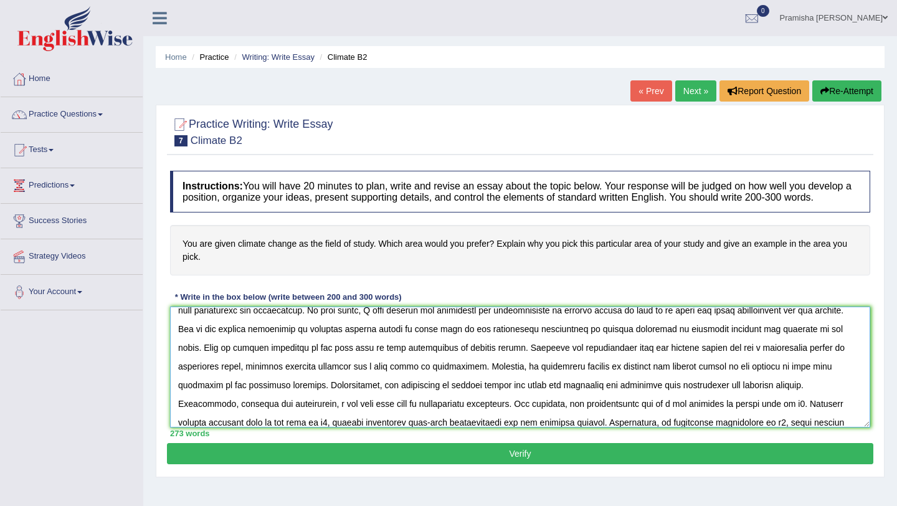
click at [244, 399] on textarea at bounding box center [520, 367] width 701 height 121
click at [730, 380] on textarea at bounding box center [520, 367] width 701 height 121
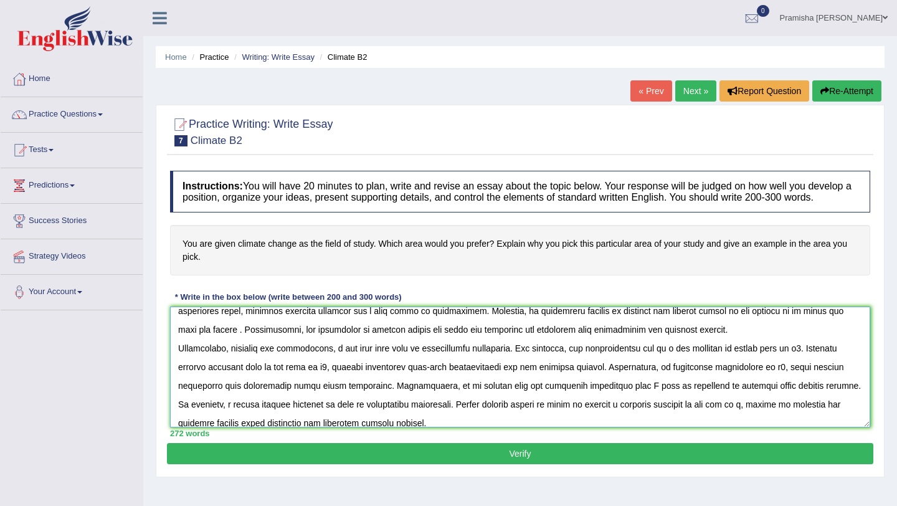
scroll to position [93, 0]
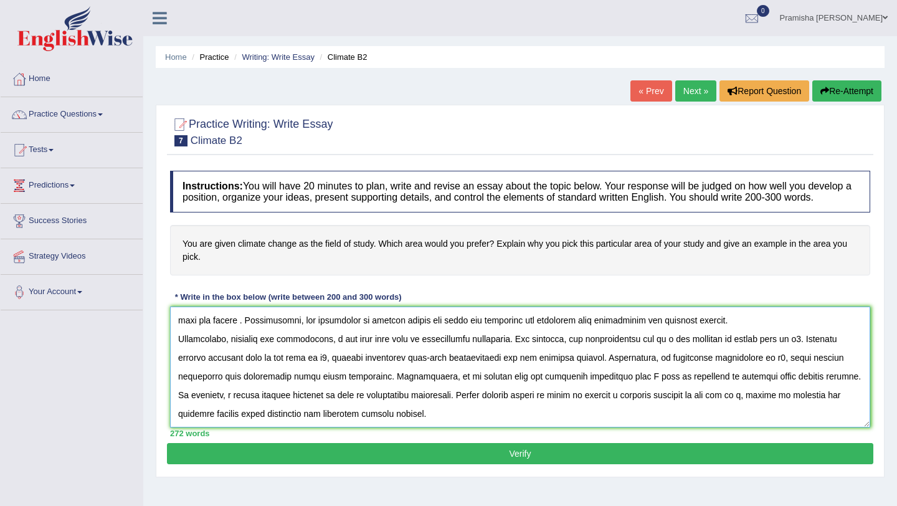
click at [337, 353] on textarea at bounding box center [520, 367] width 701 height 121
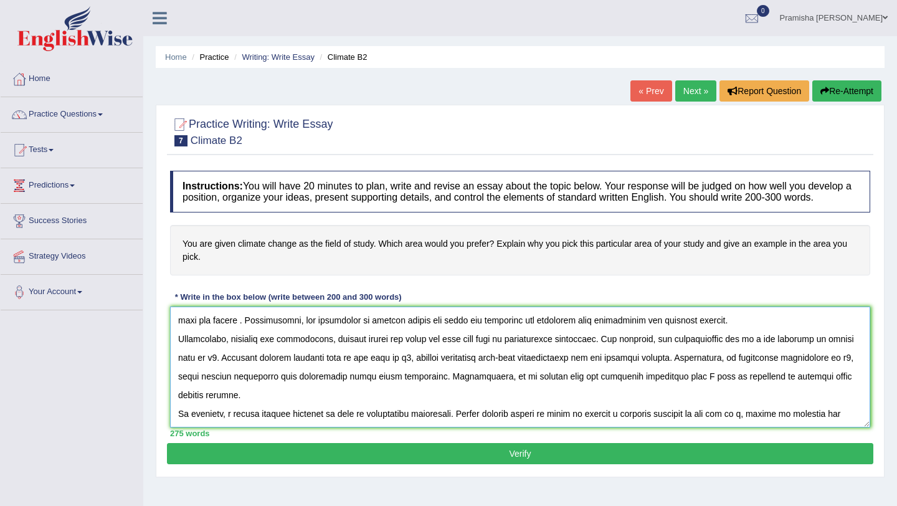
drag, startPoint x: 764, startPoint y: 353, endPoint x: 764, endPoint y: 381, distance: 28.0
click at [764, 353] on textarea at bounding box center [520, 367] width 701 height 121
click at [305, 371] on textarea at bounding box center [520, 367] width 701 height 121
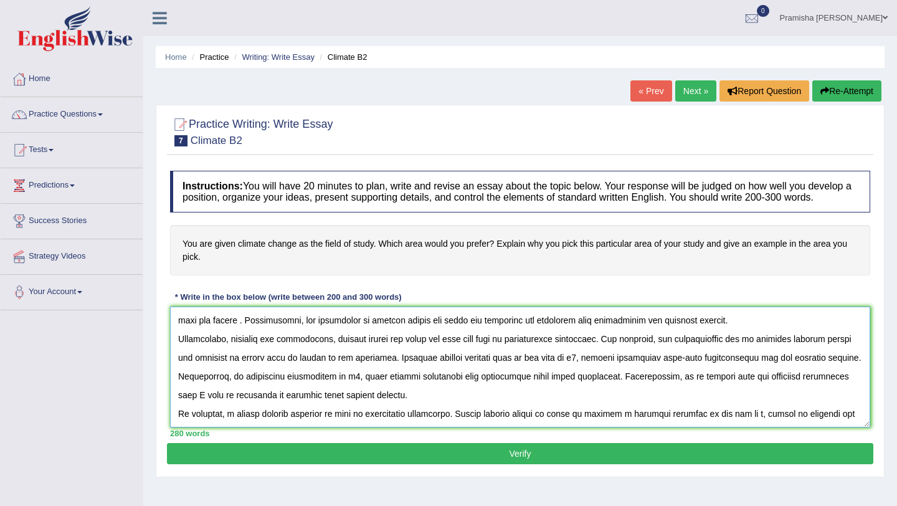
click at [587, 373] on textarea at bounding box center [520, 367] width 701 height 121
click at [411, 390] on textarea at bounding box center [520, 367] width 701 height 121
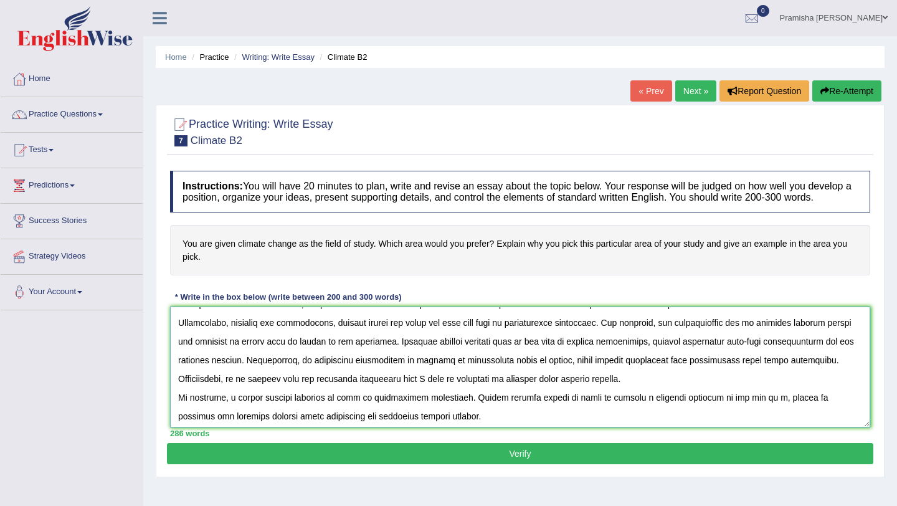
scroll to position [112, 0]
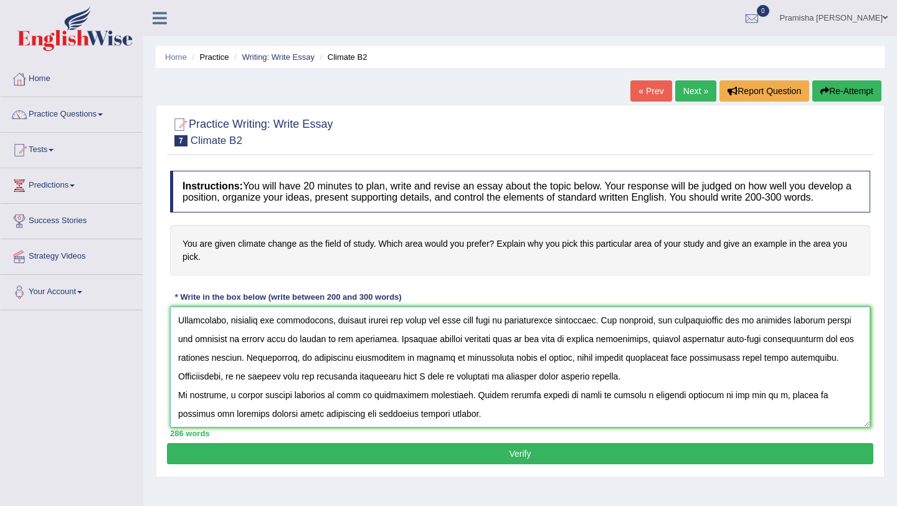
click at [372, 388] on textarea at bounding box center [520, 367] width 701 height 121
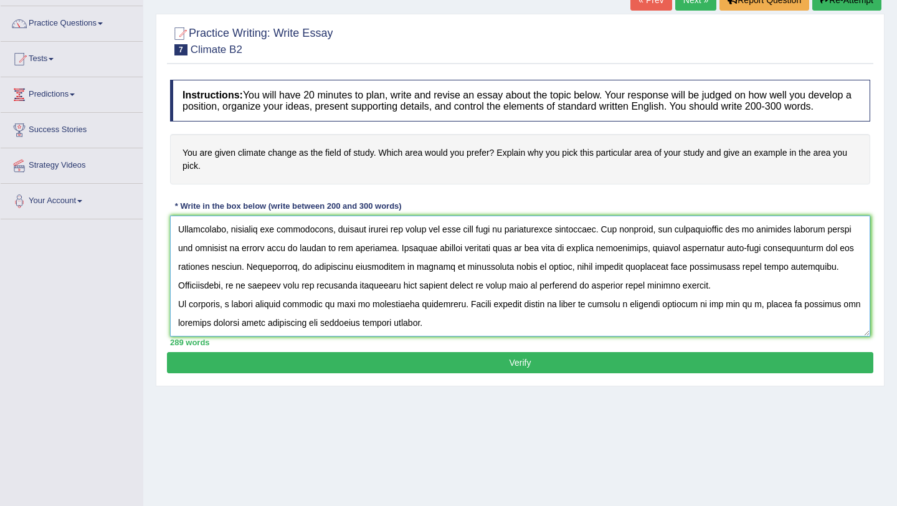
scroll to position [93, 0]
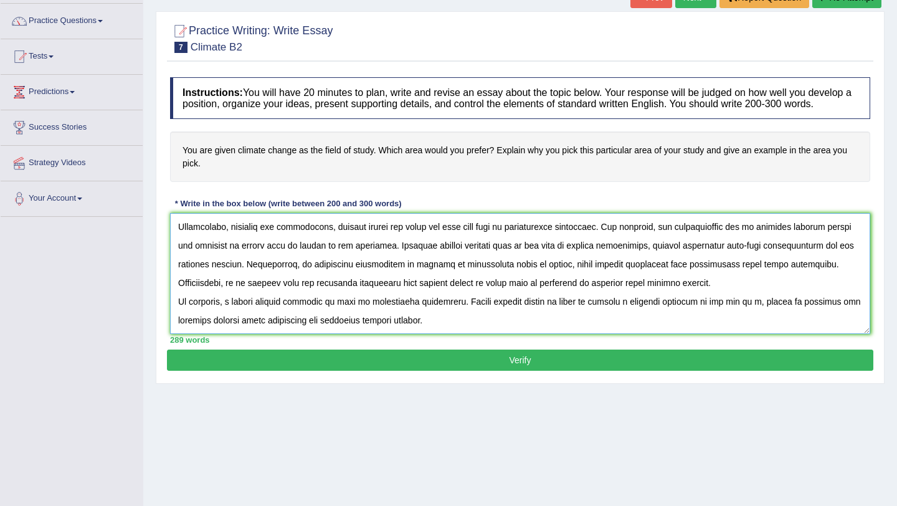
drag, startPoint x: 234, startPoint y: 310, endPoint x: 234, endPoint y: 345, distance: 35.5
click at [234, 310] on textarea at bounding box center [520, 273] width 701 height 121
click at [327, 317] on textarea at bounding box center [520, 273] width 701 height 121
drag, startPoint x: 846, startPoint y: 308, endPoint x: 828, endPoint y: 355, distance: 49.9
click at [846, 308] on textarea at bounding box center [520, 273] width 701 height 121
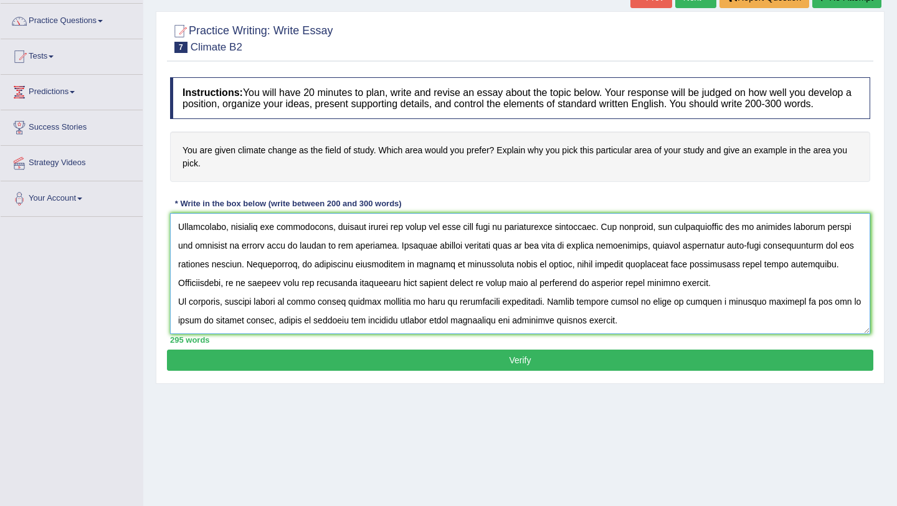
click at [304, 313] on textarea at bounding box center [520, 273] width 701 height 121
click at [738, 279] on textarea at bounding box center [520, 273] width 701 height 121
click at [802, 278] on textarea at bounding box center [520, 273] width 701 height 121
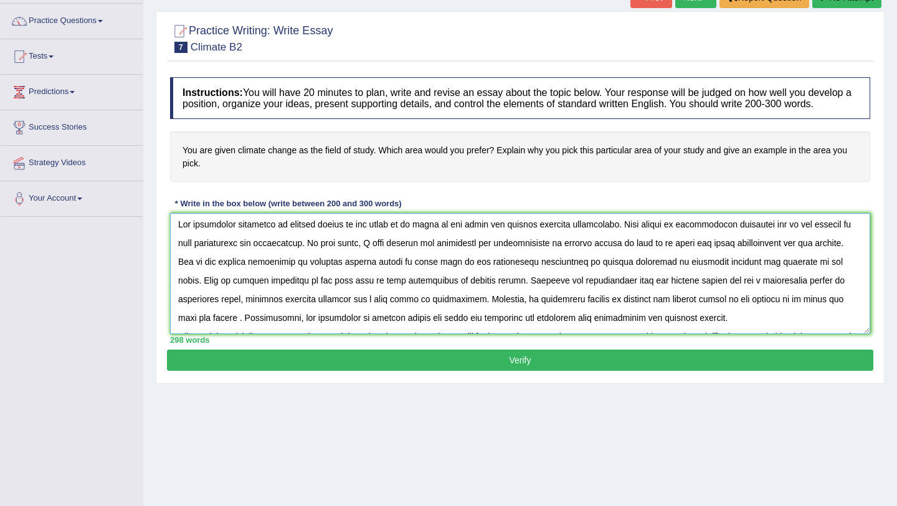
scroll to position [0, 0]
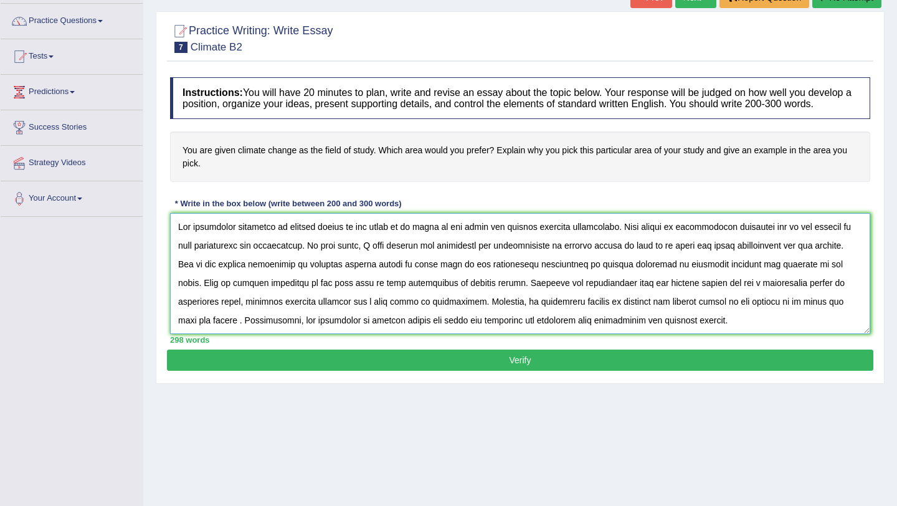
type textarea "The increasing influence of climate change as the field of my study on our live…"
click at [714, 371] on button "Verify" at bounding box center [520, 360] width 707 height 21
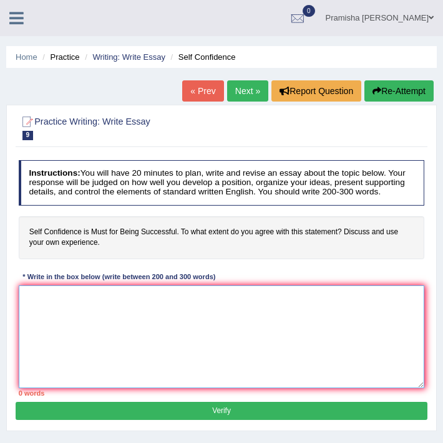
click at [91, 351] on textarea at bounding box center [222, 336] width 406 height 103
click at [90, 310] on textarea at bounding box center [222, 336] width 406 height 103
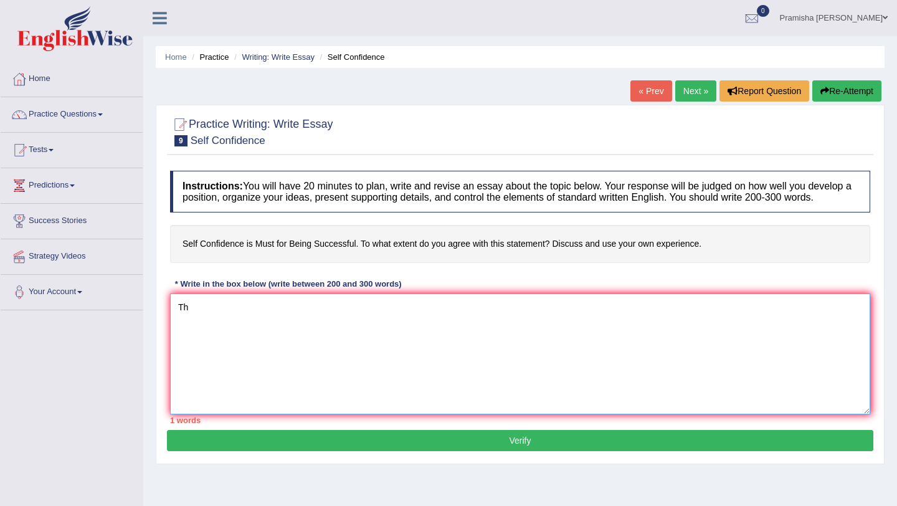
type textarea "T"
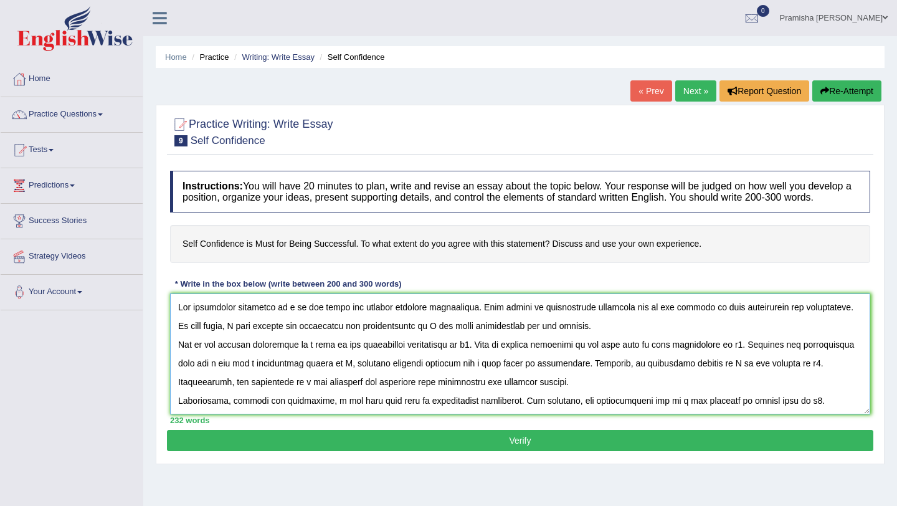
click at [289, 323] on textarea at bounding box center [520, 354] width 701 height 121
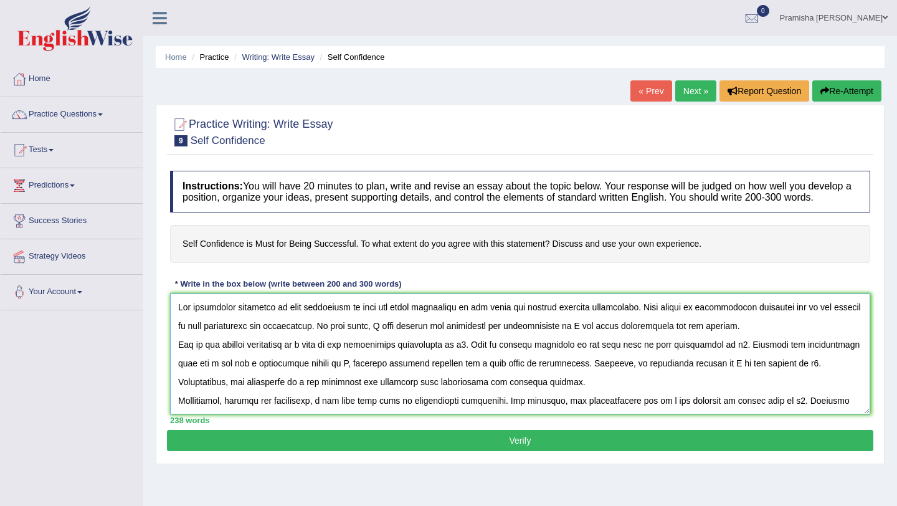
click at [442, 338] on textarea at bounding box center [520, 354] width 701 height 121
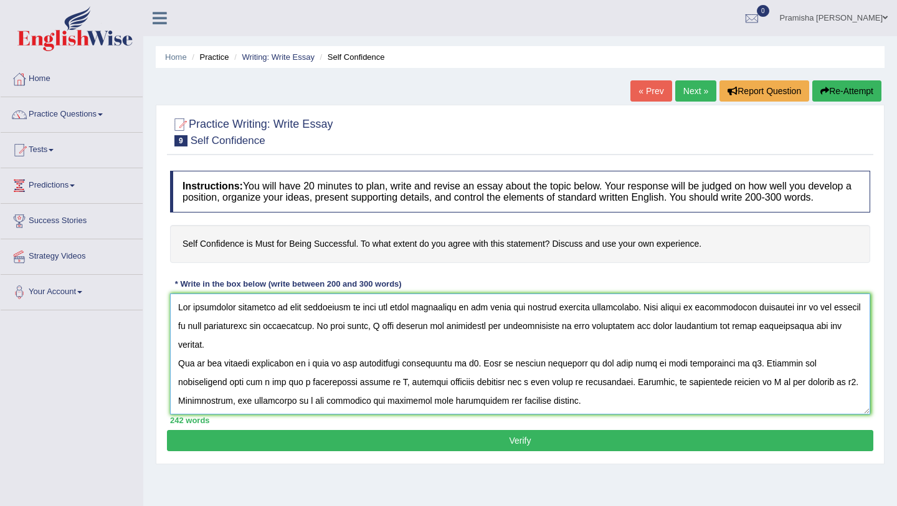
click at [313, 355] on textarea at bounding box center [520, 354] width 701 height 121
click at [442, 360] on textarea at bounding box center [520, 354] width 701 height 121
click at [442, 356] on textarea at bounding box center [520, 354] width 701 height 121
click at [442, 357] on textarea at bounding box center [520, 354] width 701 height 121
click at [442, 358] on textarea at bounding box center [520, 354] width 701 height 121
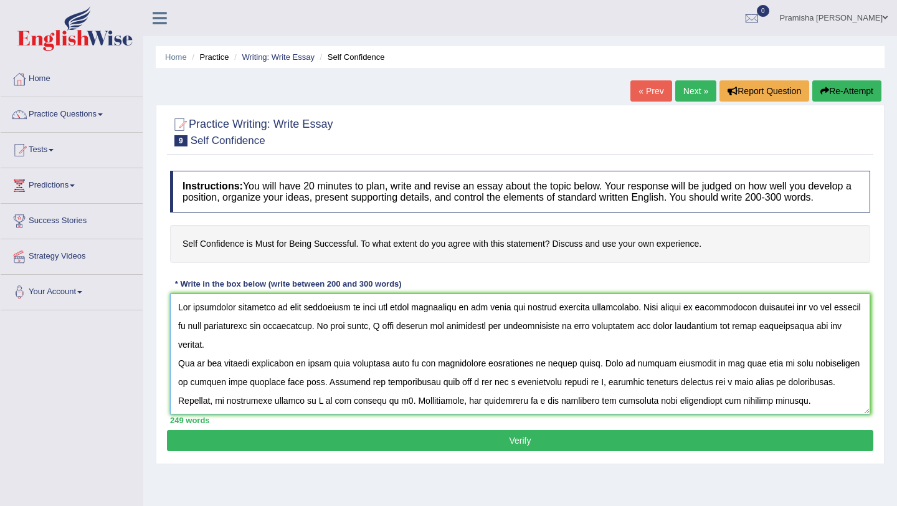
click at [418, 378] on textarea at bounding box center [520, 354] width 701 height 121
click at [442, 376] on textarea at bounding box center [520, 354] width 701 height 121
click at [361, 395] on textarea at bounding box center [520, 354] width 701 height 121
click at [442, 392] on textarea at bounding box center [520, 354] width 701 height 121
click at [442, 414] on textarea at bounding box center [520, 354] width 701 height 121
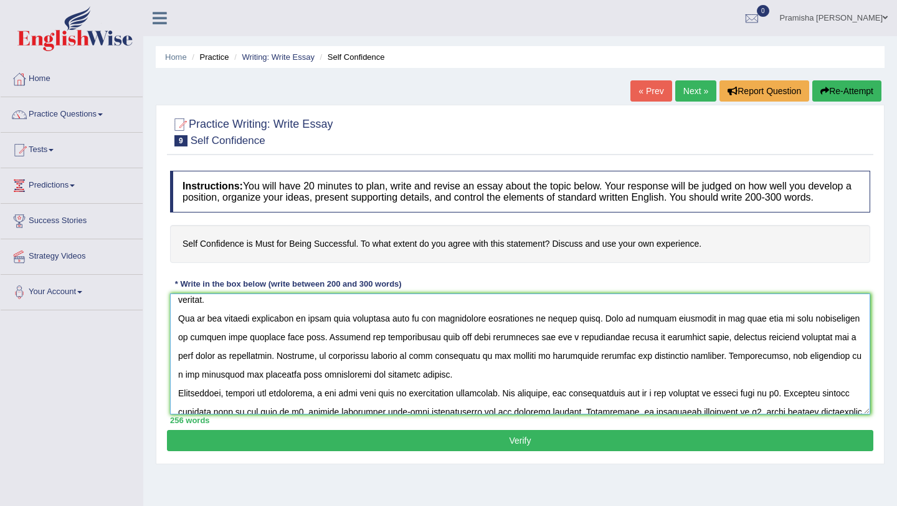
scroll to position [45, 0]
click at [442, 351] on textarea at bounding box center [520, 354] width 701 height 121
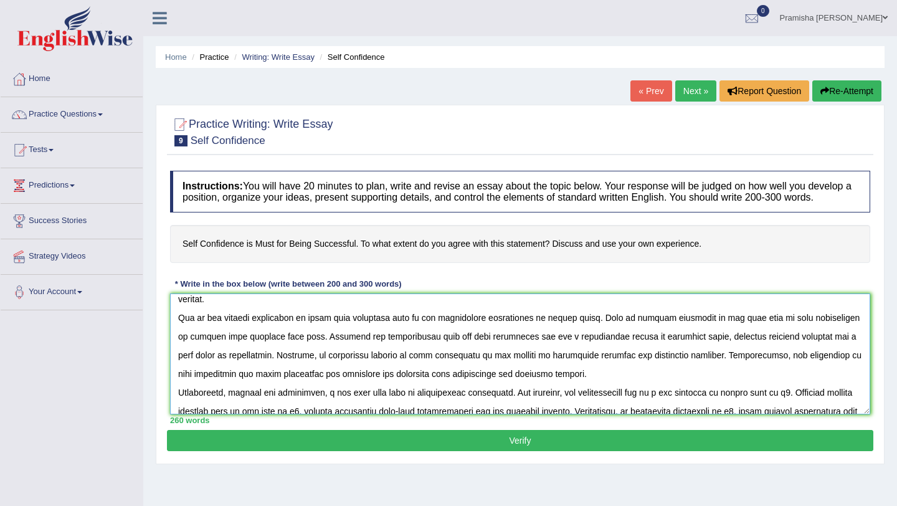
click at [442, 348] on textarea at bounding box center [520, 354] width 701 height 121
click at [442, 351] on textarea at bounding box center [520, 354] width 701 height 121
click at [442, 350] on textarea at bounding box center [520, 354] width 701 height 121
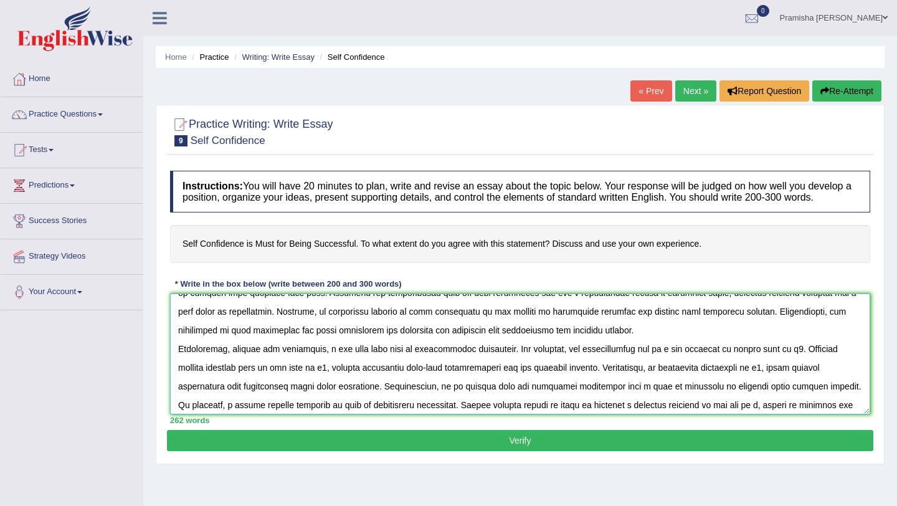
scroll to position [93, 0]
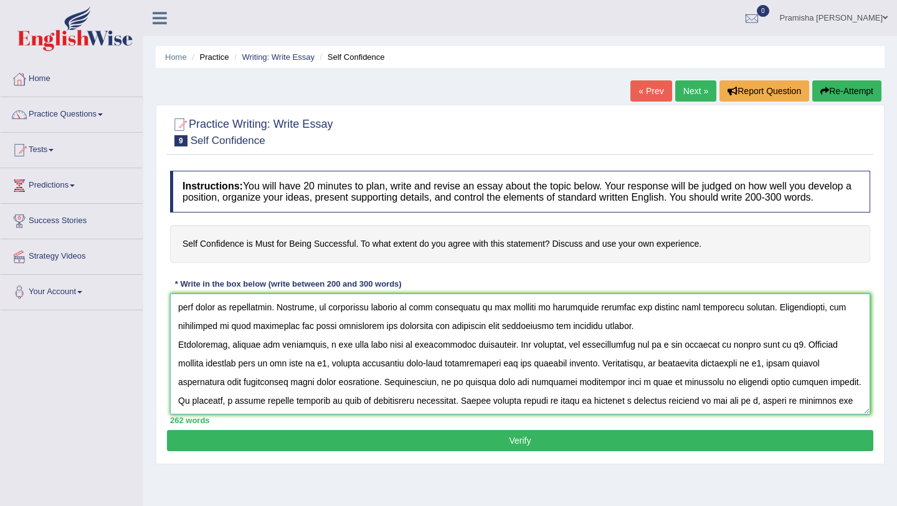
drag, startPoint x: 330, startPoint y: 339, endPoint x: 330, endPoint y: 351, distance: 11.8
click at [330, 339] on textarea at bounding box center [520, 354] width 701 height 121
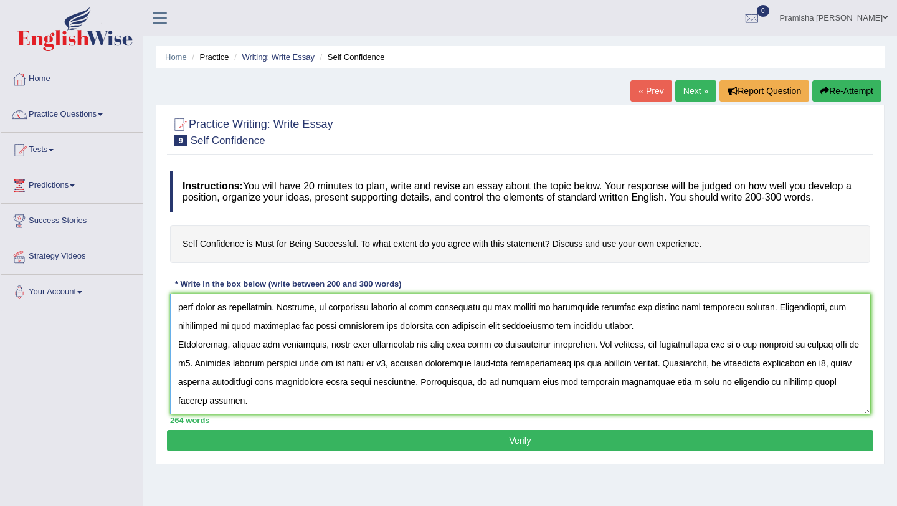
click at [442, 340] on textarea at bounding box center [520, 354] width 701 height 121
click at [290, 360] on textarea at bounding box center [520, 354] width 701 height 121
click at [308, 356] on textarea at bounding box center [520, 354] width 701 height 121
click at [442, 358] on textarea at bounding box center [520, 354] width 701 height 121
click at [442, 359] on textarea at bounding box center [520, 354] width 701 height 121
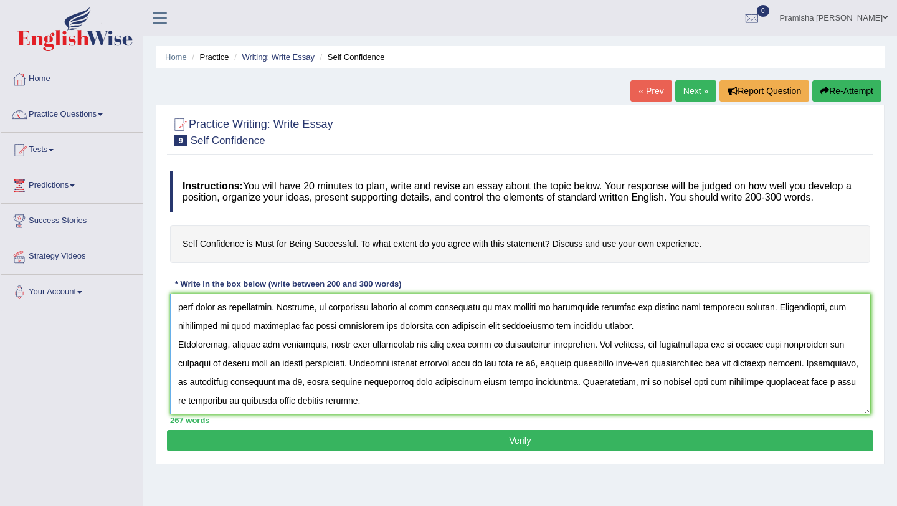
click at [442, 360] on textarea at bounding box center [520, 354] width 701 height 121
click at [408, 378] on textarea at bounding box center [520, 354] width 701 height 121
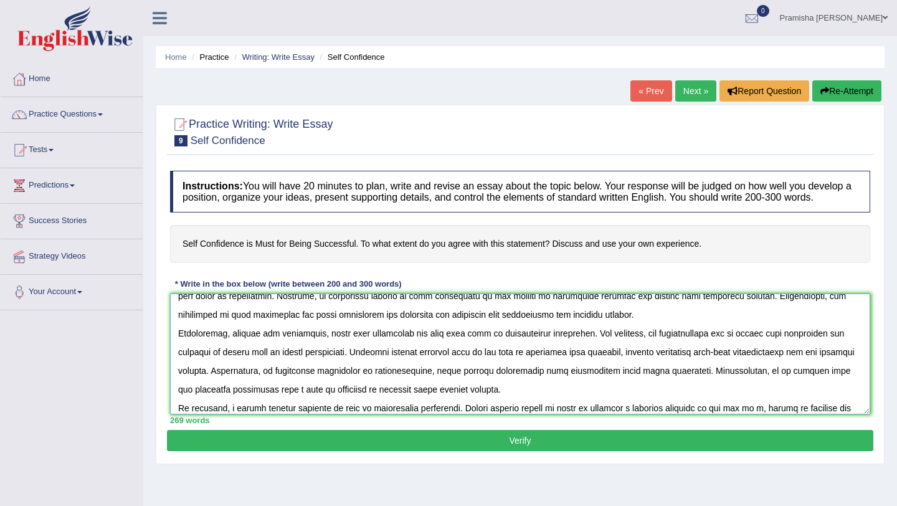
scroll to position [112, 0]
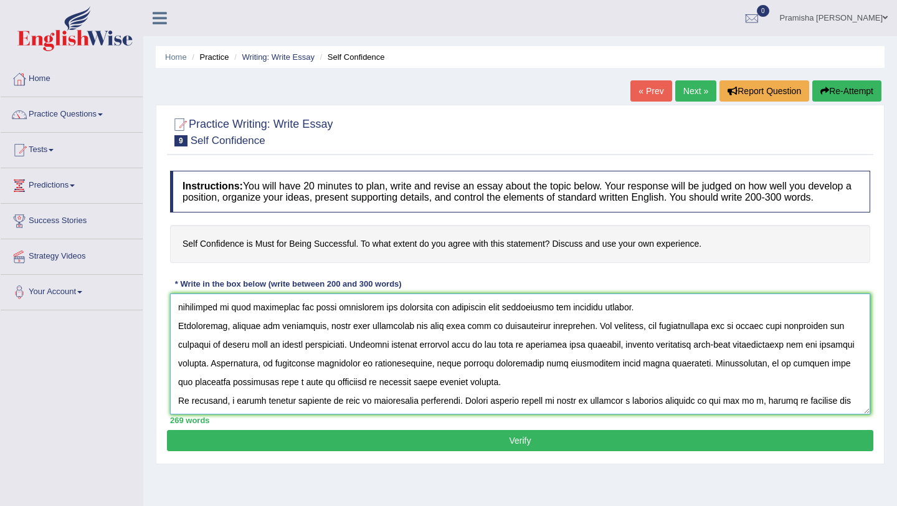
click at [291, 376] on textarea at bounding box center [520, 354] width 701 height 121
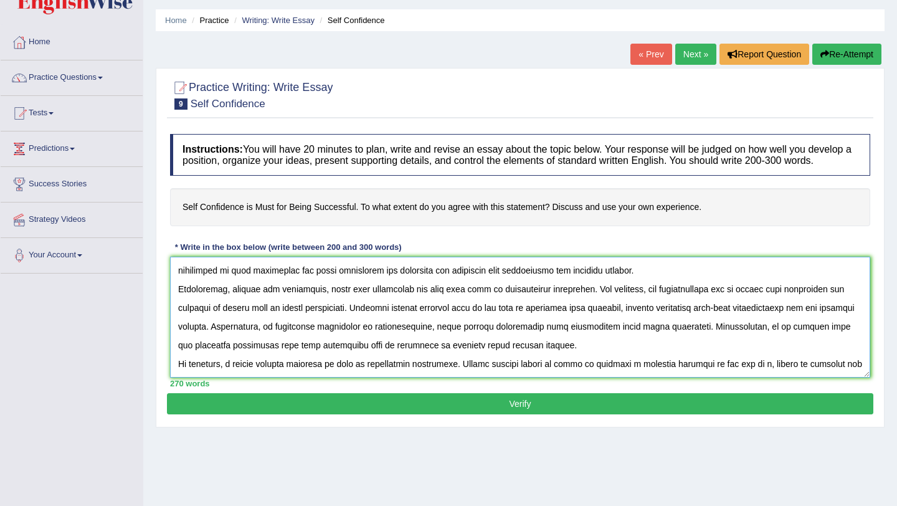
scroll to position [40, 0]
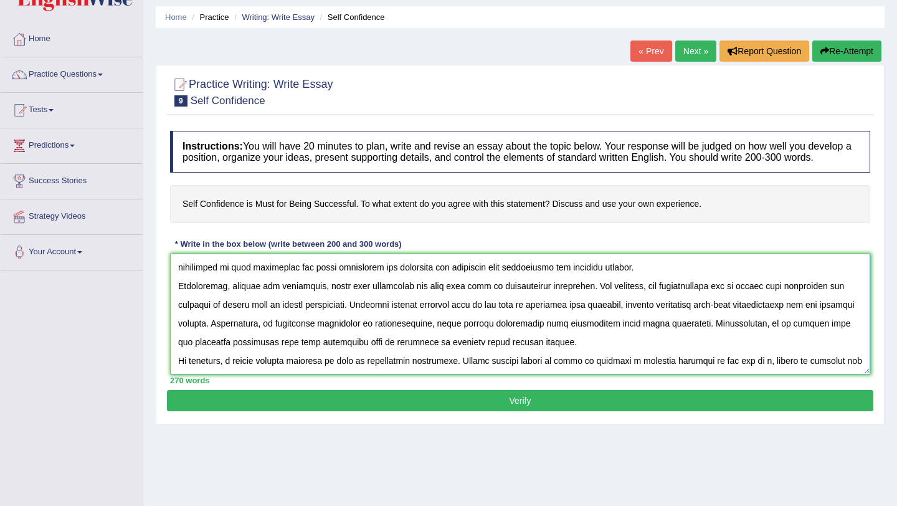
click at [236, 359] on textarea at bounding box center [520, 314] width 701 height 121
click at [231, 355] on textarea at bounding box center [520, 314] width 701 height 121
click at [290, 357] on textarea at bounding box center [520, 314] width 701 height 121
click at [232, 356] on textarea at bounding box center [520, 314] width 701 height 121
click at [292, 357] on textarea at bounding box center [520, 314] width 701 height 121
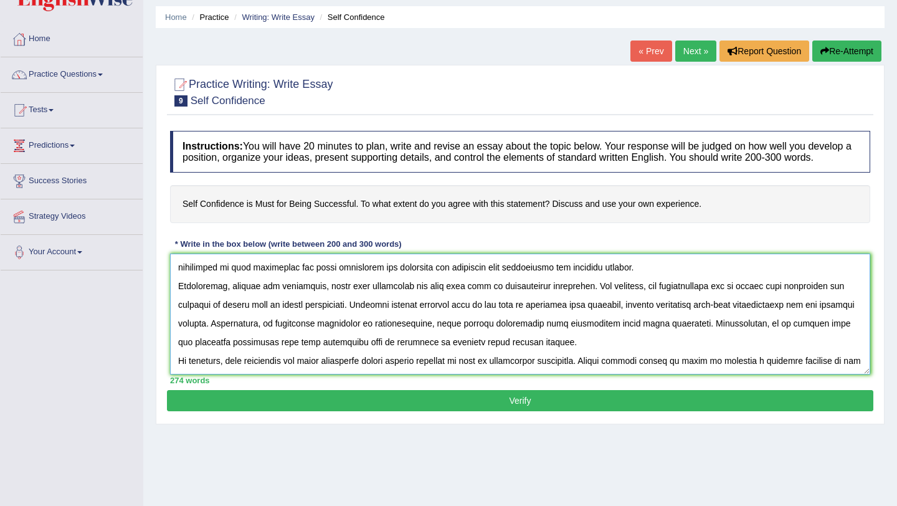
click at [206, 374] on textarea at bounding box center [520, 314] width 701 height 121
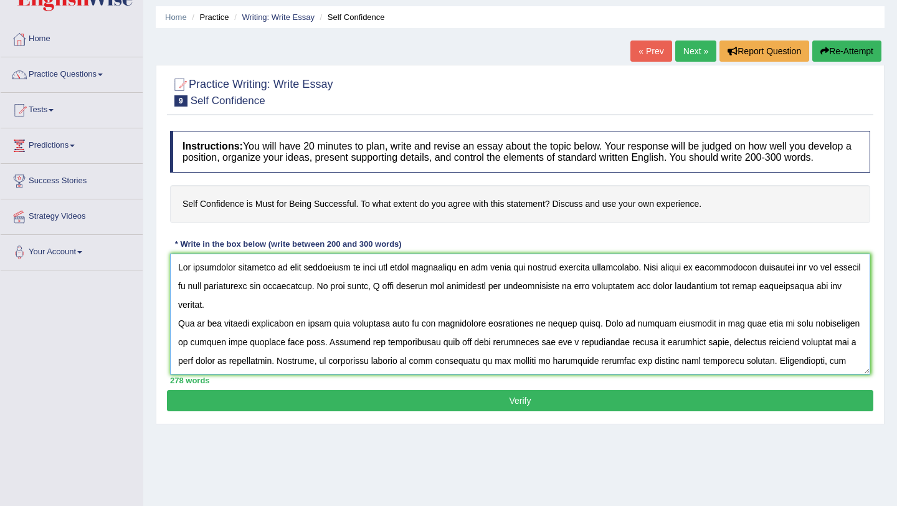
click at [388, 318] on textarea at bounding box center [520, 314] width 701 height 121
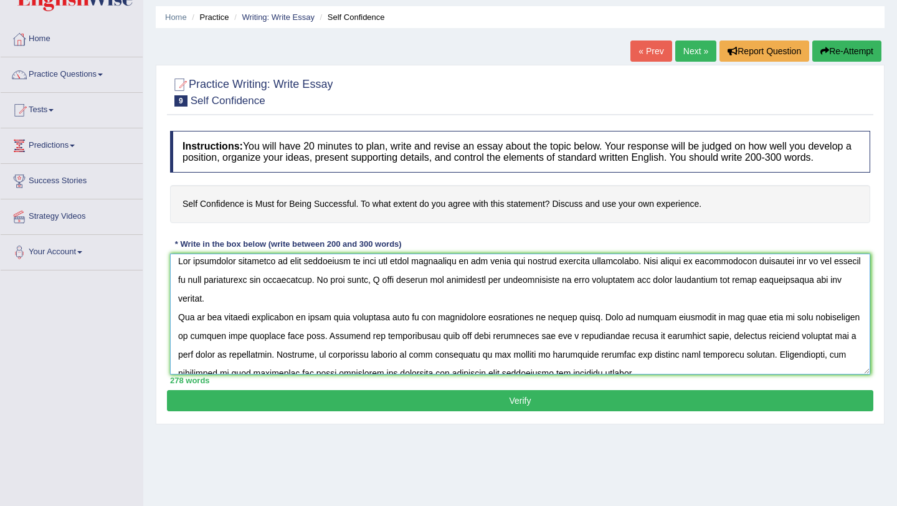
click at [351, 312] on textarea at bounding box center [520, 314] width 701 height 121
click at [388, 311] on textarea at bounding box center [520, 314] width 701 height 121
click at [442, 313] on textarea at bounding box center [520, 314] width 701 height 121
click at [198, 328] on textarea at bounding box center [520, 314] width 701 height 121
click at [227, 330] on textarea at bounding box center [520, 314] width 701 height 121
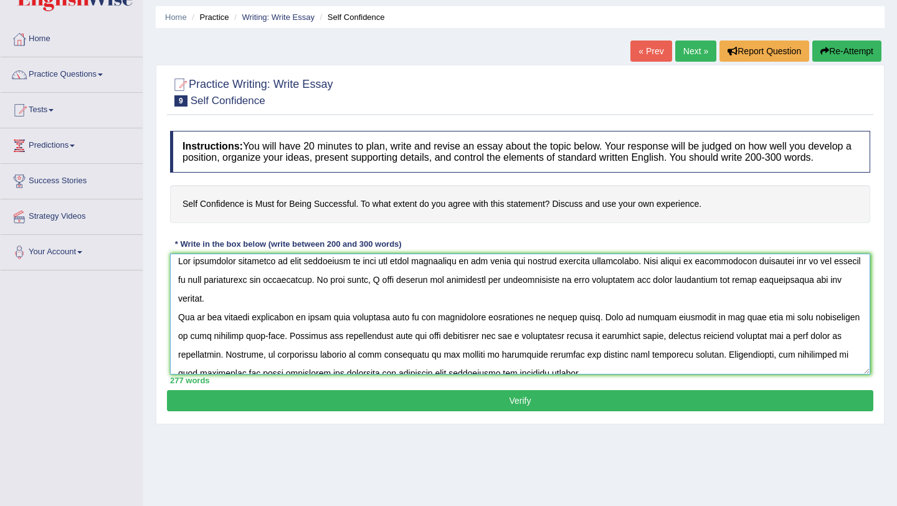
click at [296, 333] on textarea at bounding box center [520, 314] width 701 height 121
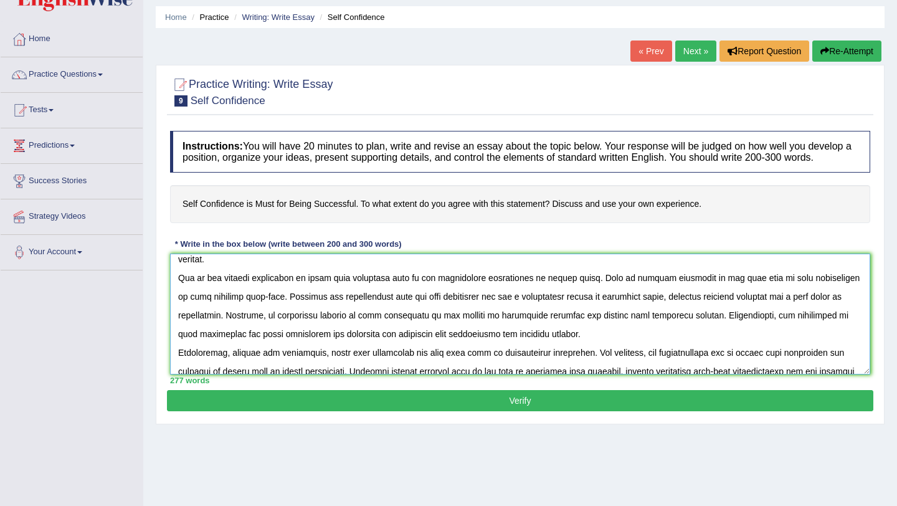
scroll to position [46, 0]
click at [442, 310] on textarea at bounding box center [520, 314] width 701 height 121
click at [442, 328] on textarea at bounding box center [520, 314] width 701 height 121
click at [442, 309] on textarea at bounding box center [520, 314] width 701 height 121
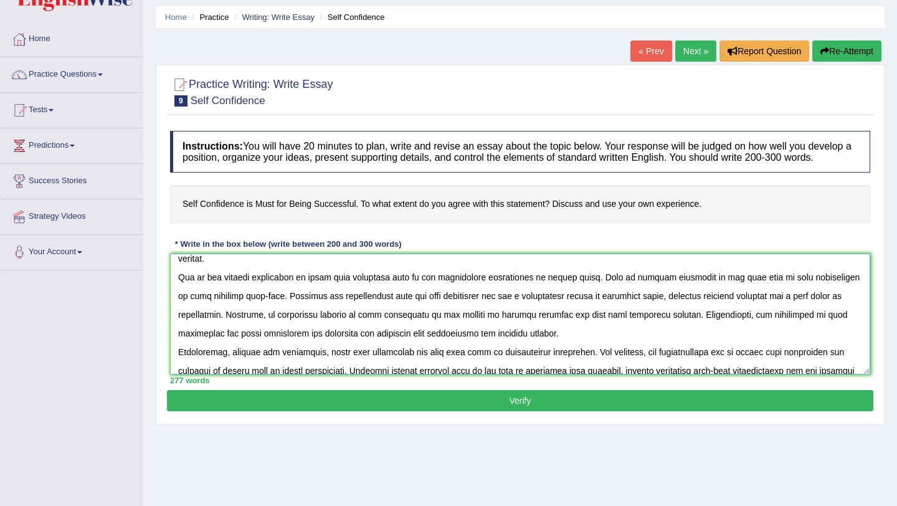
click at [442, 329] on textarea at bounding box center [520, 314] width 701 height 121
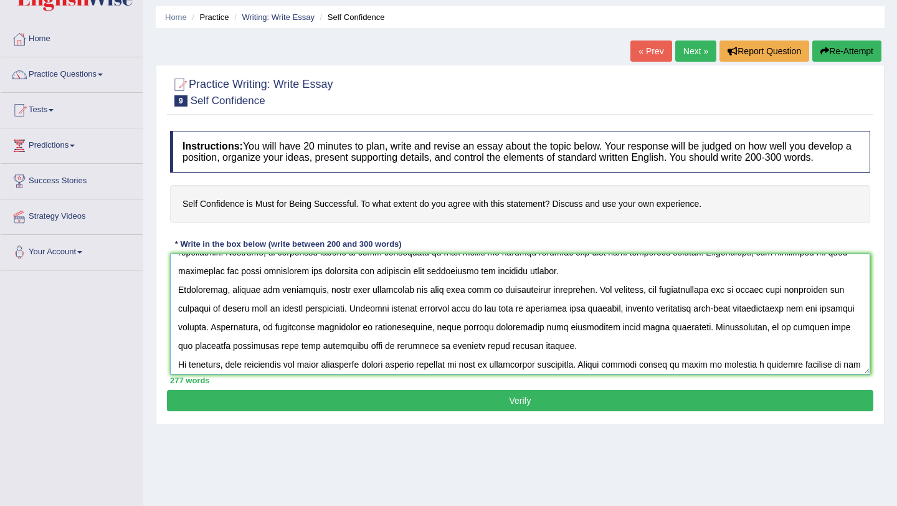
scroll to position [110, 0]
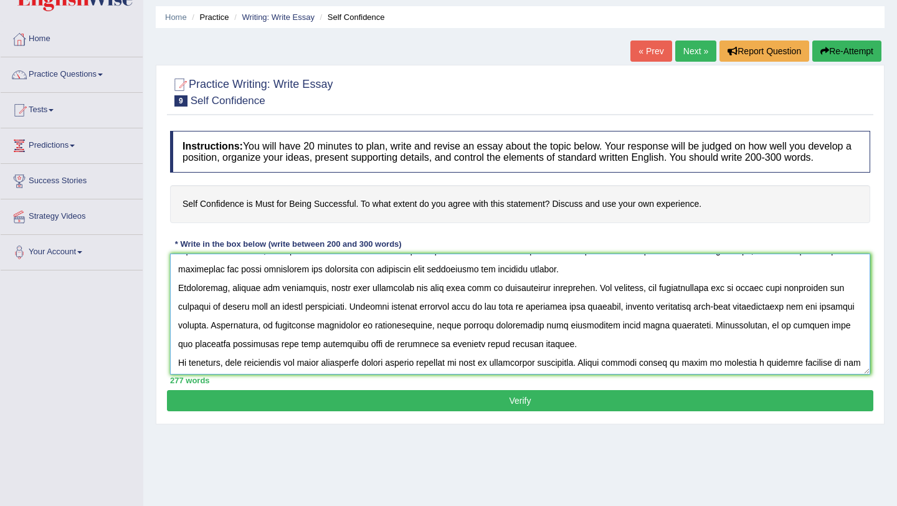
click at [442, 302] on textarea at bounding box center [520, 314] width 701 height 121
click at [442, 301] on textarea at bounding box center [520, 314] width 701 height 121
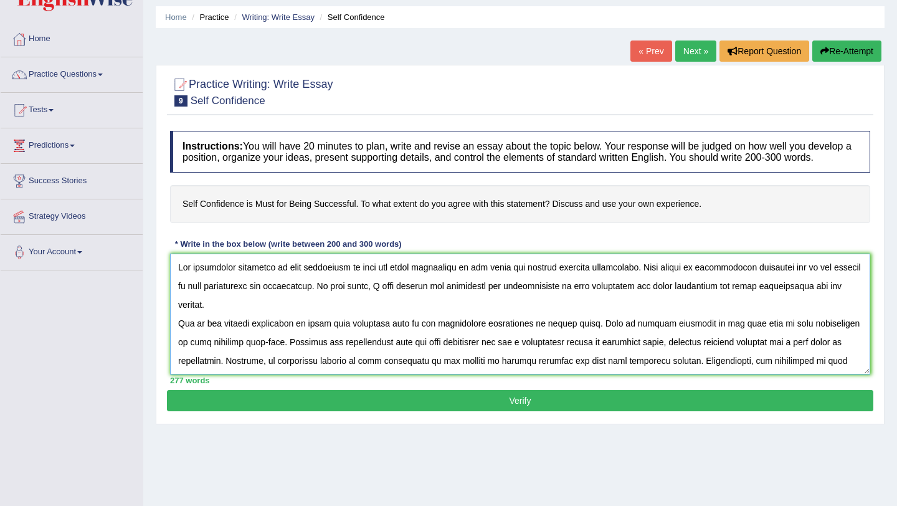
drag, startPoint x: 301, startPoint y: 282, endPoint x: 301, endPoint y: 296, distance: 13.7
click at [301, 282] on textarea at bounding box center [520, 314] width 701 height 121
click at [442, 300] on textarea at bounding box center [520, 314] width 701 height 121
click at [348, 318] on textarea at bounding box center [520, 314] width 701 height 121
click at [352, 318] on textarea at bounding box center [520, 314] width 701 height 121
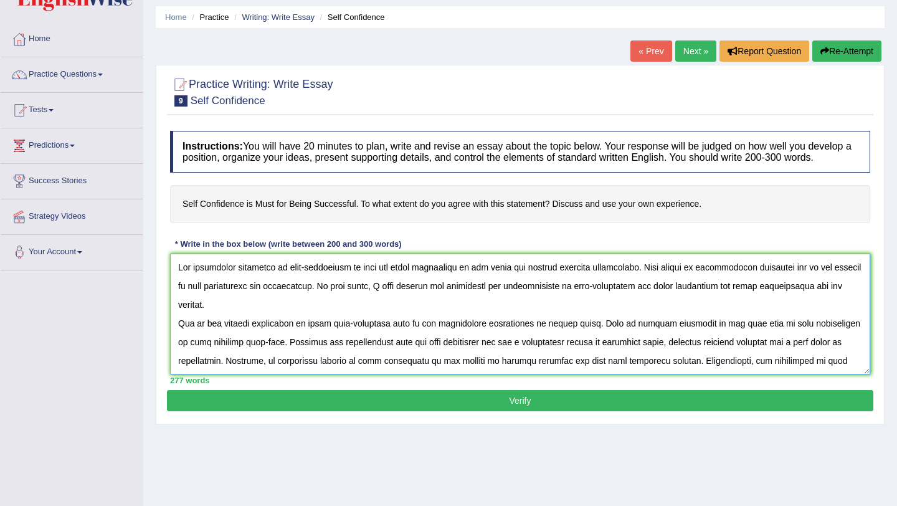
click at [409, 335] on textarea at bounding box center [520, 314] width 701 height 121
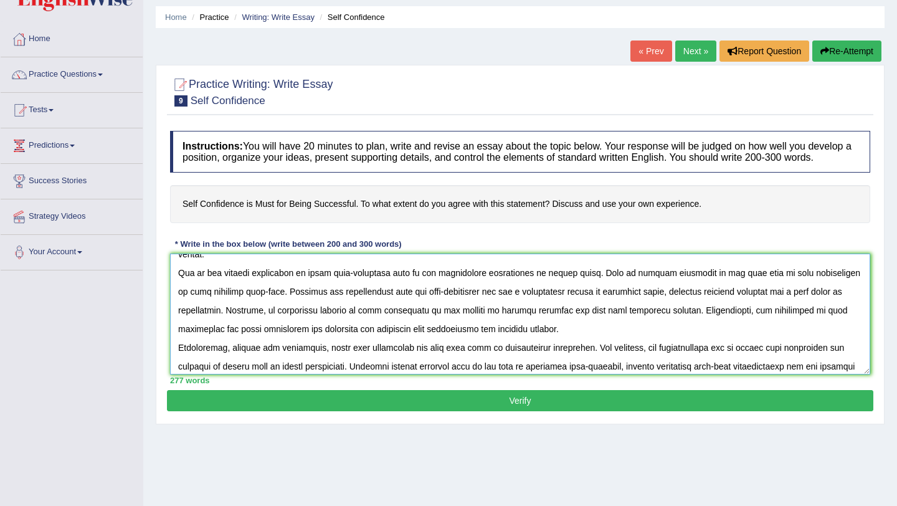
scroll to position [52, 0]
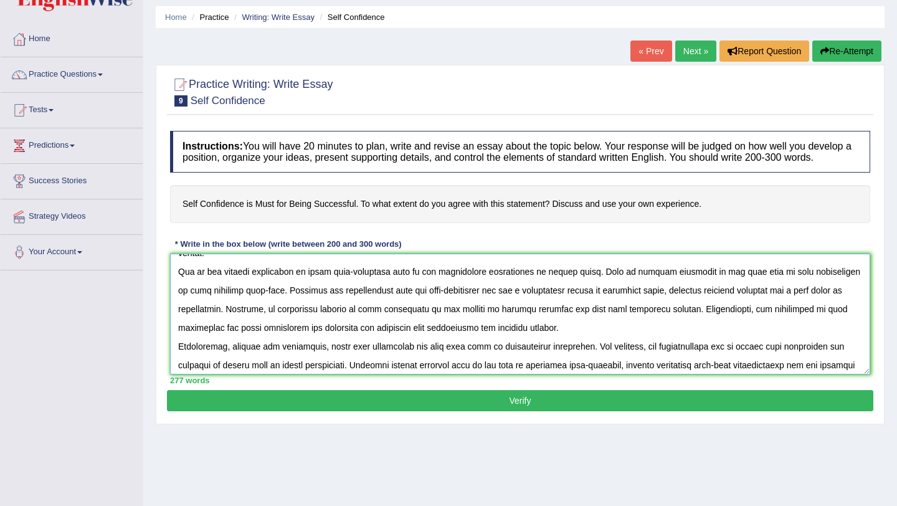
click at [374, 305] on textarea at bounding box center [520, 314] width 701 height 121
click at [442, 303] on textarea at bounding box center [520, 314] width 701 height 121
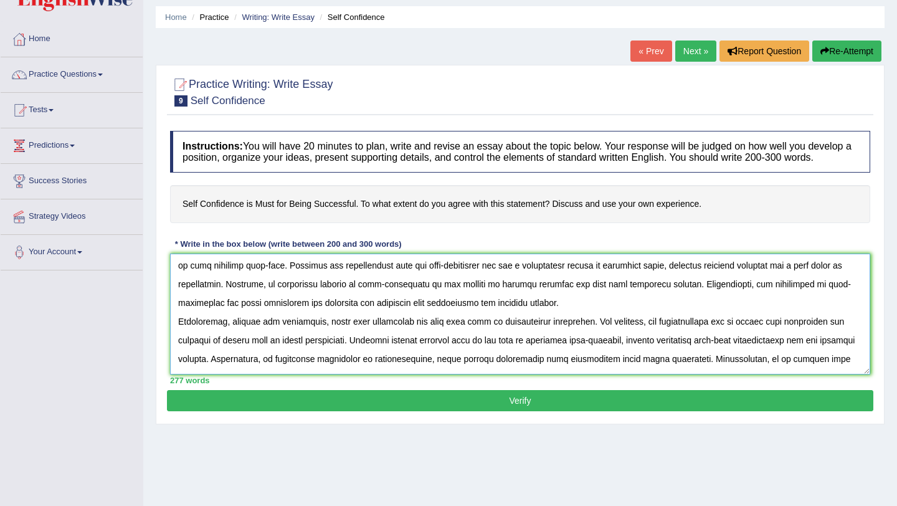
scroll to position [79, 0]
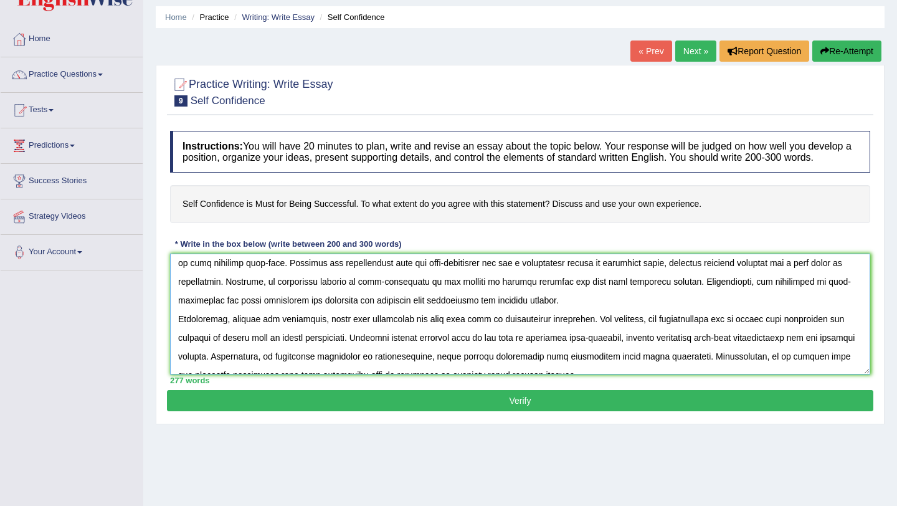
click at [363, 315] on textarea at bounding box center [520, 314] width 701 height 121
click at [365, 313] on textarea at bounding box center [520, 314] width 701 height 121
click at [442, 314] on textarea at bounding box center [520, 314] width 701 height 121
click at [363, 350] on textarea at bounding box center [520, 314] width 701 height 121
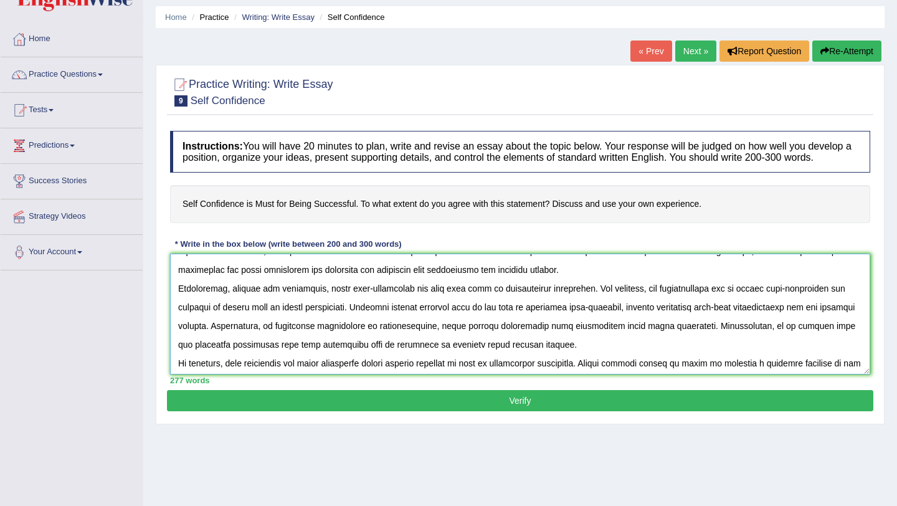
scroll to position [112, 0]
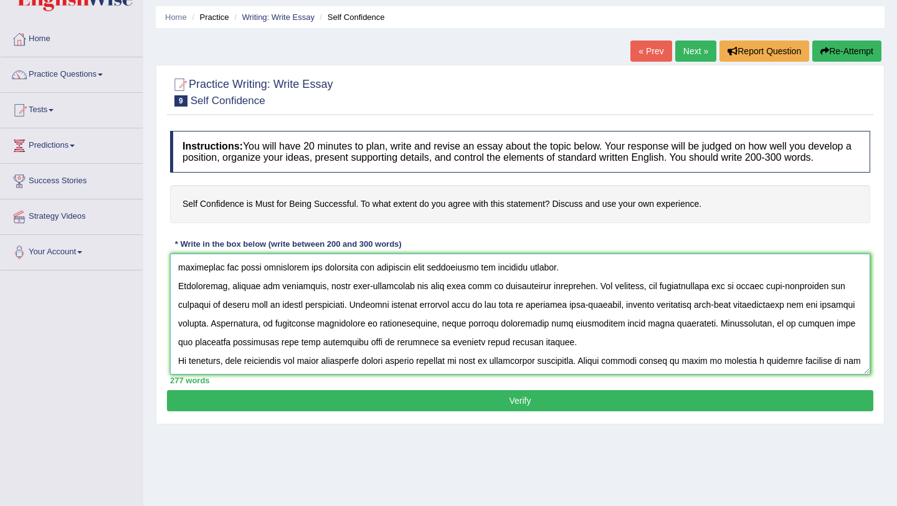
click at [442, 321] on textarea at bounding box center [520, 314] width 701 height 121
click at [304, 335] on textarea at bounding box center [520, 314] width 701 height 121
click at [248, 356] on textarea at bounding box center [520, 314] width 701 height 121
click at [222, 375] on textarea at bounding box center [520, 314] width 701 height 121
type textarea "The increasing influence of self-confidence is must for being successful on our…"
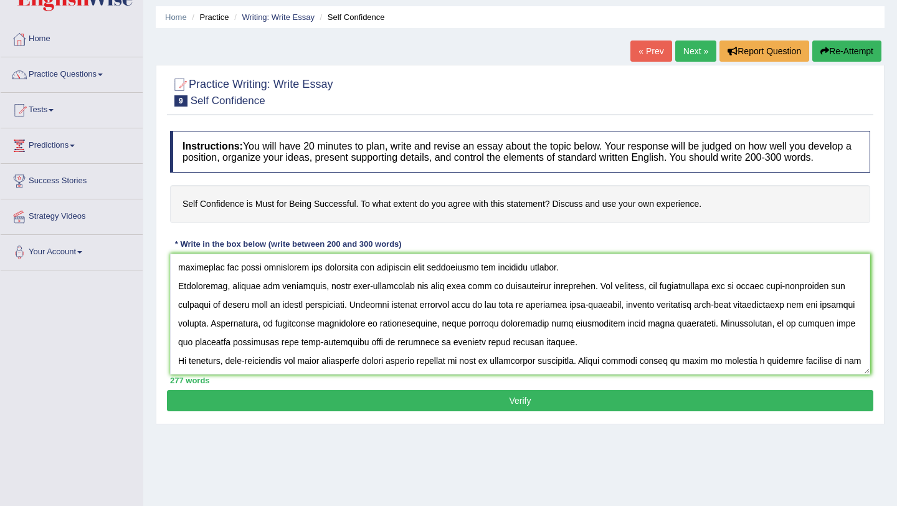
click at [442, 411] on button "Verify" at bounding box center [520, 400] width 707 height 21
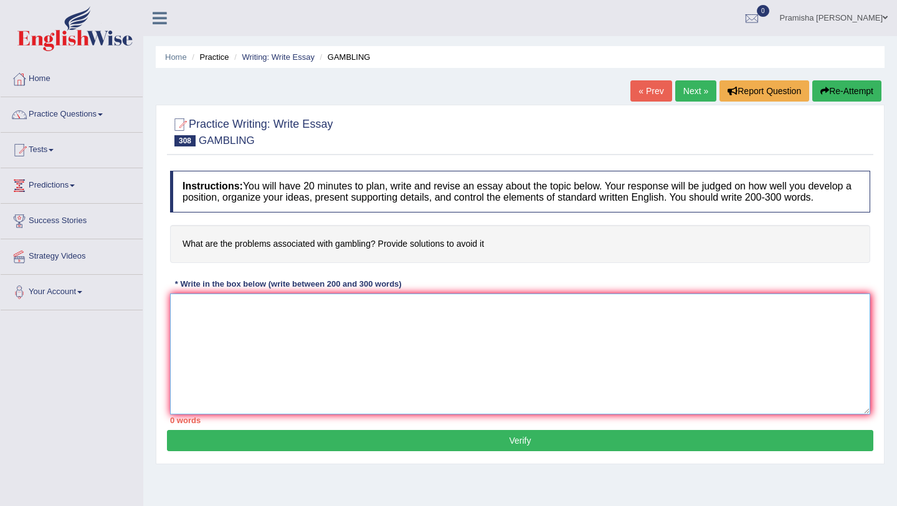
click at [312, 340] on textarea at bounding box center [520, 354] width 701 height 121
click at [413, 320] on textarea "The increasing influence of s on our lives has ignited various discussions" at bounding box center [520, 354] width 701 height 121
click at [442, 316] on textarea "The increasing influence of s on our lives has ignited numerous discussions" at bounding box center [520, 354] width 701 height 121
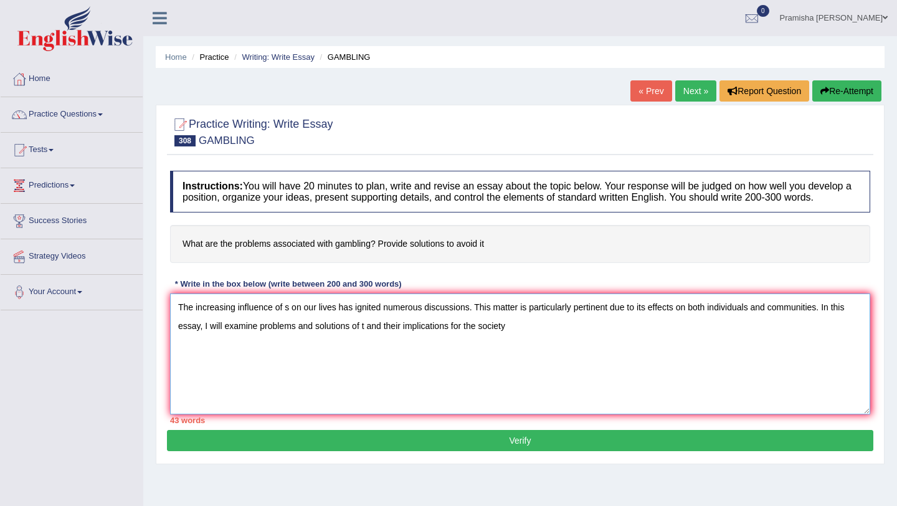
click at [442, 338] on textarea "The increasing influence of s on our lives has ignited numerous discussions. Th…" at bounding box center [520, 354] width 701 height 121
click at [442, 340] on textarea "The increasing influence of s on our lives has ignited numerous discussions. Th…" at bounding box center [520, 354] width 701 height 121
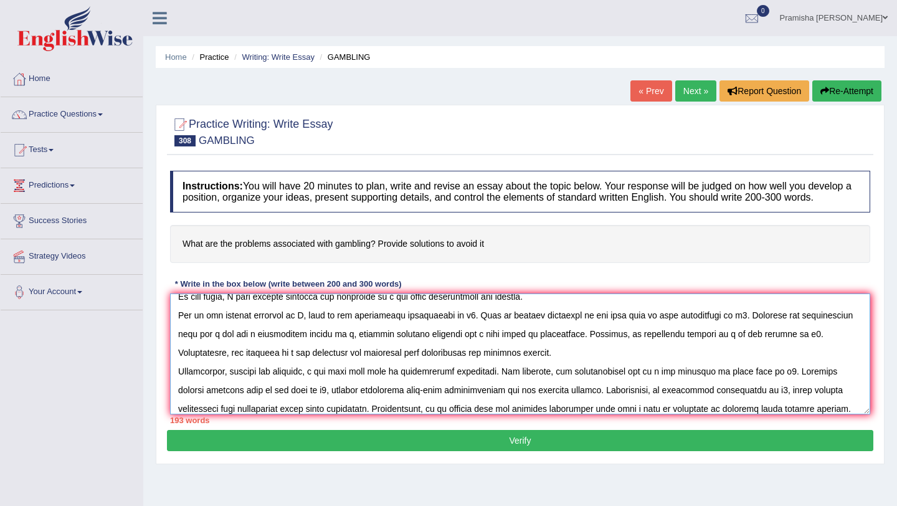
scroll to position [48, 0]
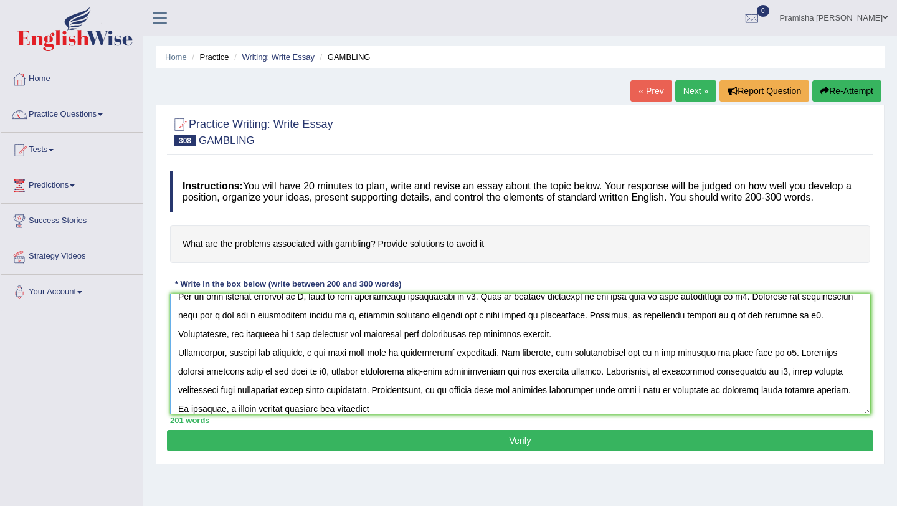
click at [347, 414] on textarea at bounding box center [520, 354] width 701 height 121
click at [386, 414] on textarea at bounding box center [520, 354] width 701 height 121
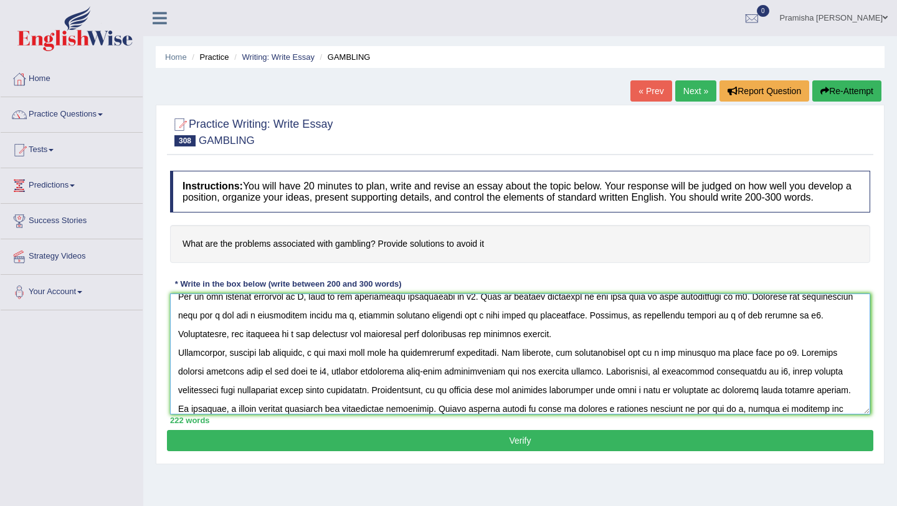
scroll to position [67, 0]
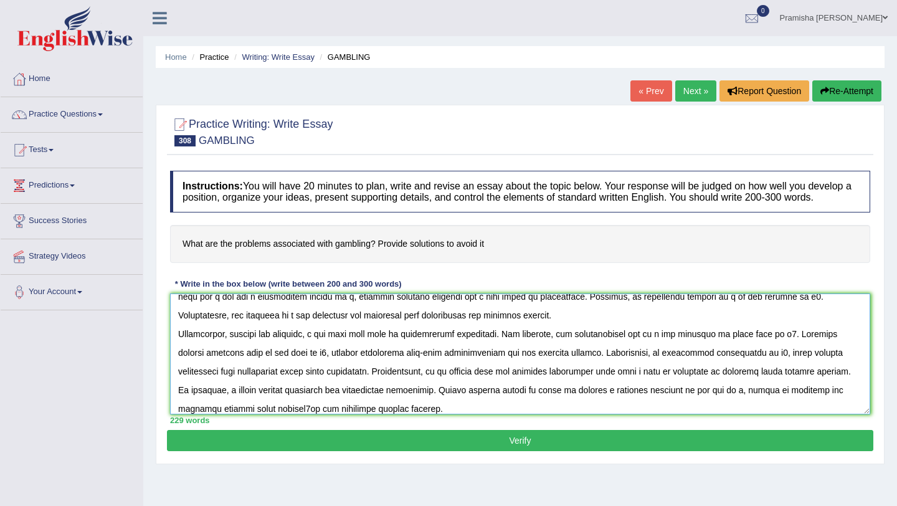
click at [269, 414] on textarea at bounding box center [520, 354] width 701 height 121
click at [401, 414] on textarea at bounding box center [520, 354] width 701 height 121
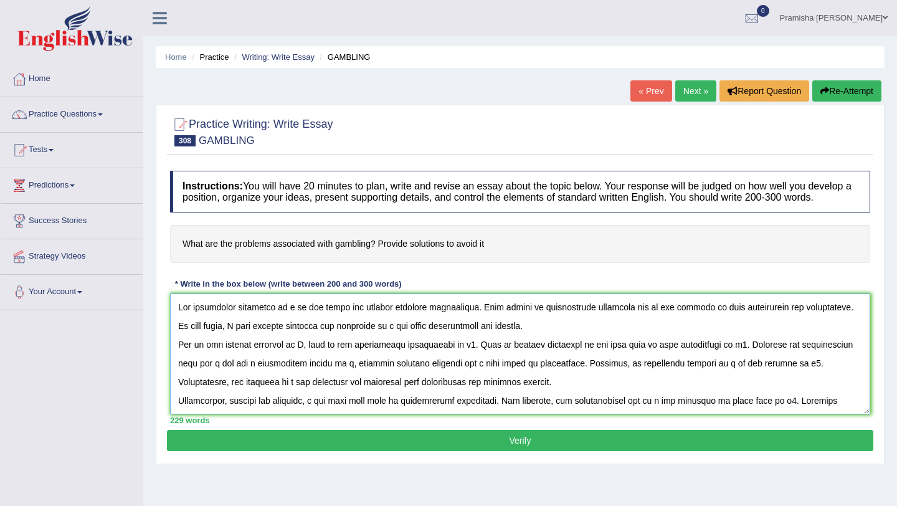
click at [292, 358] on textarea at bounding box center [520, 354] width 701 height 121
click at [300, 358] on textarea at bounding box center [520, 354] width 701 height 121
click at [289, 321] on textarea at bounding box center [520, 354] width 701 height 121
drag, startPoint x: 509, startPoint y: 340, endPoint x: 509, endPoint y: 350, distance: 10.0
click at [442, 340] on textarea at bounding box center [520, 354] width 701 height 121
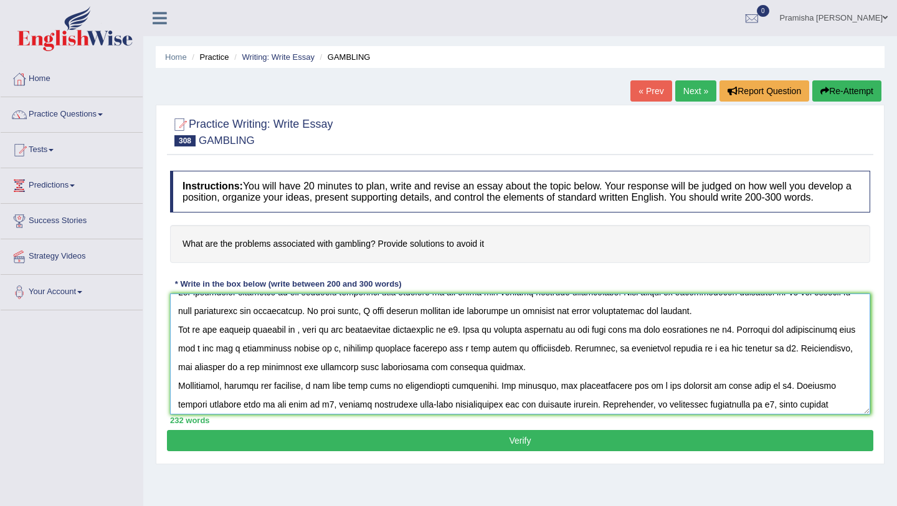
scroll to position [21, 0]
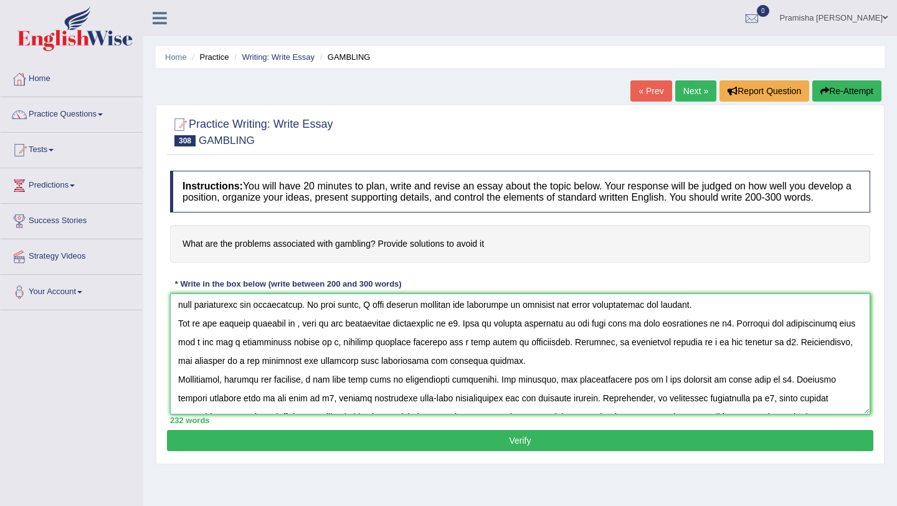
click at [295, 338] on textarea at bounding box center [520, 354] width 701 height 121
click at [333, 337] on textarea at bounding box center [520, 354] width 701 height 121
click at [335, 337] on textarea at bounding box center [520, 354] width 701 height 121
click at [442, 336] on textarea at bounding box center [520, 354] width 701 height 121
click at [442, 337] on textarea at bounding box center [520, 354] width 701 height 121
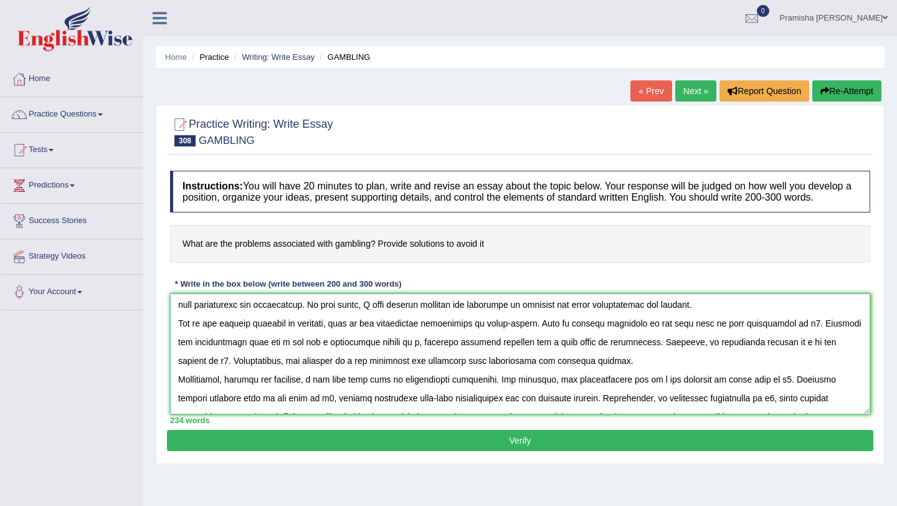
click at [442, 337] on textarea at bounding box center [520, 354] width 701 height 121
click at [442, 338] on textarea at bounding box center [520, 354] width 701 height 121
click at [327, 355] on textarea at bounding box center [520, 354] width 701 height 121
click at [442, 356] on textarea at bounding box center [520, 354] width 701 height 121
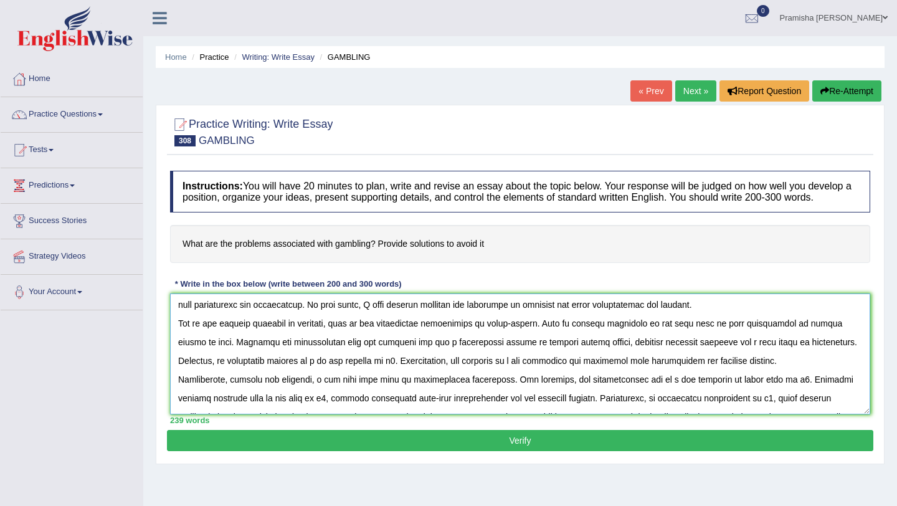
drag, startPoint x: 260, startPoint y: 373, endPoint x: 260, endPoint y: 408, distance: 35.5
click at [260, 380] on textarea at bounding box center [520, 354] width 701 height 121
click at [319, 355] on textarea at bounding box center [520, 354] width 701 height 121
click at [420, 357] on textarea at bounding box center [520, 354] width 701 height 121
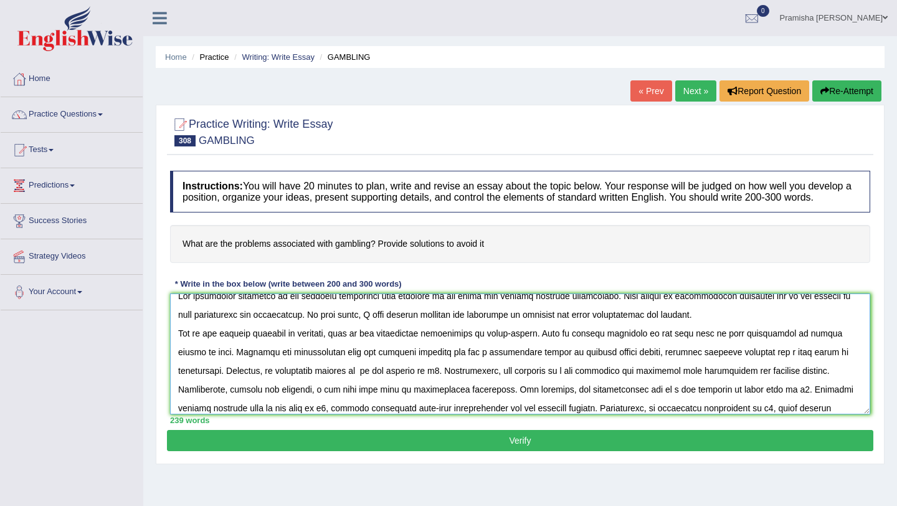
scroll to position [9, 0]
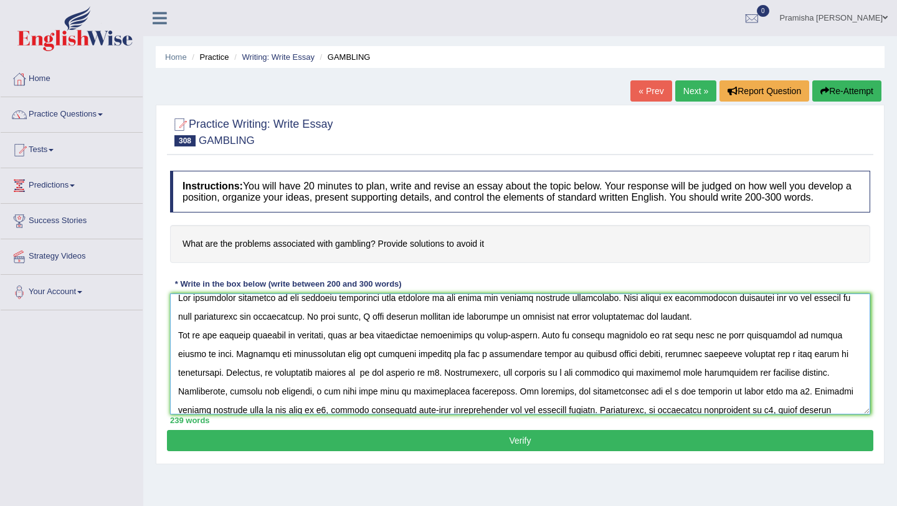
click at [295, 350] on textarea at bounding box center [520, 354] width 701 height 121
click at [299, 355] on textarea at bounding box center [520, 354] width 701 height 121
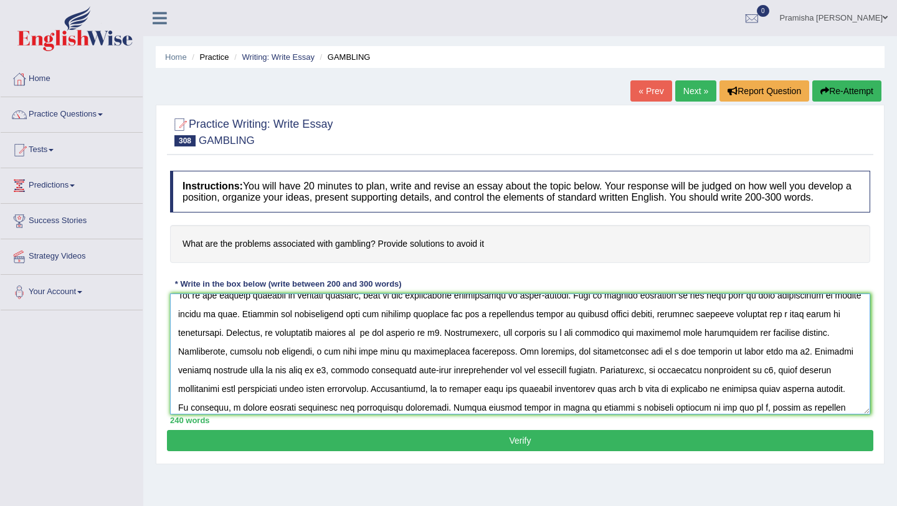
scroll to position [54, 0]
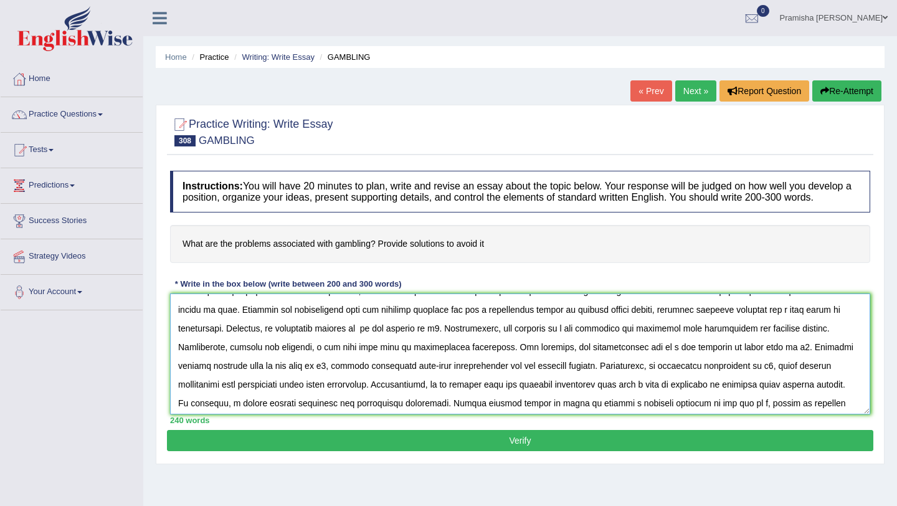
click at [360, 343] on textarea at bounding box center [520, 354] width 701 height 121
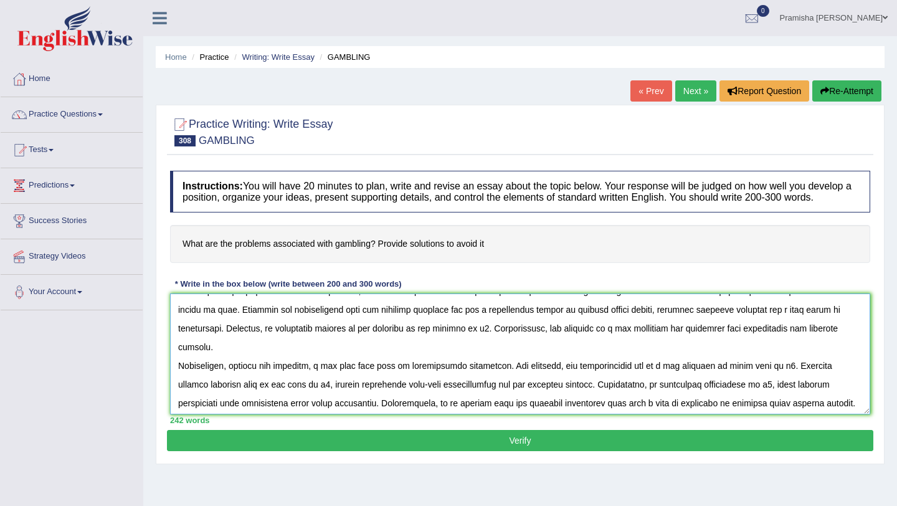
click at [442, 342] on textarea at bounding box center [520, 354] width 701 height 121
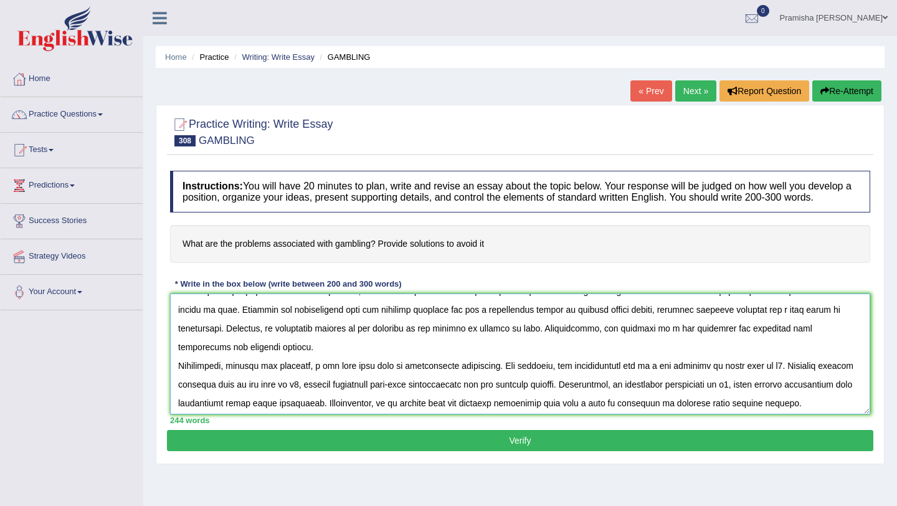
drag, startPoint x: 631, startPoint y: 342, endPoint x: 631, endPoint y: 360, distance: 18.7
click at [442, 342] on textarea at bounding box center [520, 354] width 701 height 121
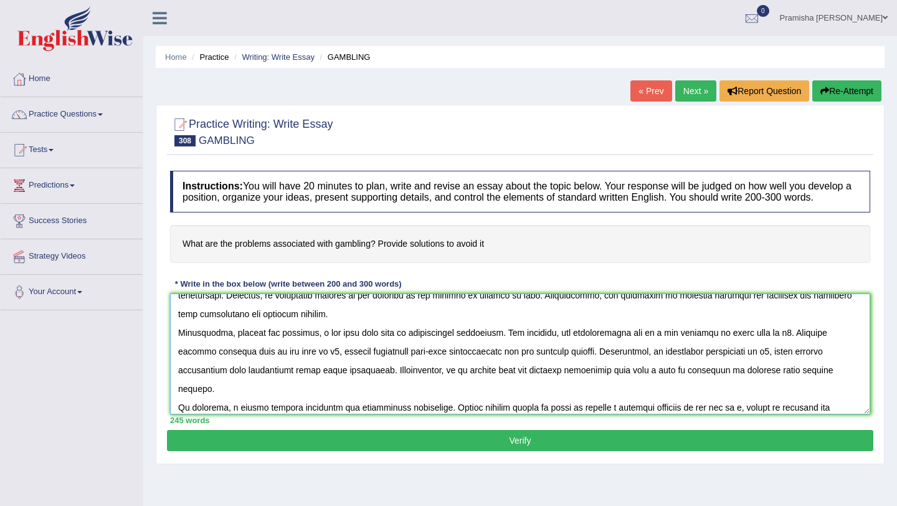
scroll to position [93, 0]
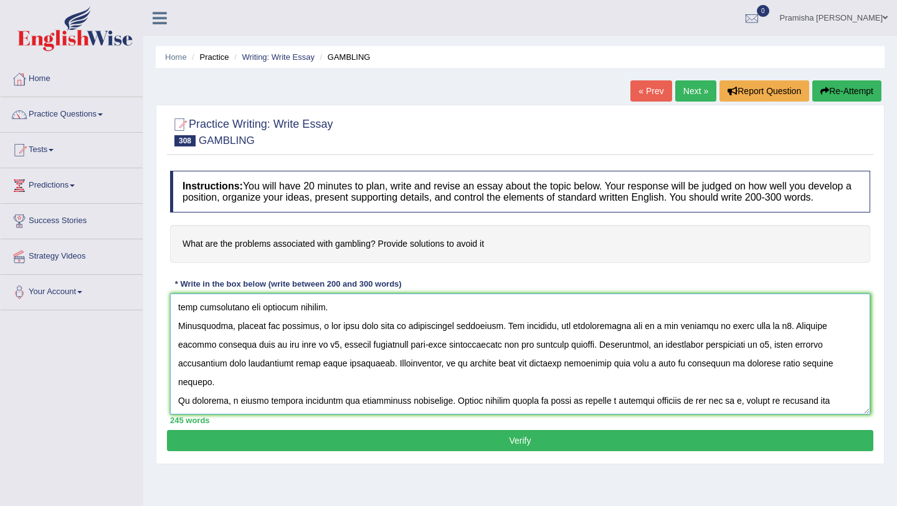
click at [310, 340] on textarea at bounding box center [520, 354] width 701 height 121
click at [318, 339] on textarea at bounding box center [520, 354] width 701 height 121
click at [442, 338] on textarea at bounding box center [520, 354] width 701 height 121
click at [442, 341] on textarea at bounding box center [520, 354] width 701 height 121
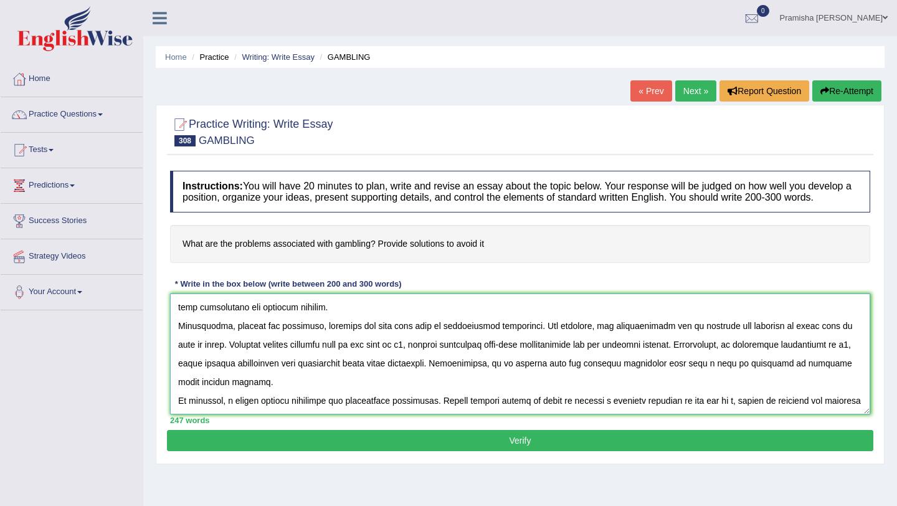
click at [442, 341] on textarea at bounding box center [520, 354] width 701 height 121
click at [424, 361] on textarea at bounding box center [520, 354] width 701 height 121
click at [244, 378] on textarea at bounding box center [520, 354] width 701 height 121
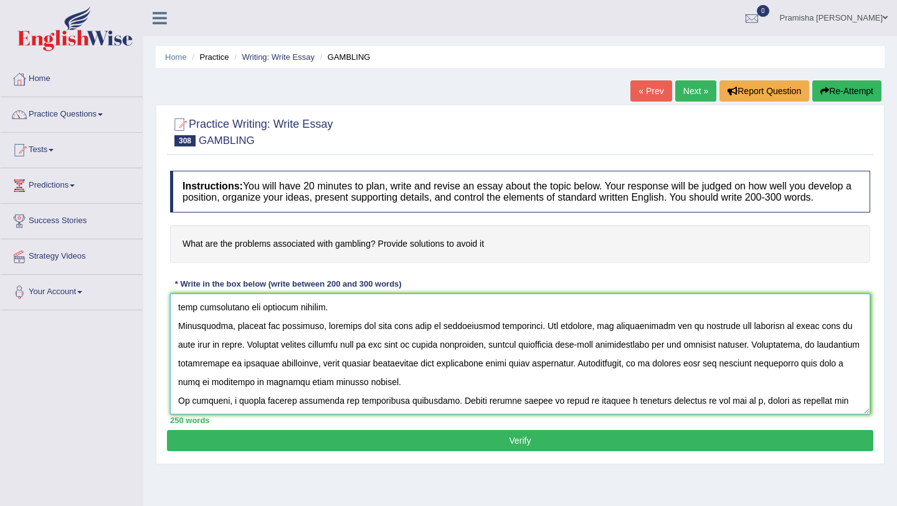
drag, startPoint x: 827, startPoint y: 374, endPoint x: 827, endPoint y: 390, distance: 16.2
click at [442, 375] on textarea at bounding box center [520, 354] width 701 height 121
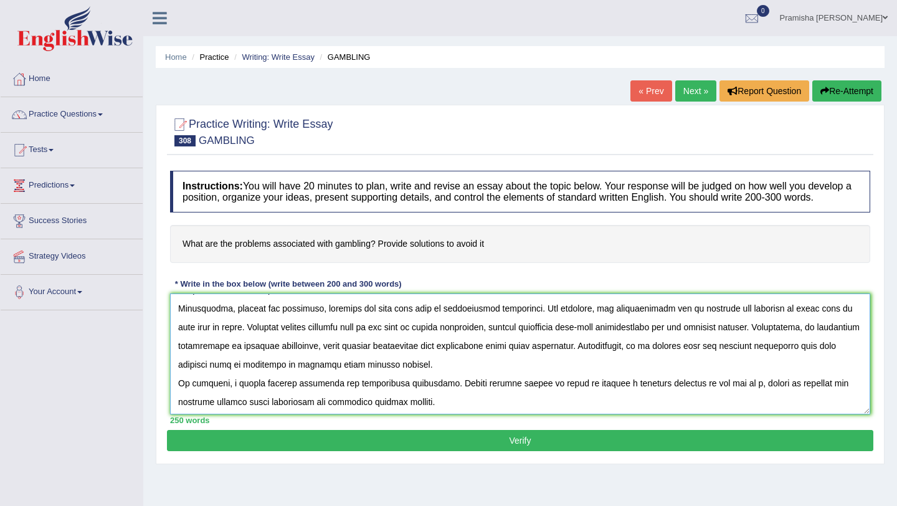
scroll to position [112, 0]
click at [236, 398] on textarea at bounding box center [520, 354] width 701 height 121
click at [231, 396] on textarea at bounding box center [520, 354] width 701 height 121
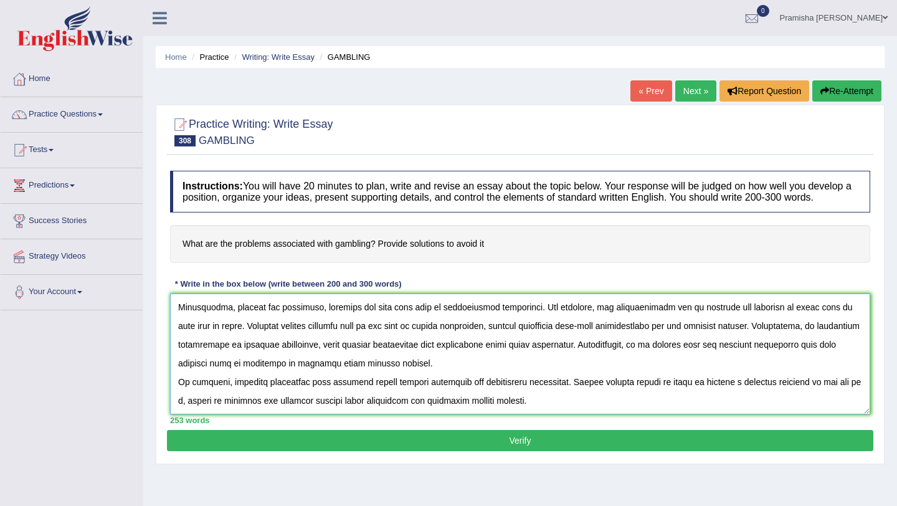
click at [190, 413] on textarea at bounding box center [520, 354] width 701 height 121
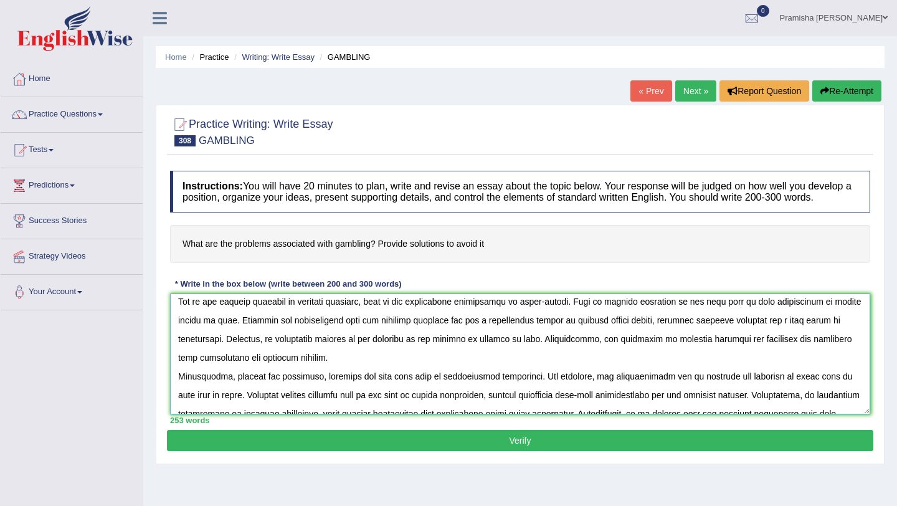
scroll to position [42, 0]
click at [442, 333] on textarea at bounding box center [520, 354] width 701 height 121
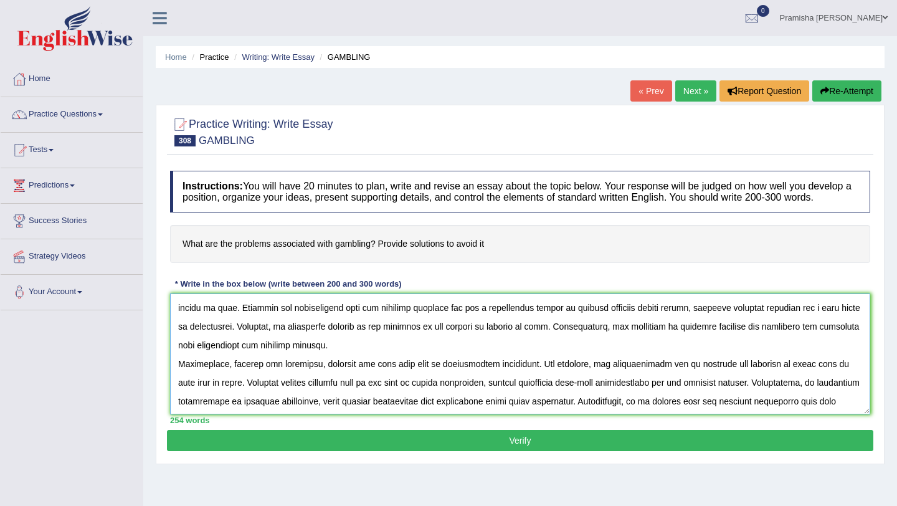
scroll to position [54, 0]
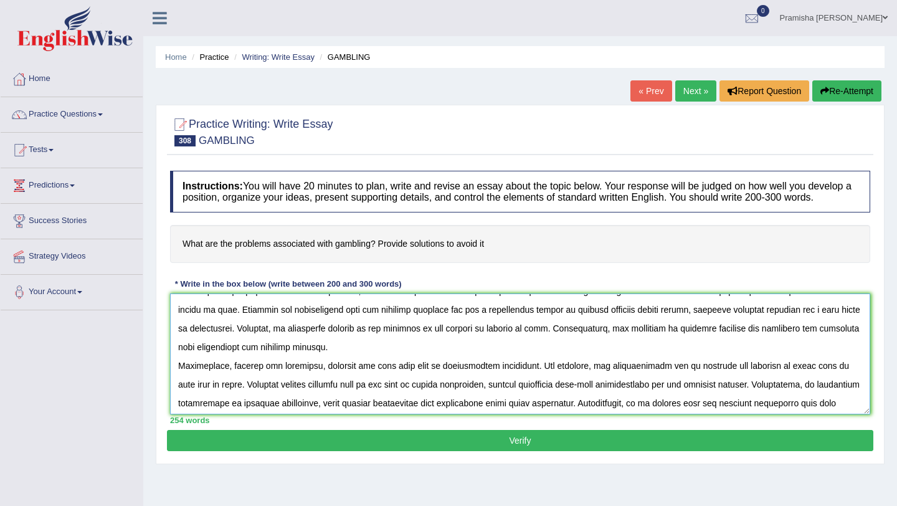
click at [379, 343] on textarea at bounding box center [520, 354] width 701 height 121
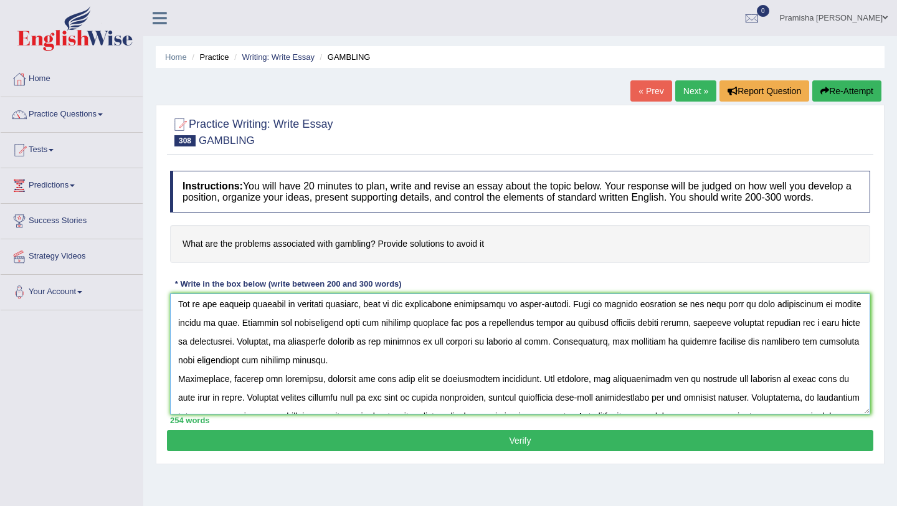
scroll to position [37, 0]
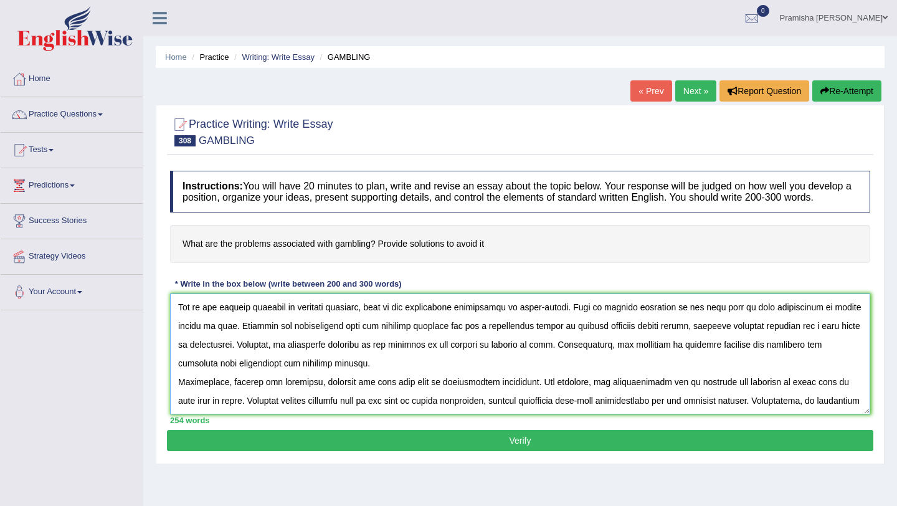
click at [442, 359] on textarea at bounding box center [520, 354] width 701 height 121
click at [442, 358] on textarea at bounding box center [520, 354] width 701 height 121
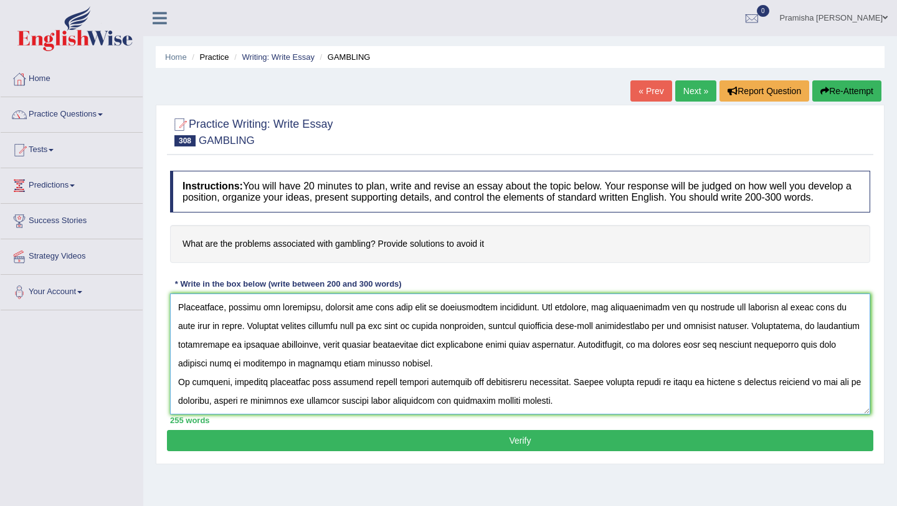
scroll to position [9, 0]
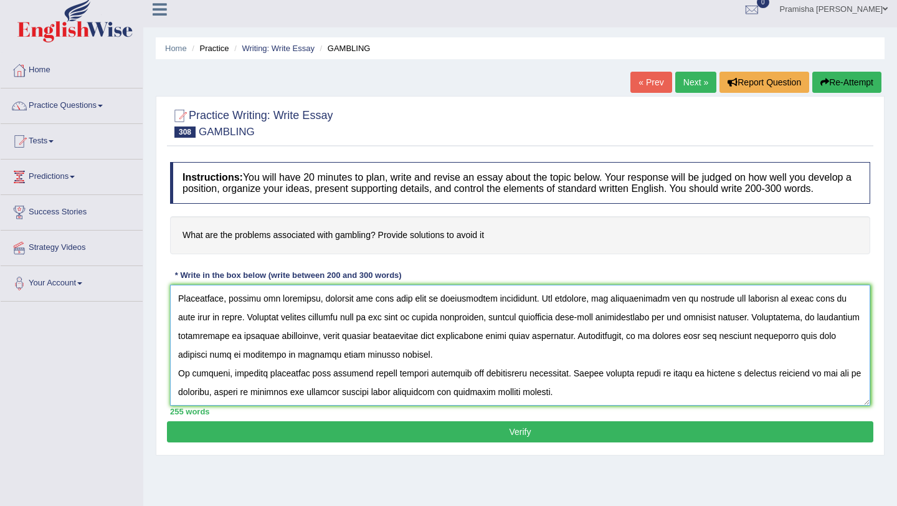
type textarea "The increasing influence of the problems associated with gambling on our lives …"
click at [442, 441] on button "Verify" at bounding box center [520, 431] width 707 height 21
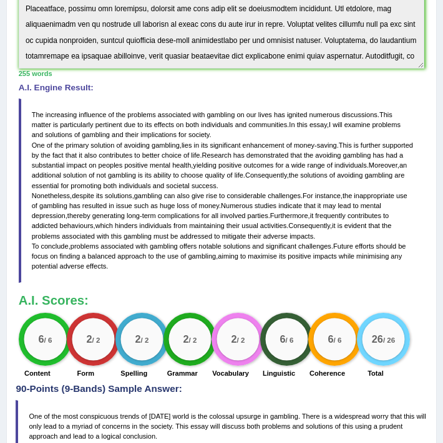
scroll to position [112, 0]
drag, startPoint x: 32, startPoint y: 152, endPoint x: 59, endPoint y: 153, distance: 26.2
click at [59, 153] on blockquote "The increasing influence of the problems associated with gambling on our lives …" at bounding box center [222, 190] width 406 height 184
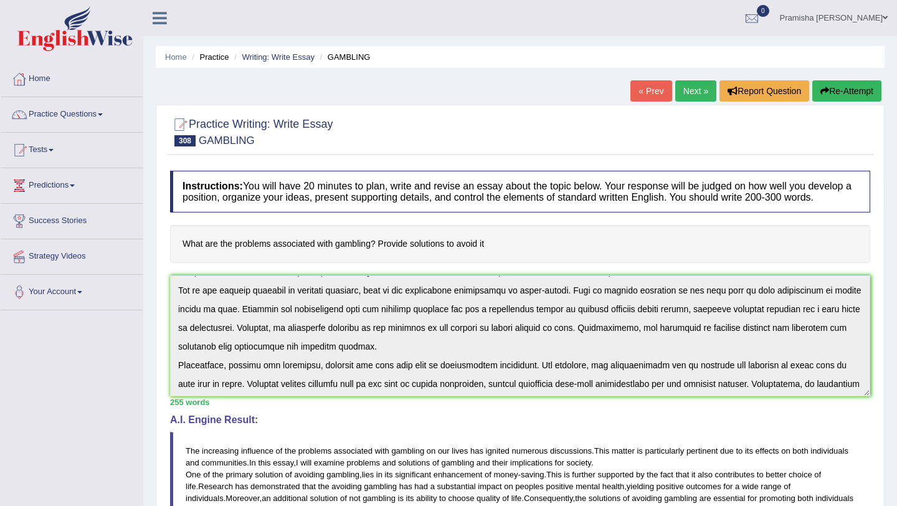
scroll to position [0, 0]
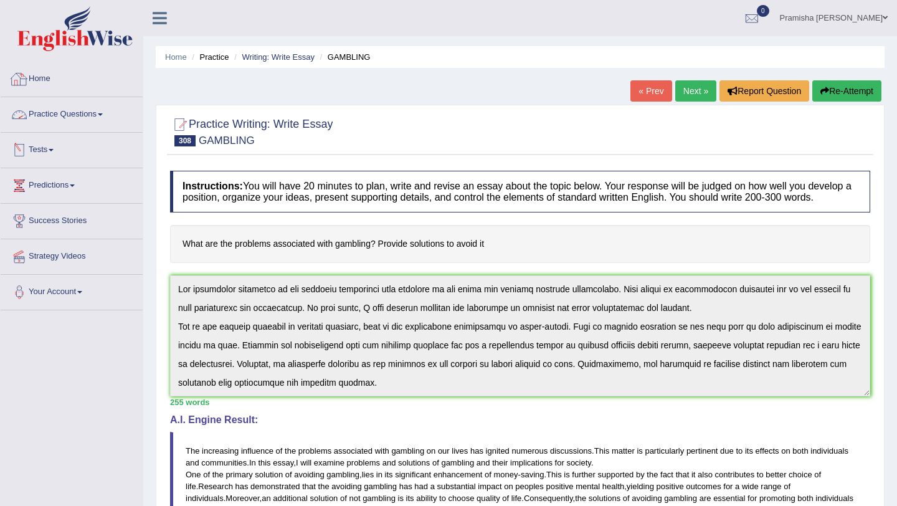
click at [57, 120] on link "Practice Questions" at bounding box center [72, 112] width 142 height 31
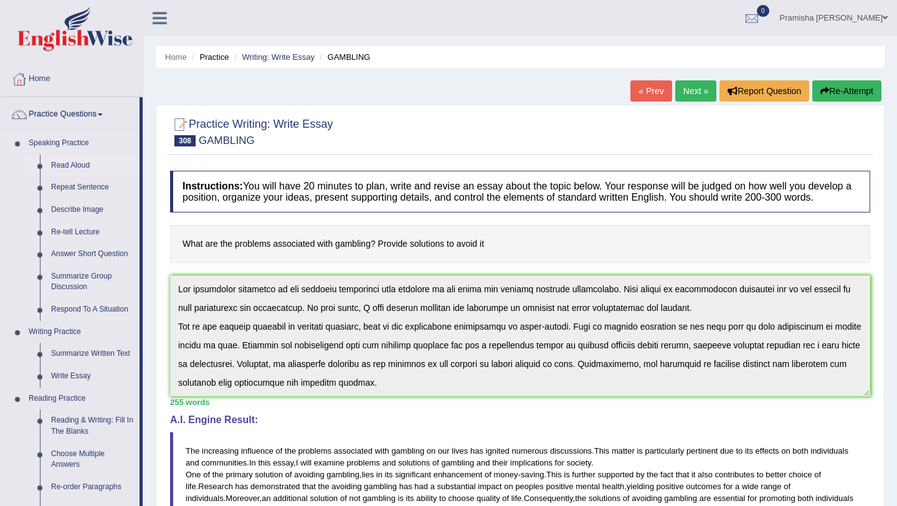
click at [75, 163] on link "Read Aloud" at bounding box center [92, 166] width 94 height 22
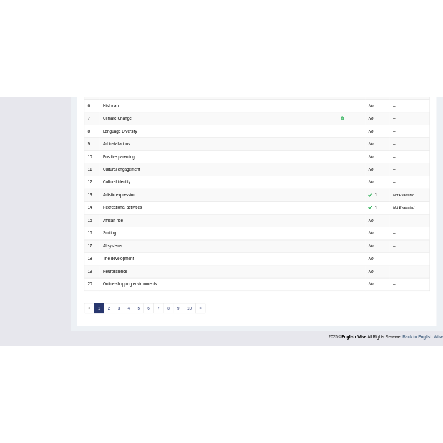
scroll to position [290, 0]
